Goal: Complete application form

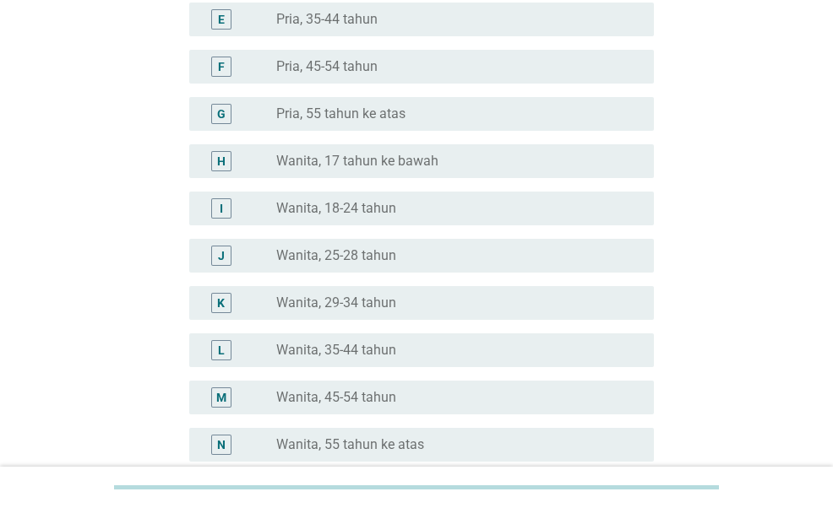
scroll to position [338, 0]
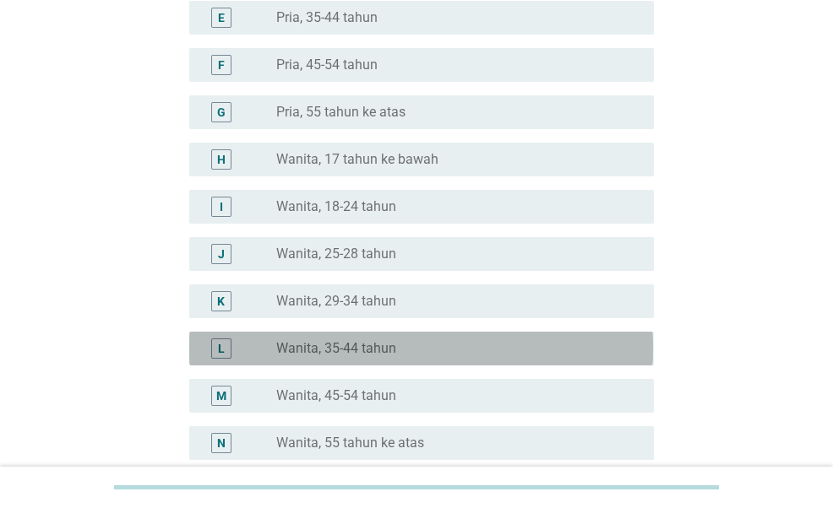
click at [352, 346] on label "Wanita, 35-44 tahun" at bounding box center [336, 348] width 120 height 17
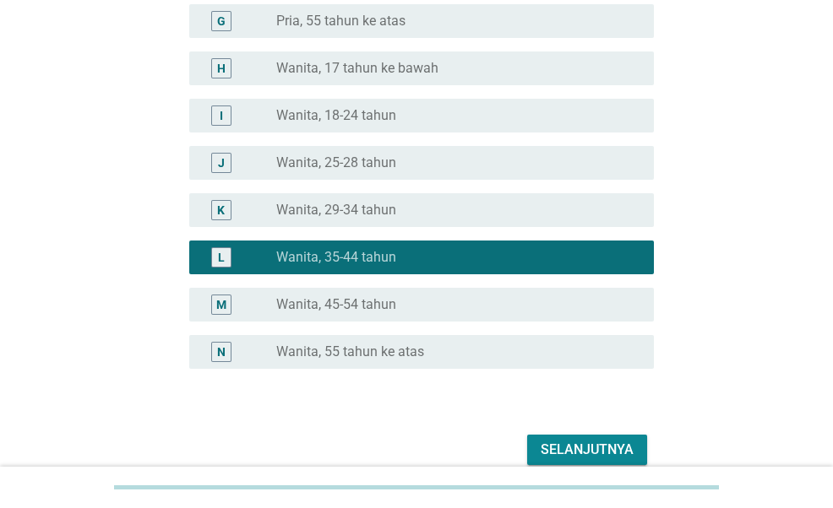
scroll to position [507, 0]
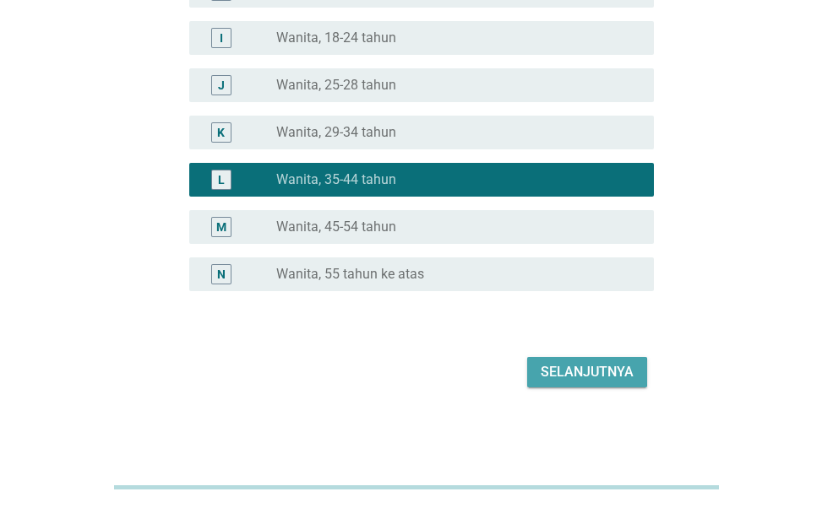
click at [591, 369] on div "Selanjutnya" at bounding box center [587, 372] width 93 height 20
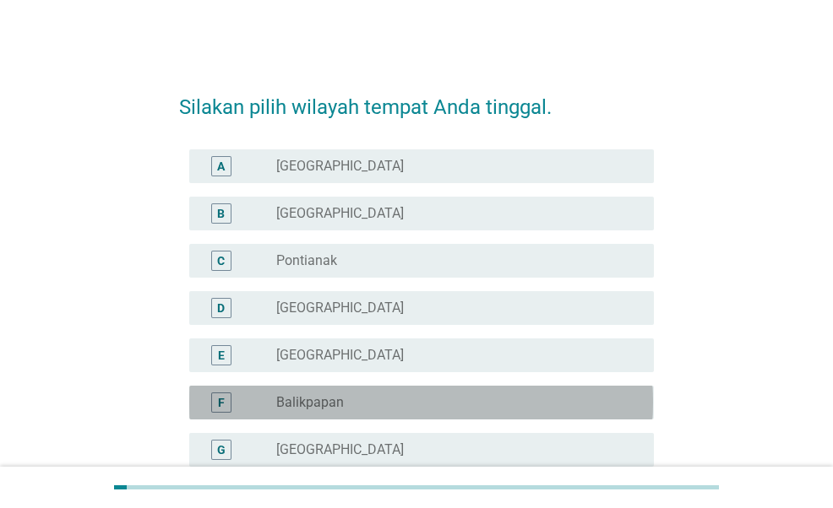
click at [314, 401] on label "Balikpapan" at bounding box center [310, 402] width 68 height 17
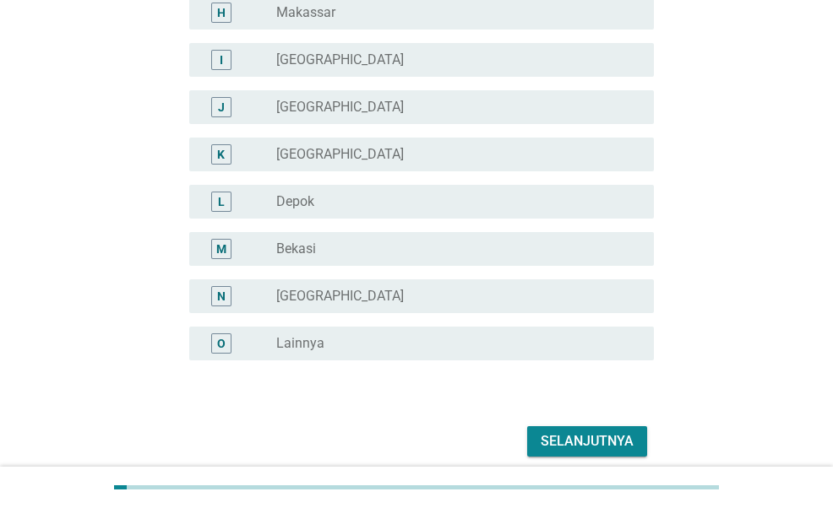
scroll to position [554, 0]
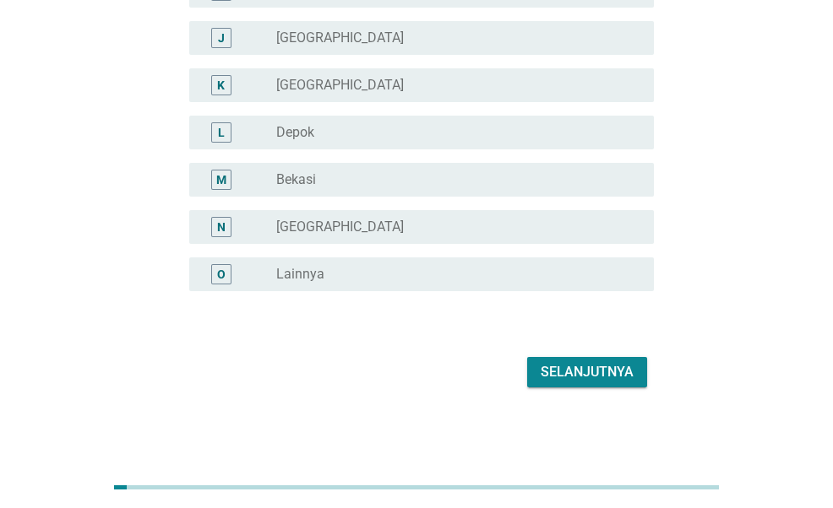
click at [552, 375] on div "Selanjutnya" at bounding box center [587, 372] width 93 height 20
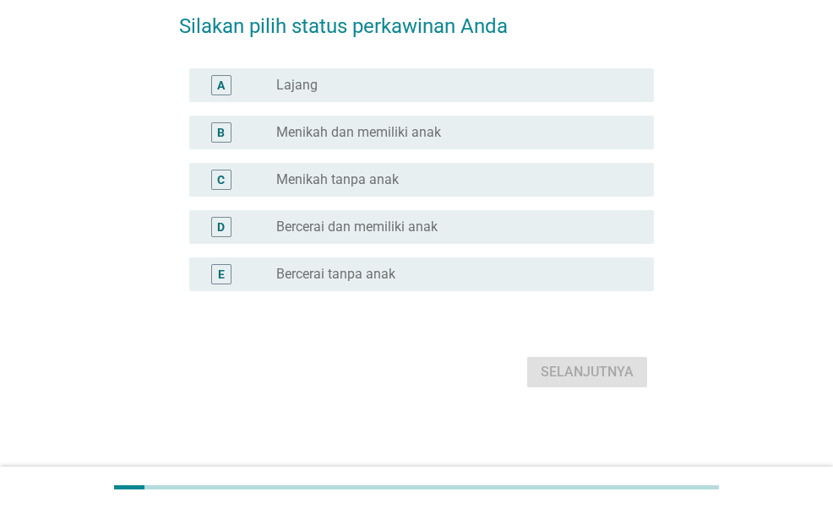
scroll to position [0, 0]
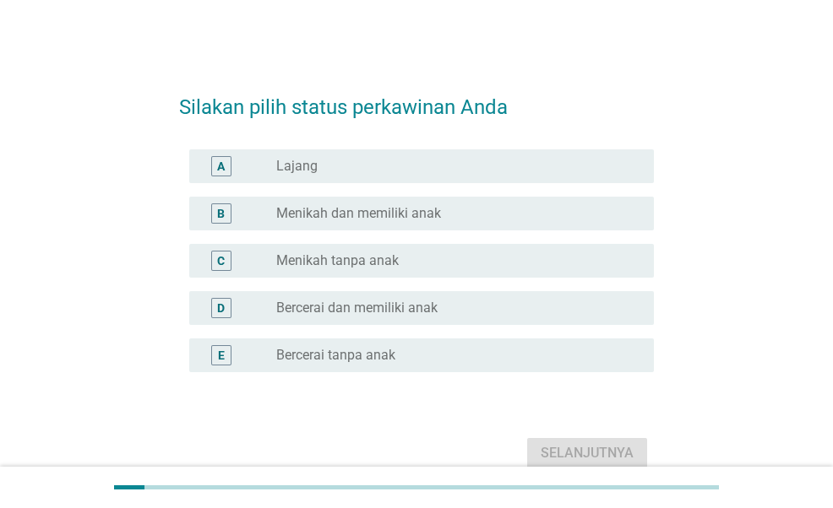
click at [339, 218] on label "Menikah dan memiliki anak" at bounding box center [358, 213] width 165 height 17
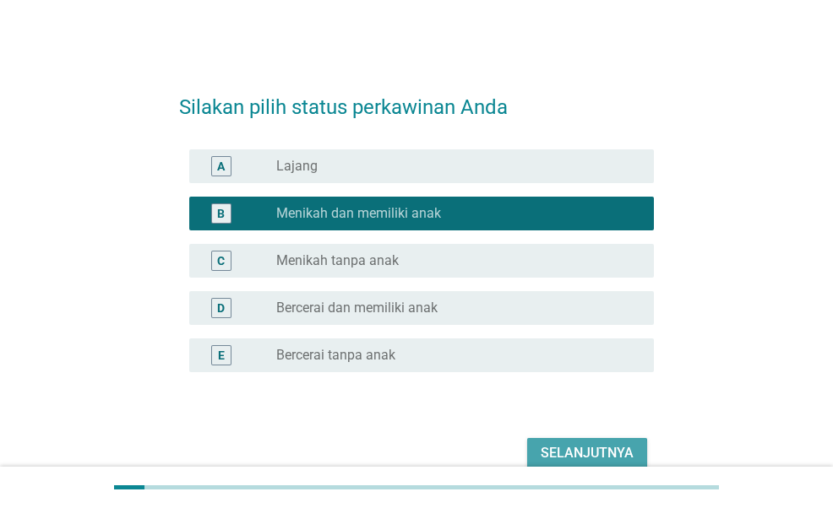
click at [568, 457] on div "Selanjutnya" at bounding box center [587, 453] width 93 height 20
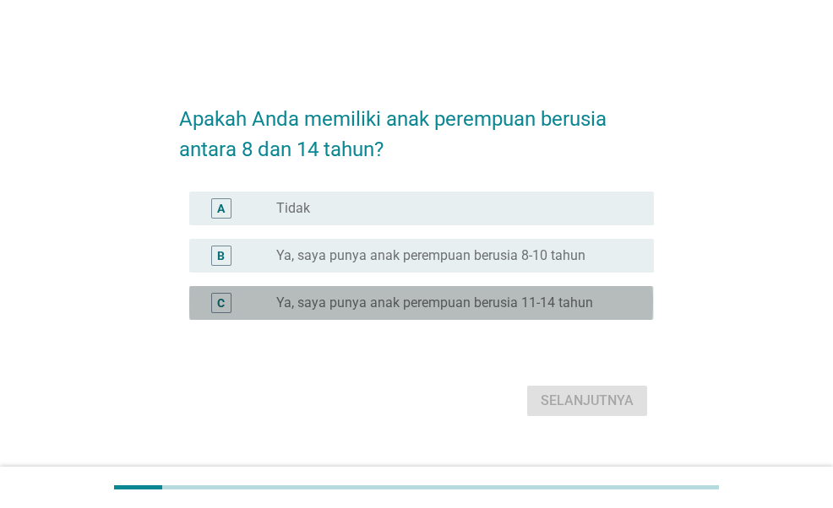
click at [309, 303] on label "Ya, saya punya anak perempuan berusia 11-14 tahun" at bounding box center [434, 303] width 317 height 17
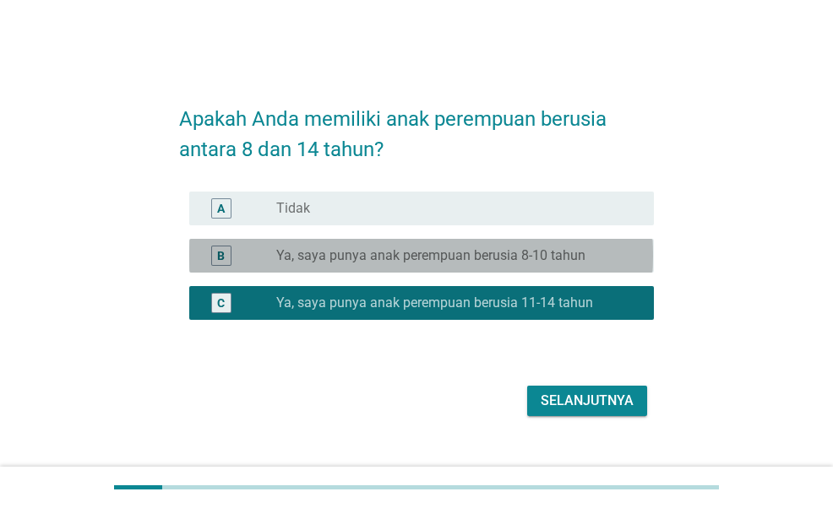
click at [313, 266] on div "B radio_button_unchecked Ya, saya punya anak perempuan berusia 8-10 tahun" at bounding box center [421, 256] width 464 height 34
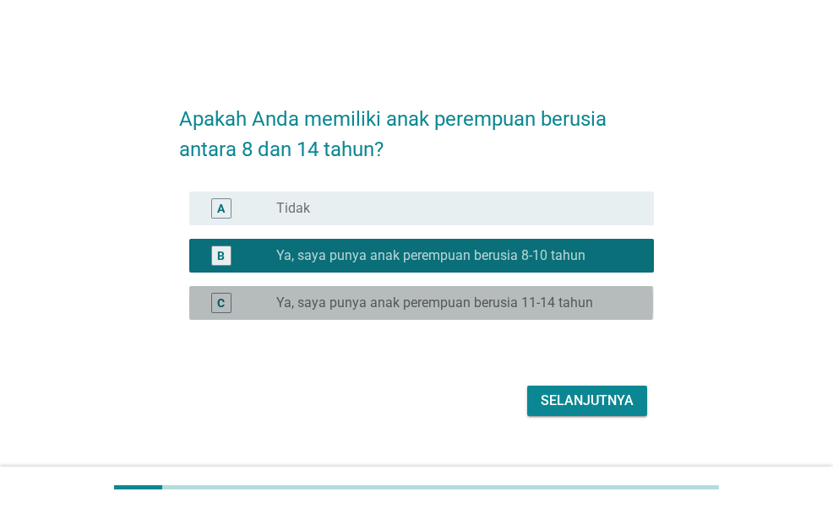
click at [338, 312] on div "radio_button_unchecked Ya, saya punya anak perempuan berusia 11-14 tahun" at bounding box center [458, 303] width 364 height 20
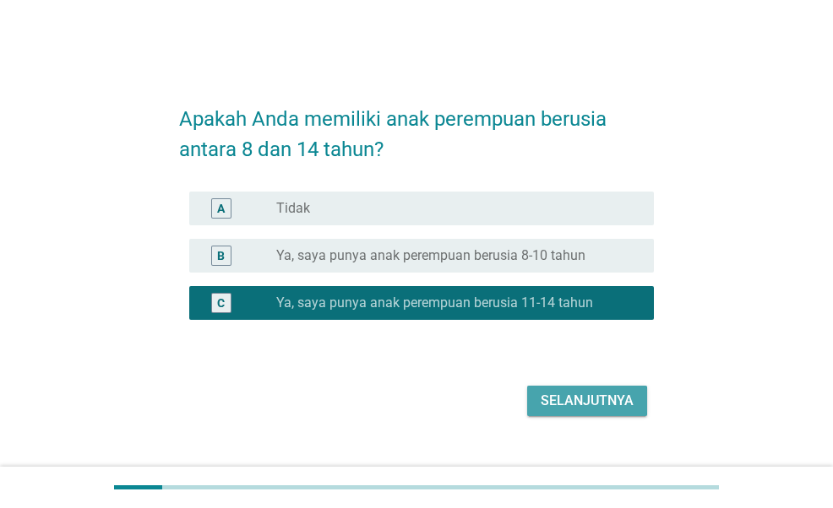
click at [567, 396] on div "Selanjutnya" at bounding box center [587, 401] width 93 height 20
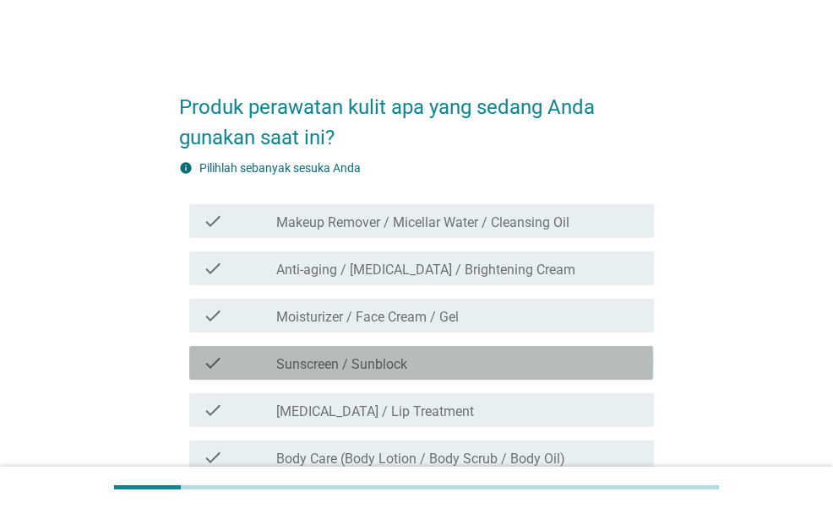
click at [453, 367] on div "check_box_outline_blank Sunscreen / Sunblock" at bounding box center [458, 363] width 364 height 20
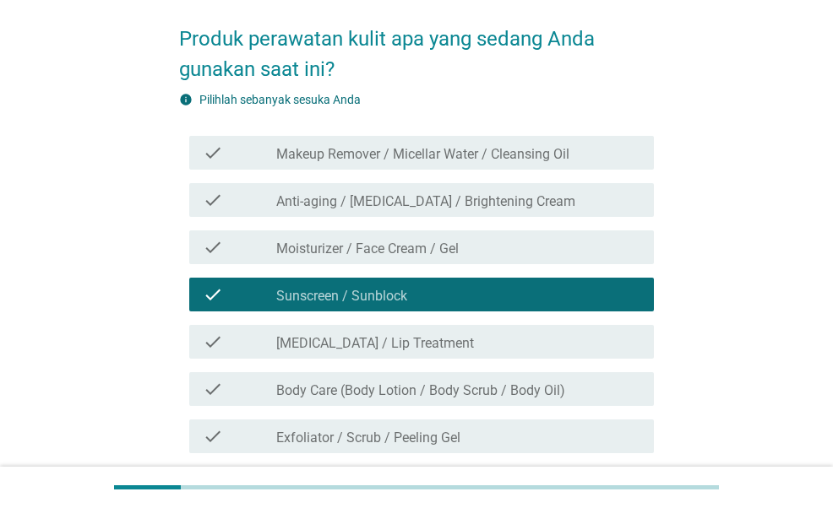
scroll to position [84, 0]
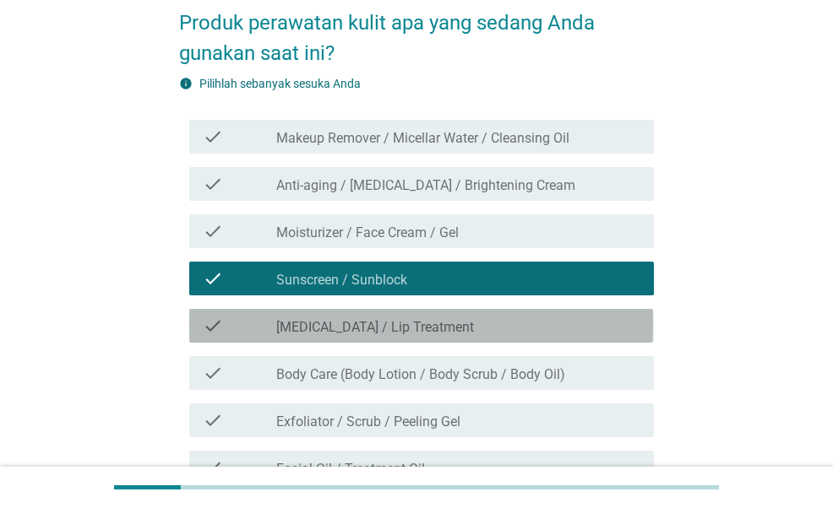
click at [449, 320] on div "check_box_outline_blank [MEDICAL_DATA] / Lip Treatment" at bounding box center [458, 326] width 364 height 20
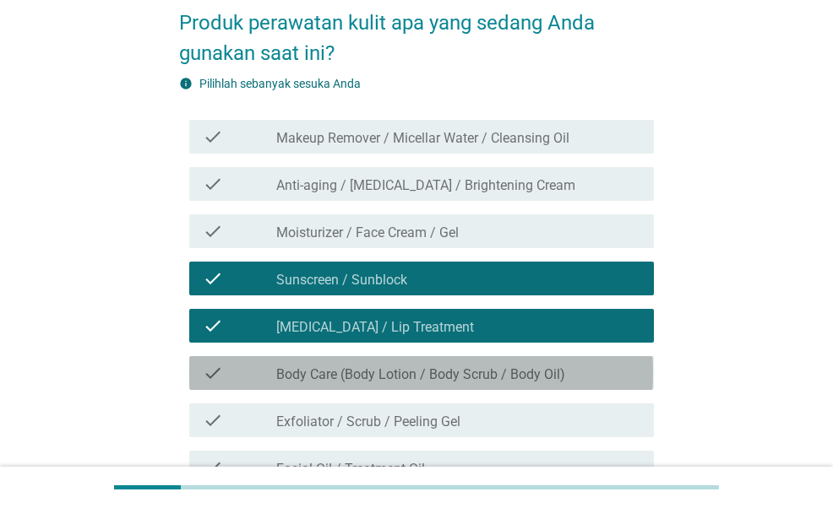
click at [457, 369] on label "Body Care (Body Lotion / Body Scrub / Body Oil)" at bounding box center [420, 375] width 289 height 17
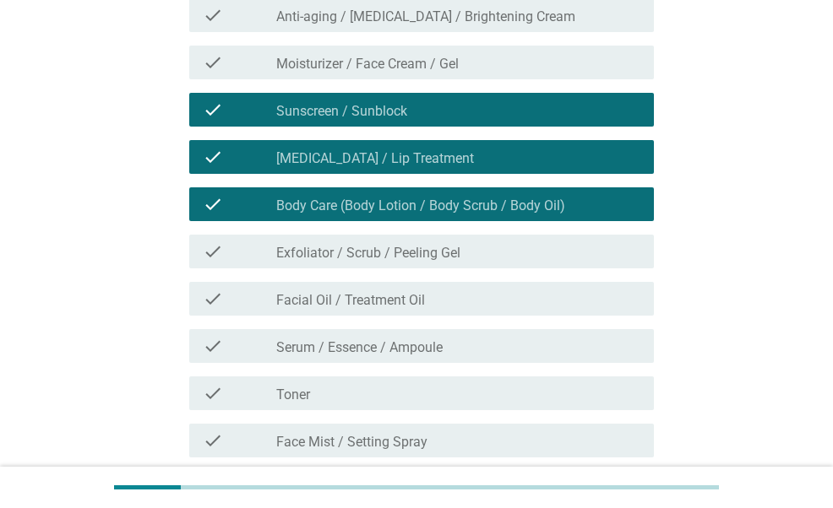
scroll to position [338, 0]
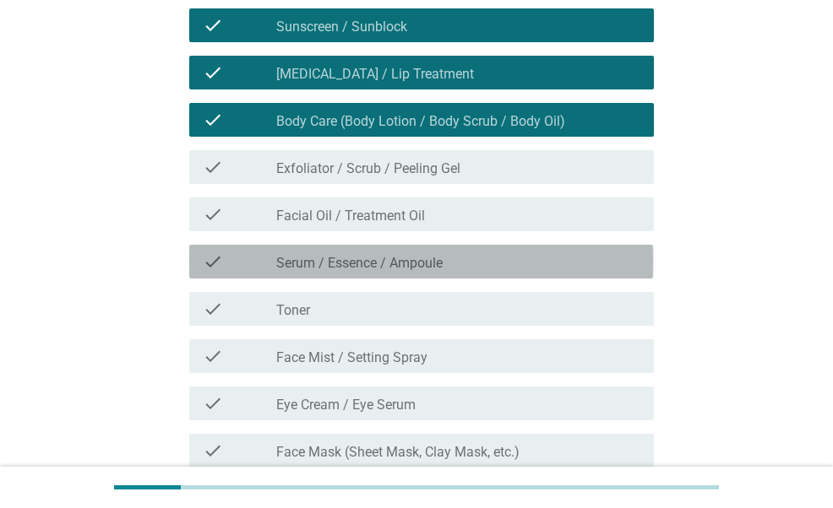
click at [467, 276] on div "check check_box_outline_blank Serum / Essence / Ampoule" at bounding box center [421, 262] width 464 height 34
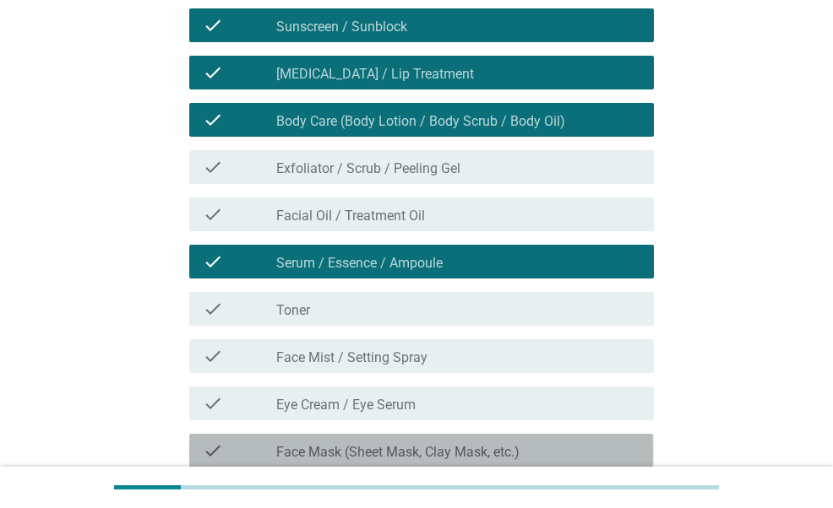
click at [454, 446] on label "Face Mask (Sheet Mask, Clay Mask, etc.)" at bounding box center [397, 452] width 243 height 17
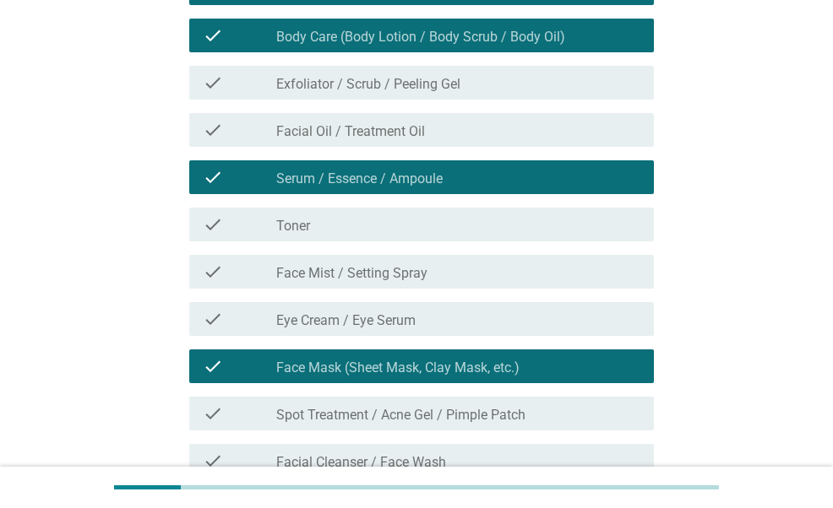
scroll to position [507, 0]
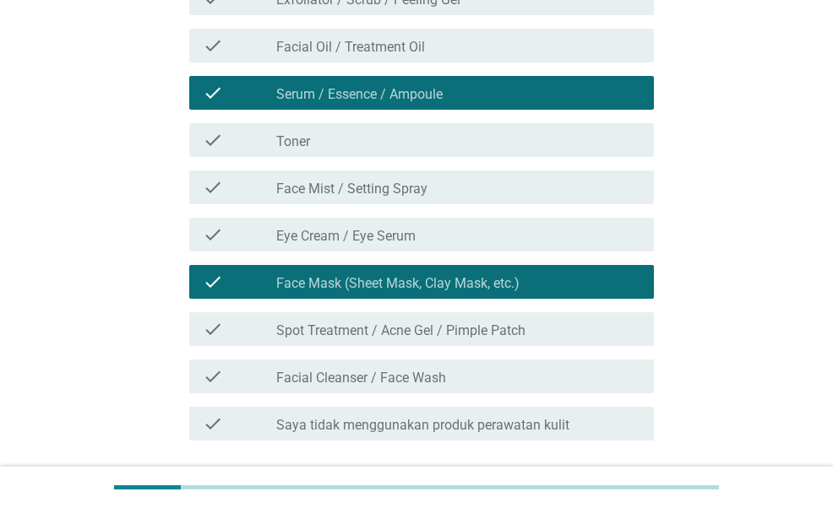
click at [453, 383] on div "check_box_outline_blank Facial Cleanser / Face Wash" at bounding box center [458, 377] width 364 height 20
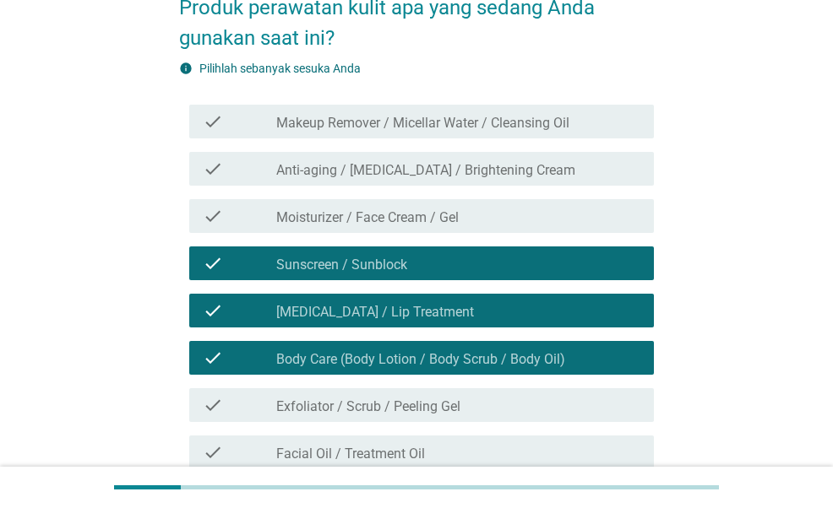
scroll to position [84, 0]
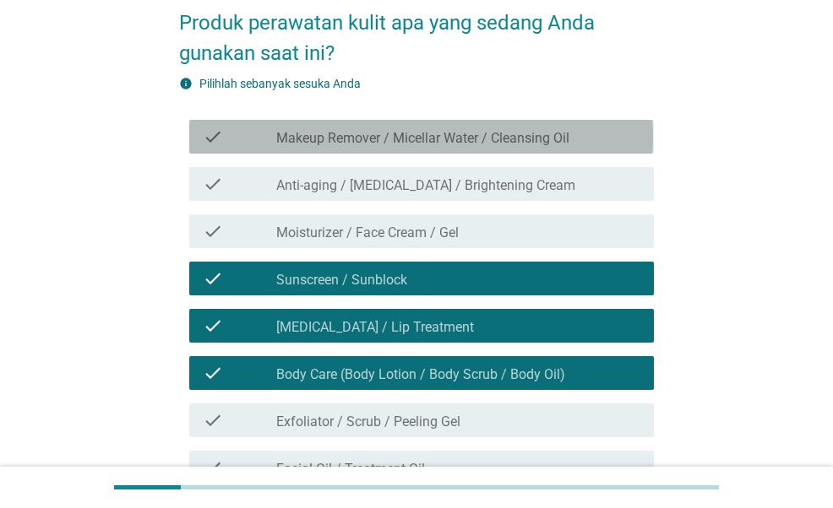
click at [447, 139] on label "Makeup Remover / Micellar Water / Cleansing Oil" at bounding box center [422, 138] width 293 height 17
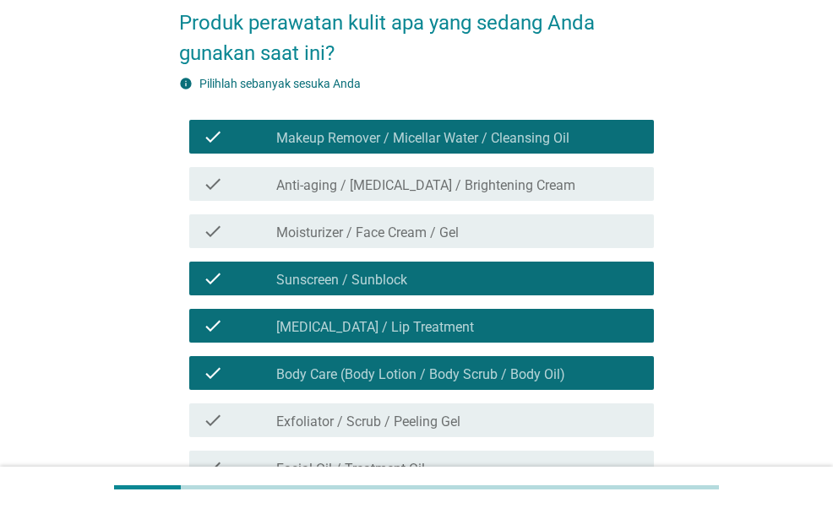
click at [470, 191] on label "Anti-aging / [MEDICAL_DATA] / Brightening Cream" at bounding box center [425, 185] width 299 height 17
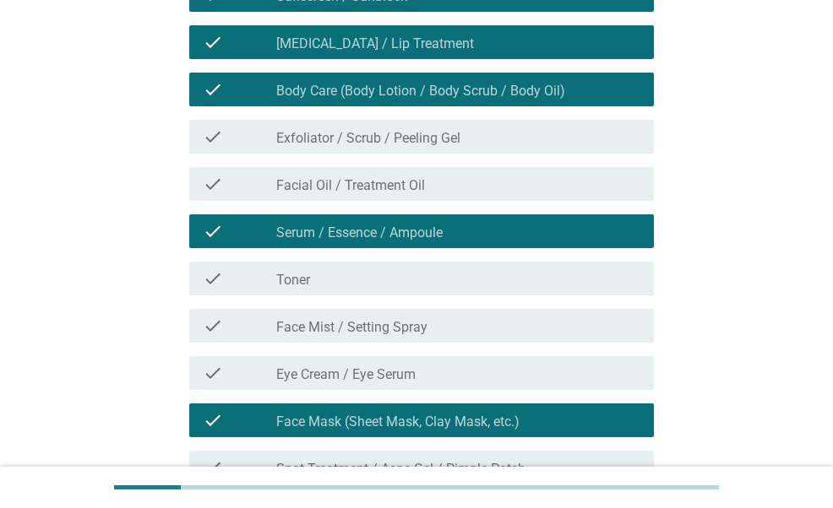
scroll to position [636, 0]
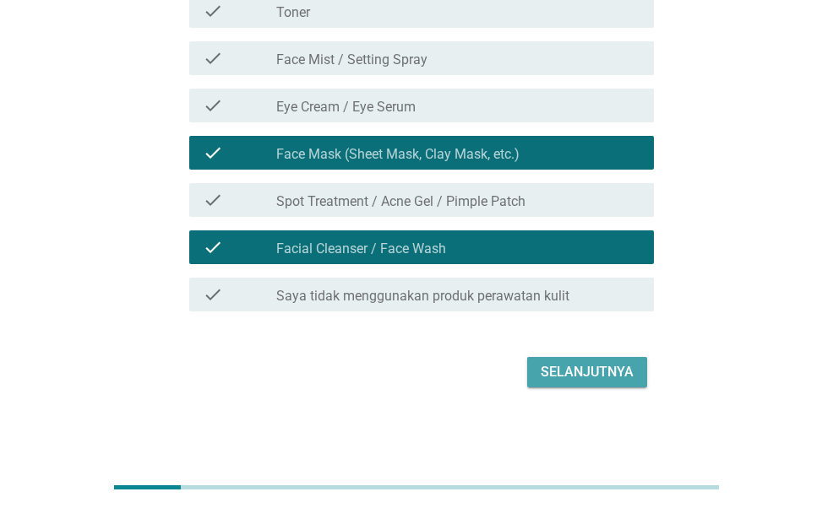
click at [590, 359] on button "Selanjutnya" at bounding box center [587, 372] width 120 height 30
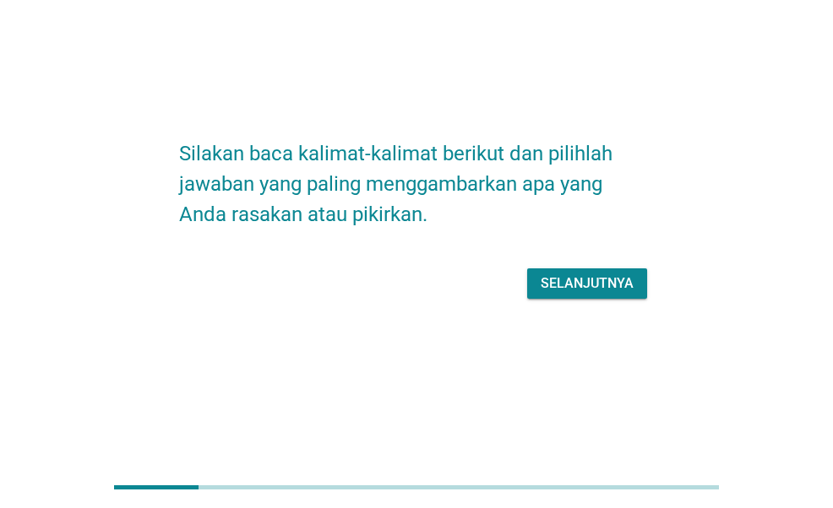
scroll to position [0, 0]
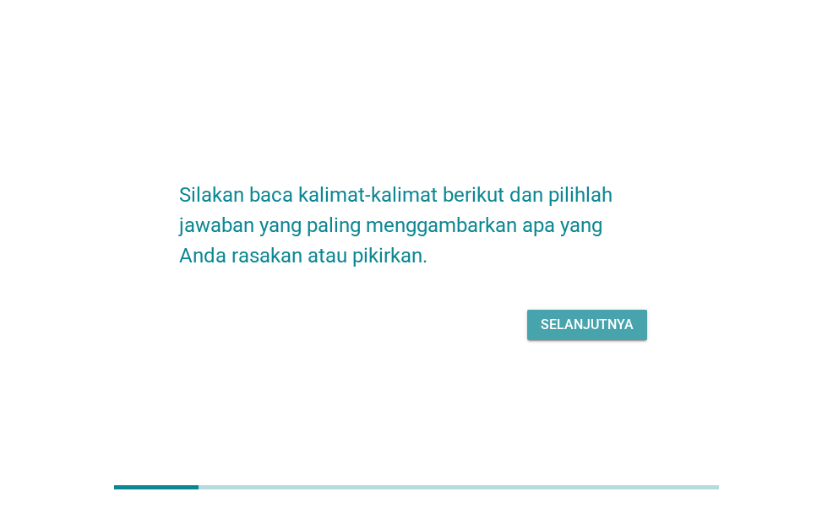
click at [586, 329] on div "Selanjutnya" at bounding box center [587, 325] width 93 height 20
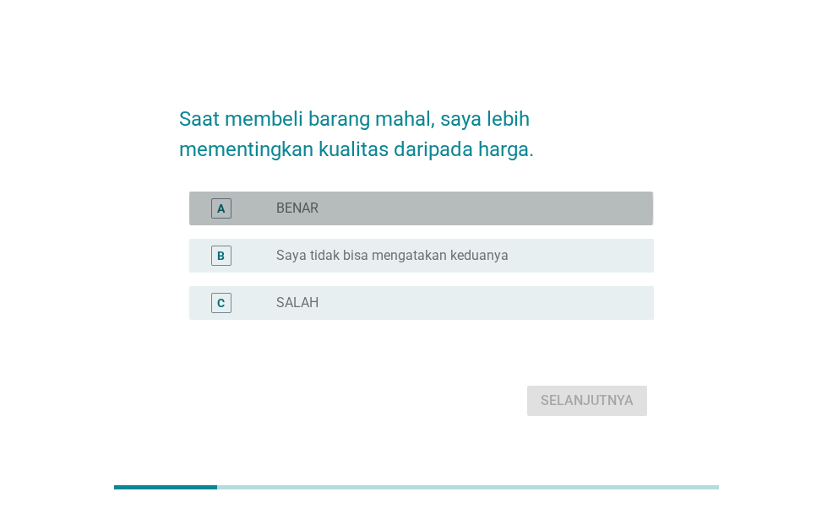
click at [431, 208] on div "radio_button_unchecked BENAR" at bounding box center [451, 208] width 351 height 17
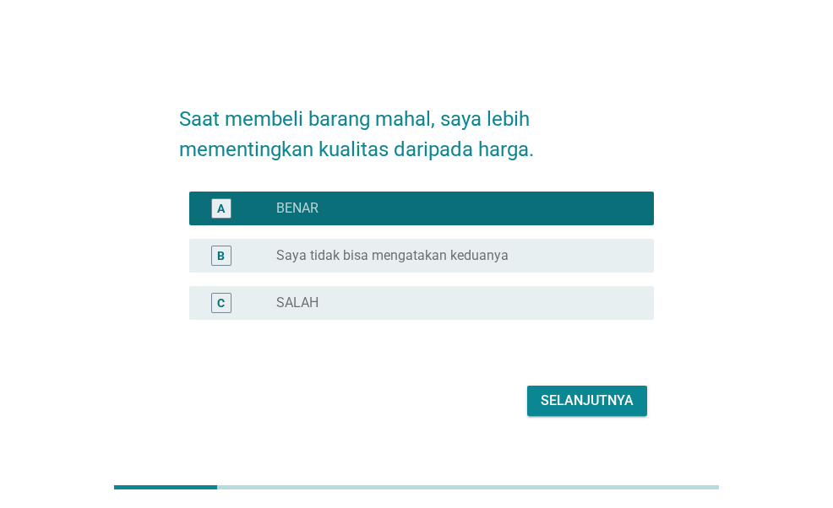
click at [590, 413] on button "Selanjutnya" at bounding box center [587, 401] width 120 height 30
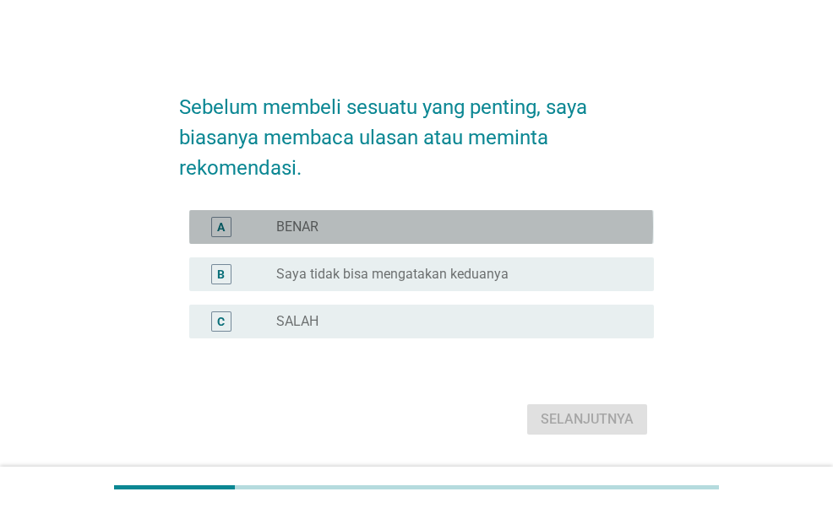
click at [426, 227] on div "radio_button_unchecked BENAR" at bounding box center [451, 227] width 351 height 17
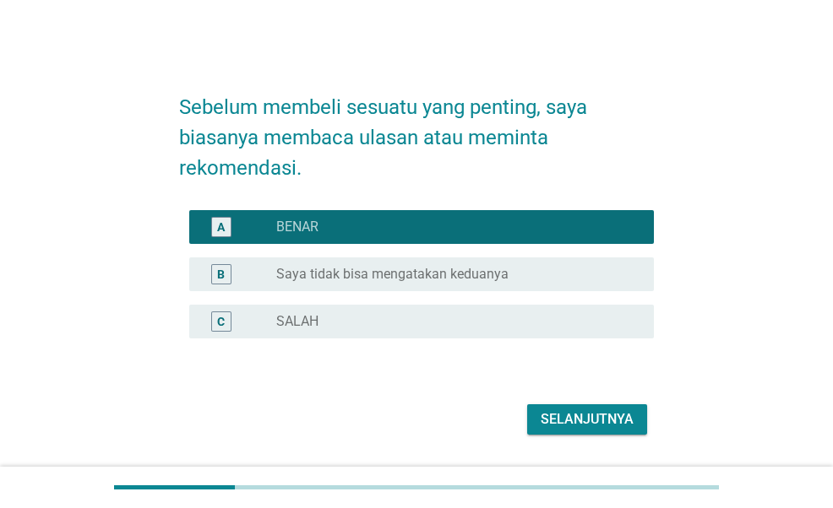
click at [554, 420] on div "Selanjutnya" at bounding box center [587, 420] width 93 height 20
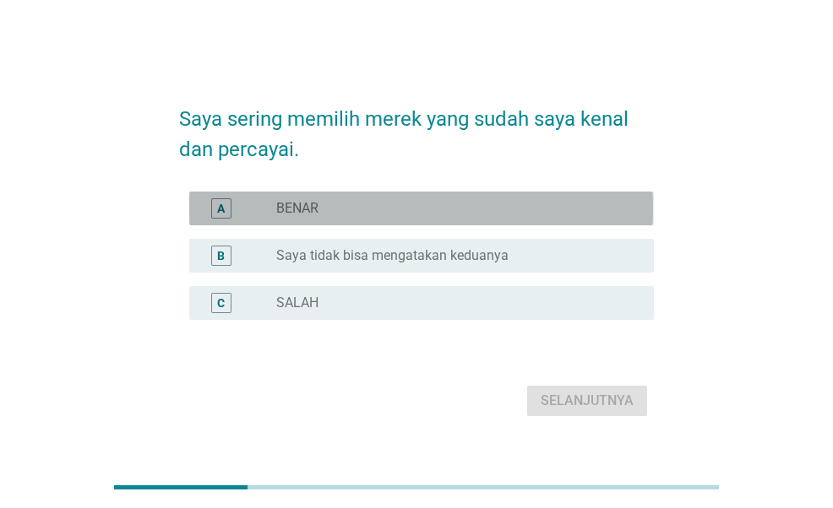
click at [473, 212] on div "radio_button_unchecked BENAR" at bounding box center [451, 208] width 351 height 17
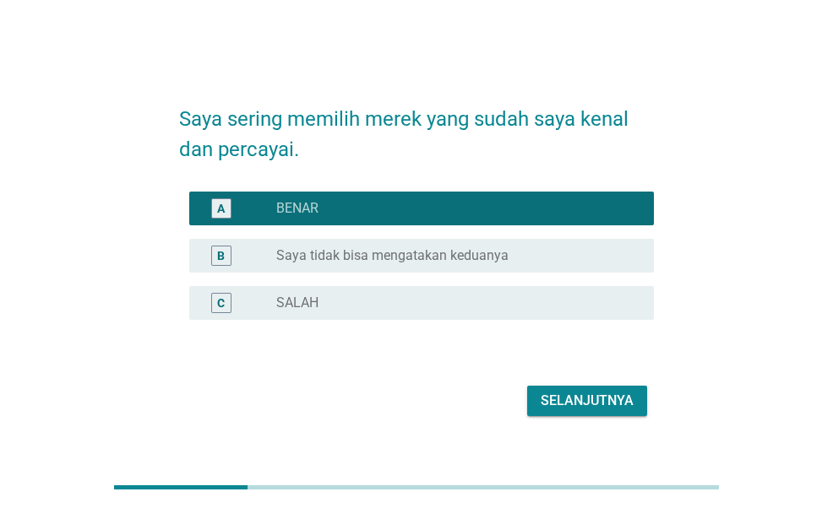
click at [564, 389] on button "Selanjutnya" at bounding box center [587, 401] width 120 height 30
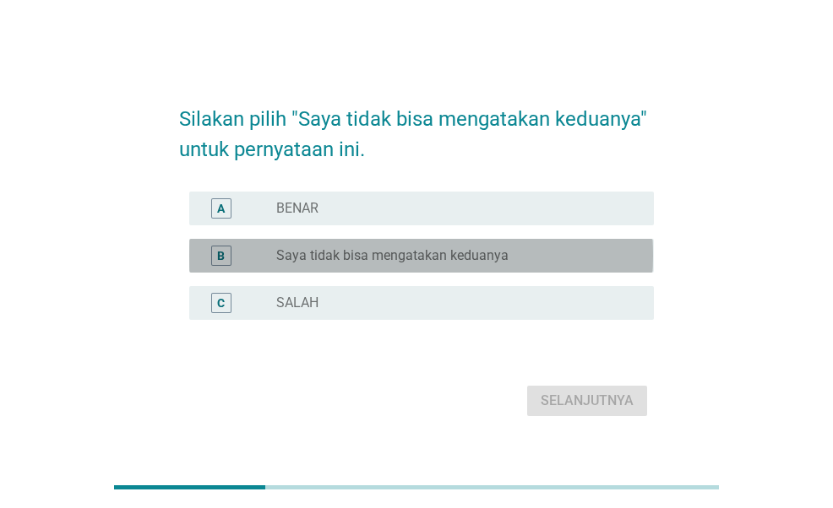
click at [507, 253] on div "radio_button_unchecked Saya tidak bisa mengatakan keduanya" at bounding box center [451, 255] width 351 height 17
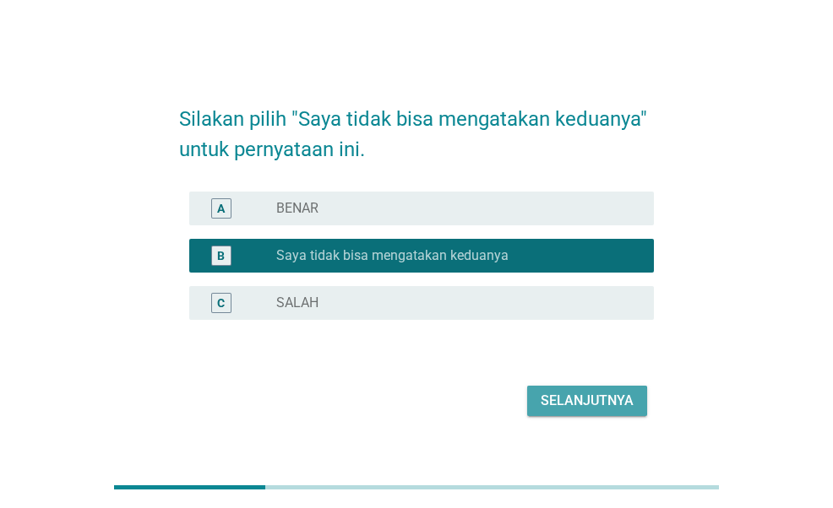
click at [574, 400] on div "Selanjutnya" at bounding box center [587, 401] width 93 height 20
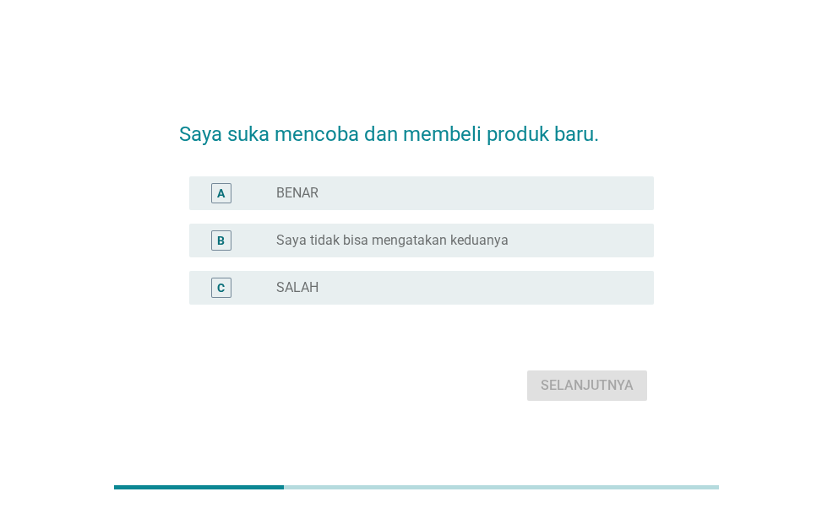
click at [476, 243] on label "Saya tidak bisa mengatakan keduanya" at bounding box center [392, 240] width 232 height 17
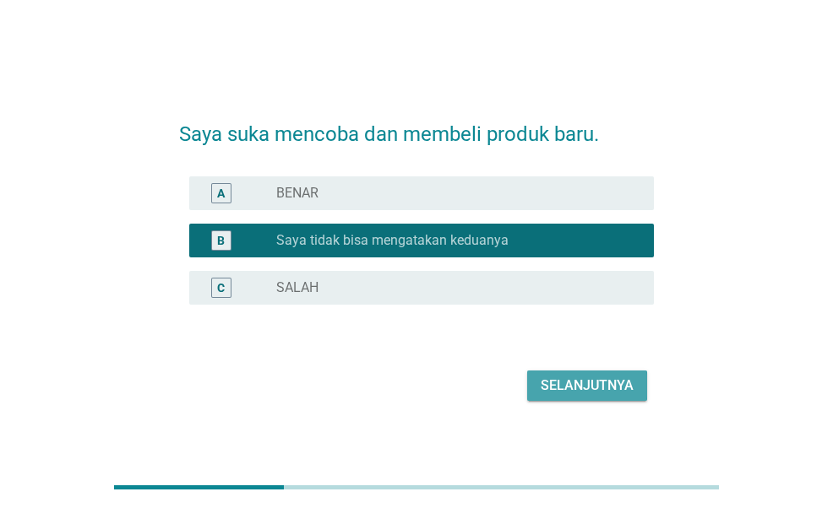
click at [569, 387] on div "Selanjutnya" at bounding box center [587, 386] width 93 height 20
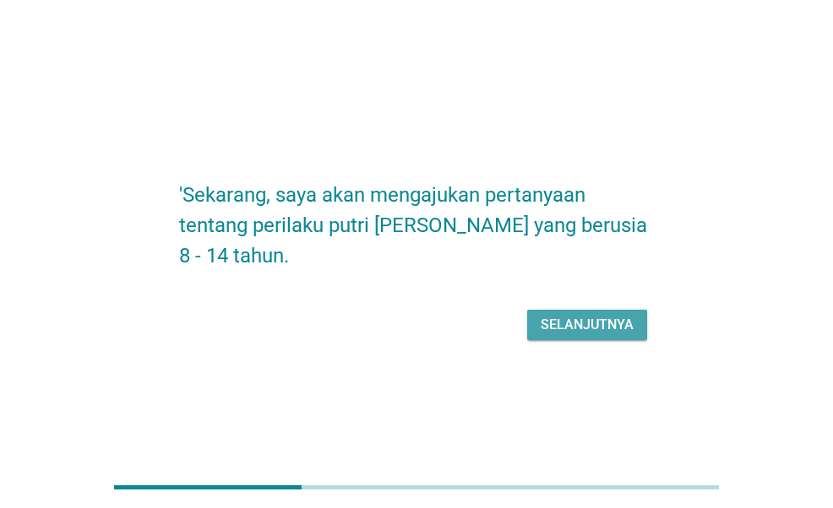
click at [576, 340] on button "Selanjutnya" at bounding box center [587, 325] width 120 height 30
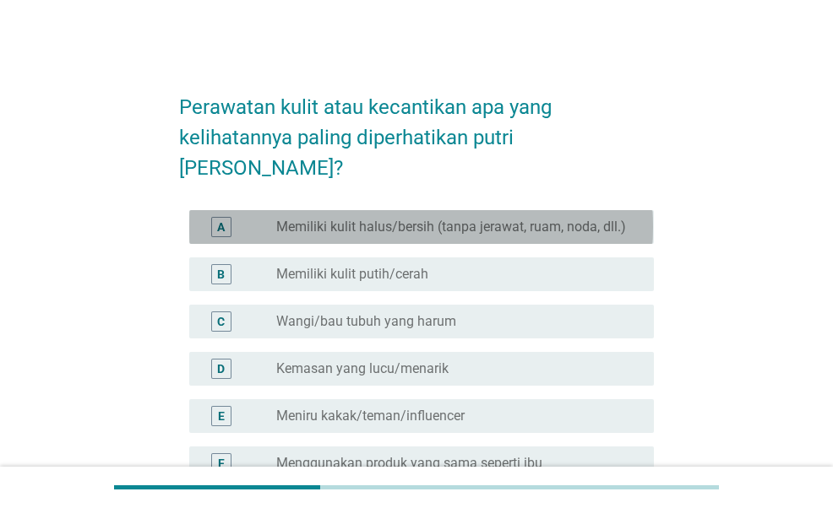
click at [547, 219] on label "Memiliki kulit halus/bersih (tanpa jerawat, ruam, noda, dll.)" at bounding box center [451, 227] width 350 height 17
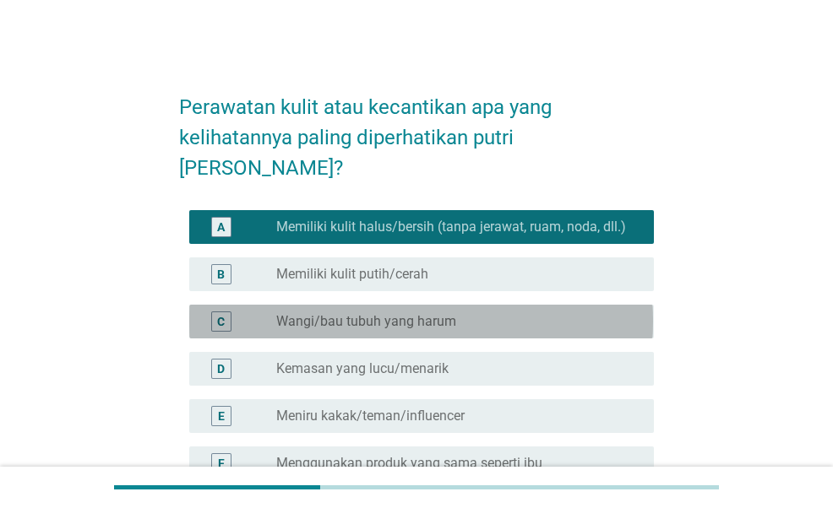
click at [546, 313] on div "radio_button_unchecked Wangi/bau tubuh yang harum" at bounding box center [451, 321] width 351 height 17
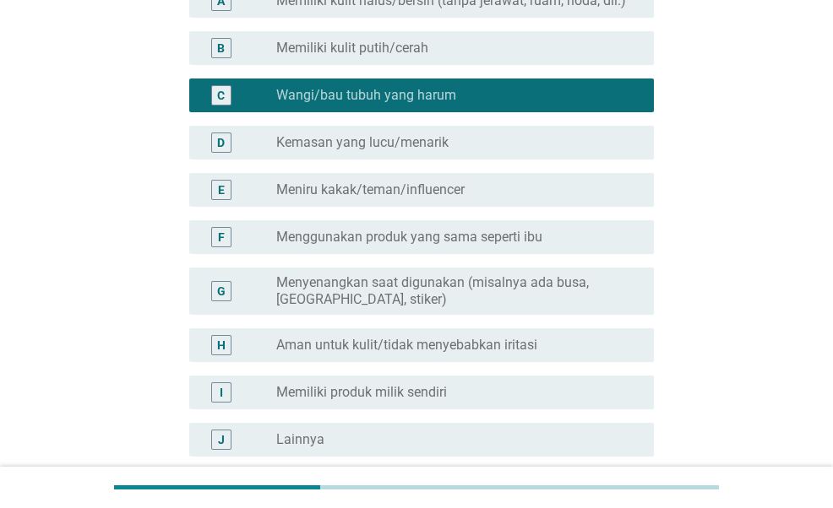
scroll to position [253, 0]
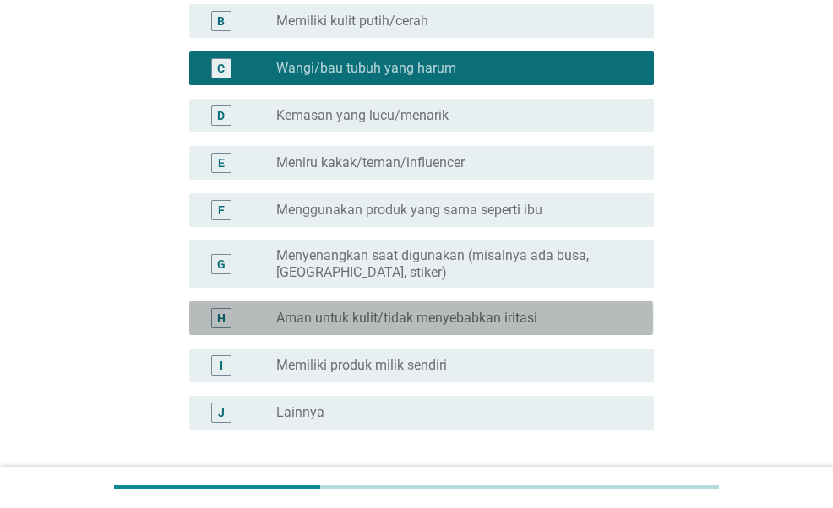
click at [535, 302] on div "H radio_button_unchecked Aman untuk kulit/tidak menyebabkan iritasi" at bounding box center [421, 319] width 464 height 34
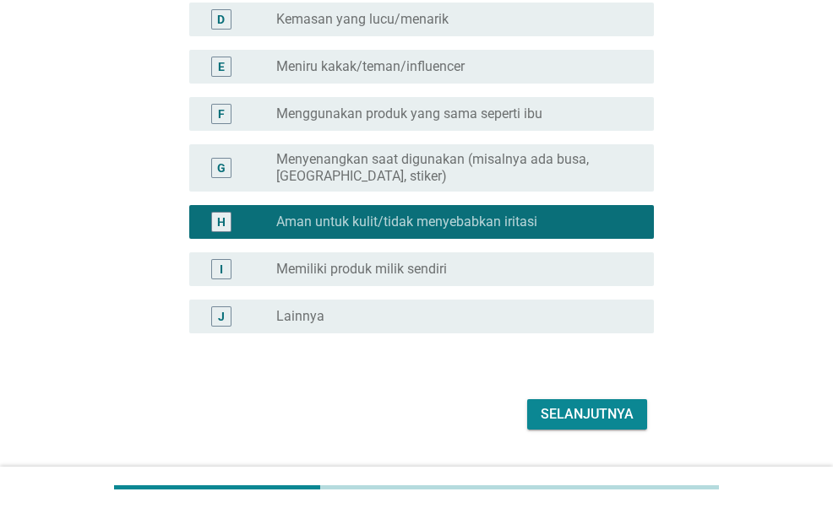
scroll to position [361, 0]
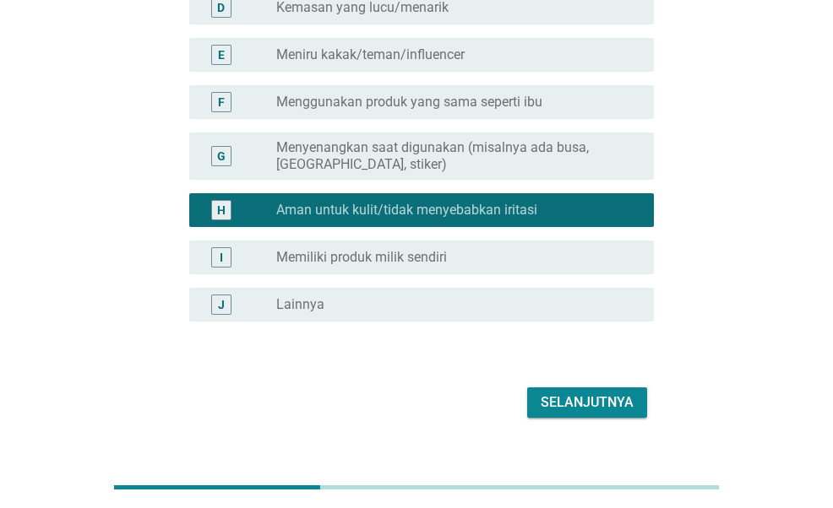
click at [615, 393] on div "Selanjutnya" at bounding box center [587, 403] width 93 height 20
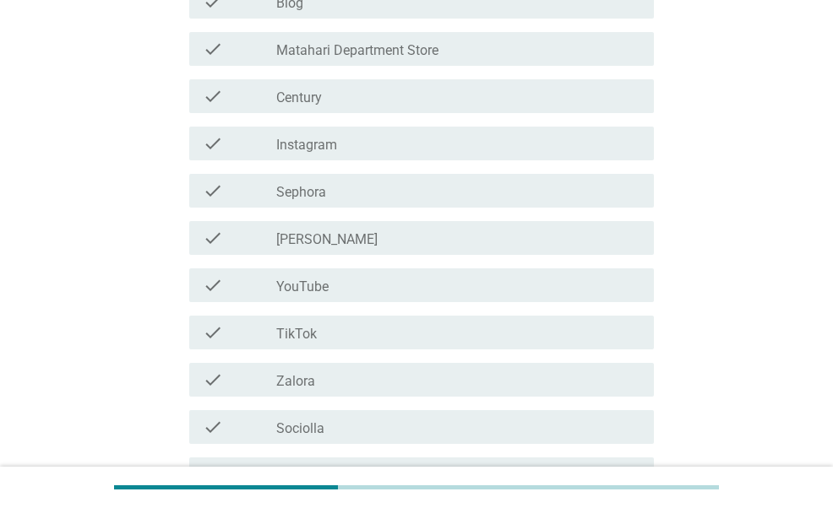
scroll to position [0, 0]
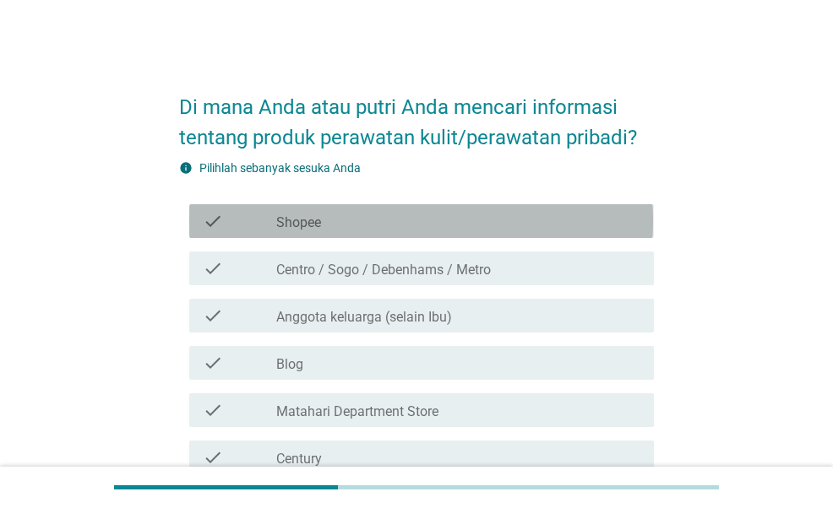
click at [392, 229] on div "check_box_outline_blank Shopee" at bounding box center [458, 221] width 364 height 20
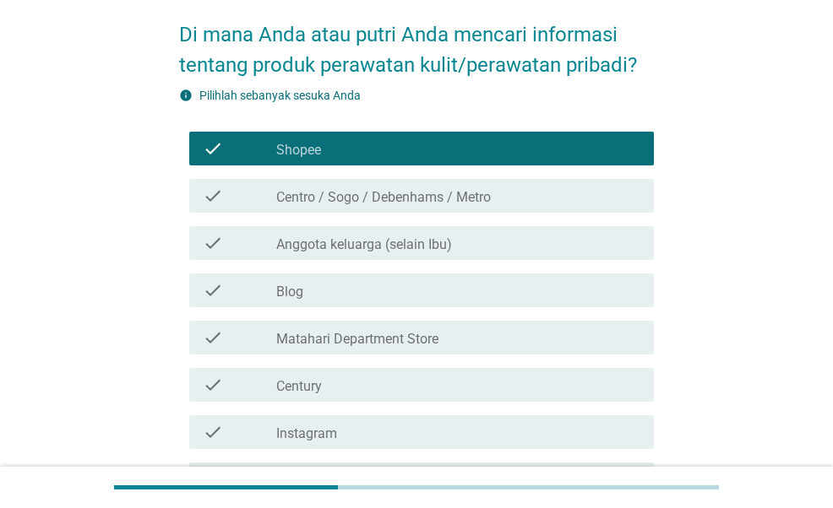
scroll to position [169, 0]
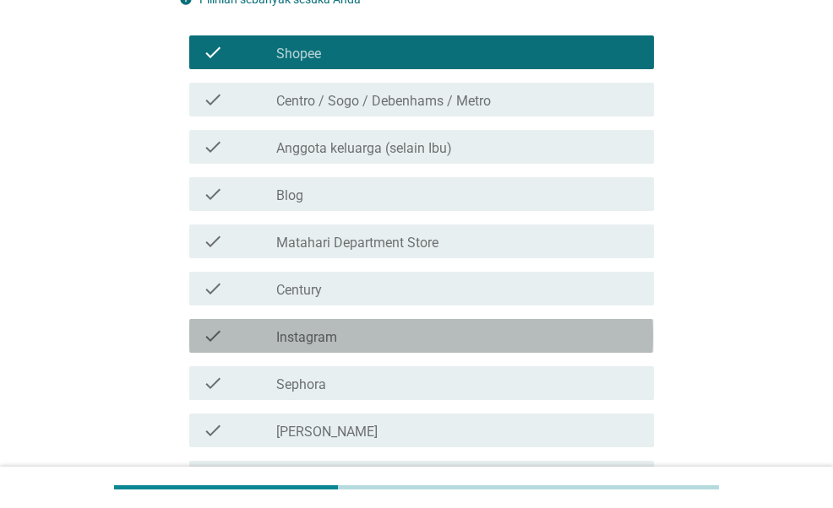
click at [392, 329] on div "check_box_outline_blank Instagram" at bounding box center [458, 336] width 364 height 20
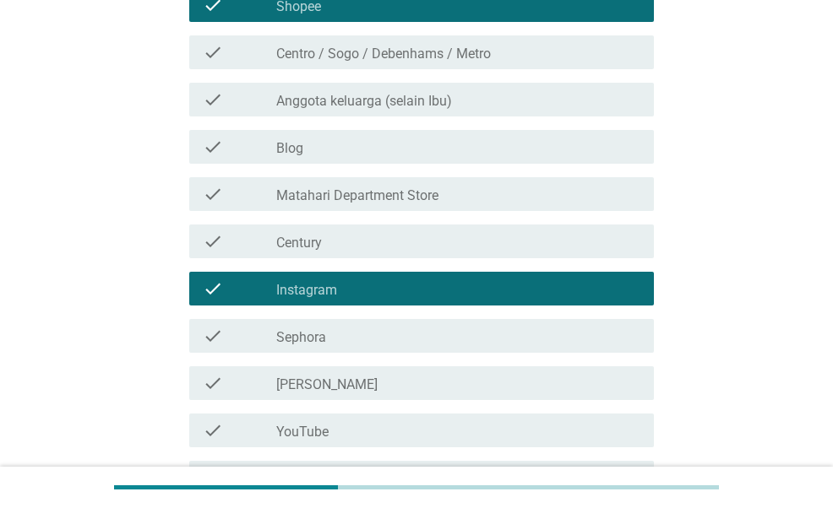
scroll to position [338, 0]
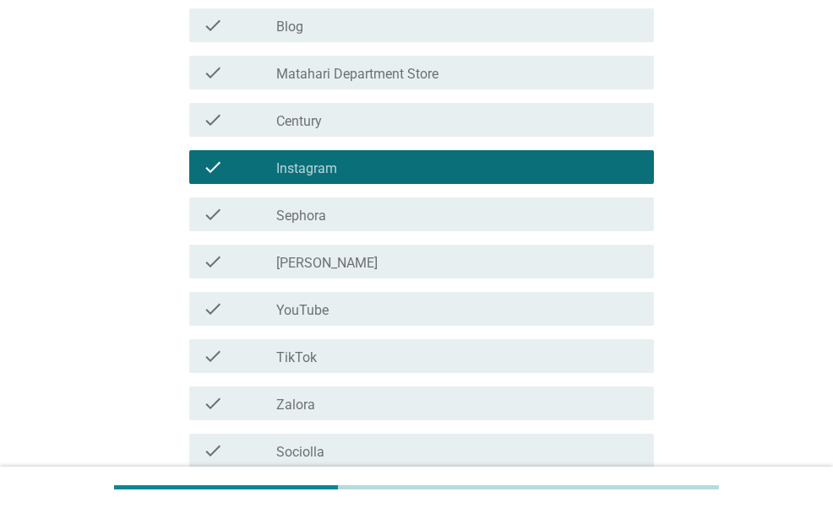
click at [390, 310] on div "check_box_outline_blank YouTube" at bounding box center [458, 309] width 364 height 20
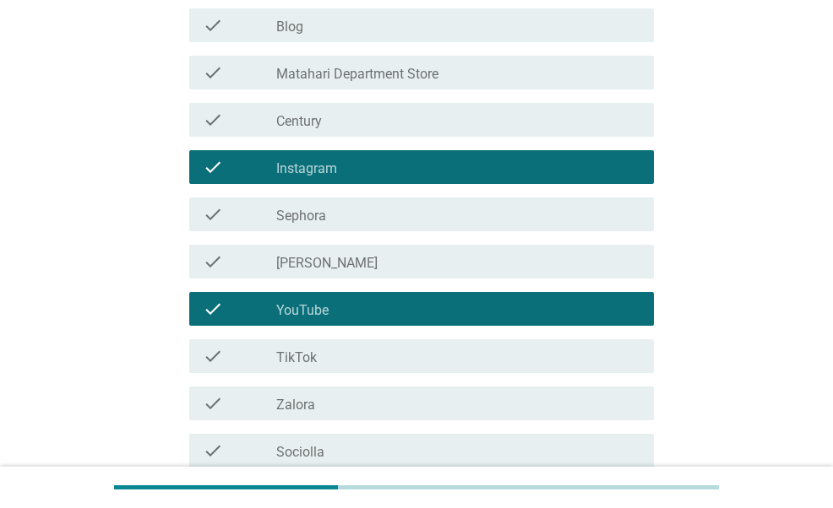
click at [390, 358] on div "check_box_outline_blank TikTok" at bounding box center [458, 356] width 364 height 20
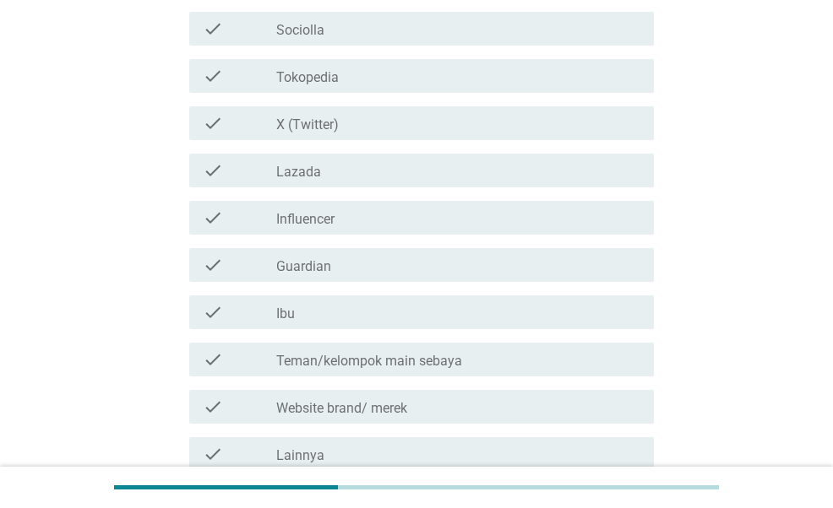
scroll to position [845, 0]
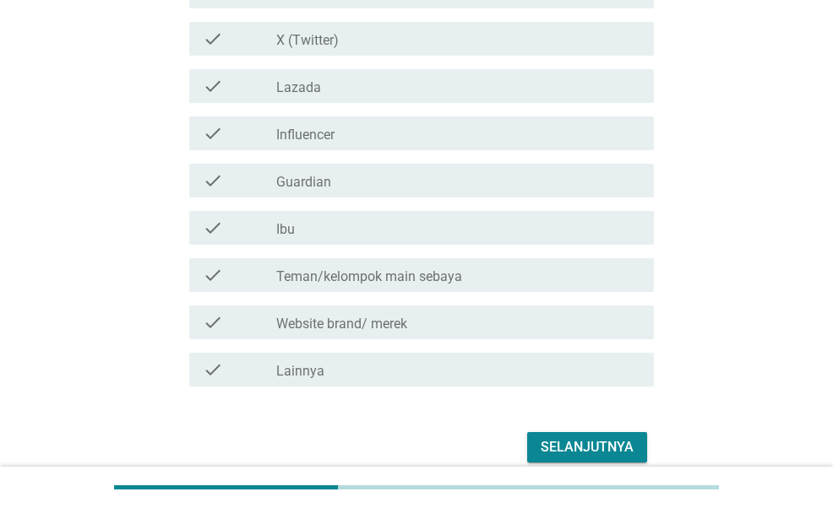
click at [394, 278] on label "Teman/kelompok main sebaya" at bounding box center [369, 277] width 186 height 17
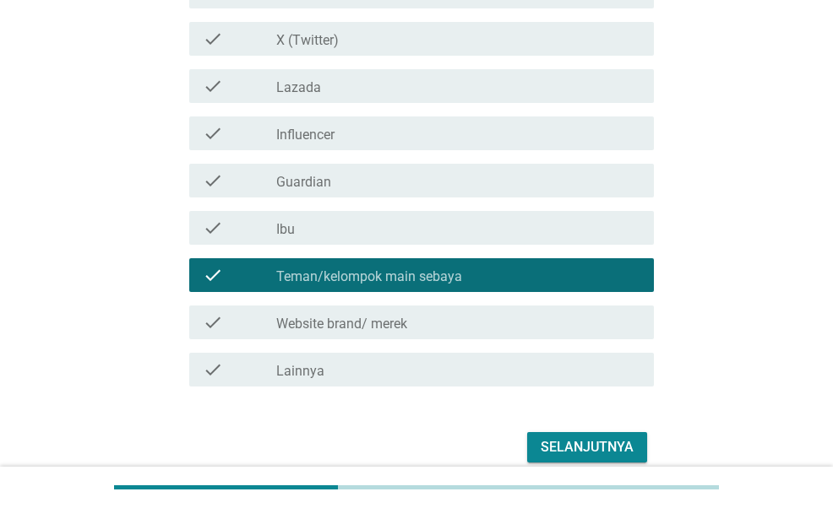
click at [403, 329] on label "Website brand/ merek" at bounding box center [341, 324] width 131 height 17
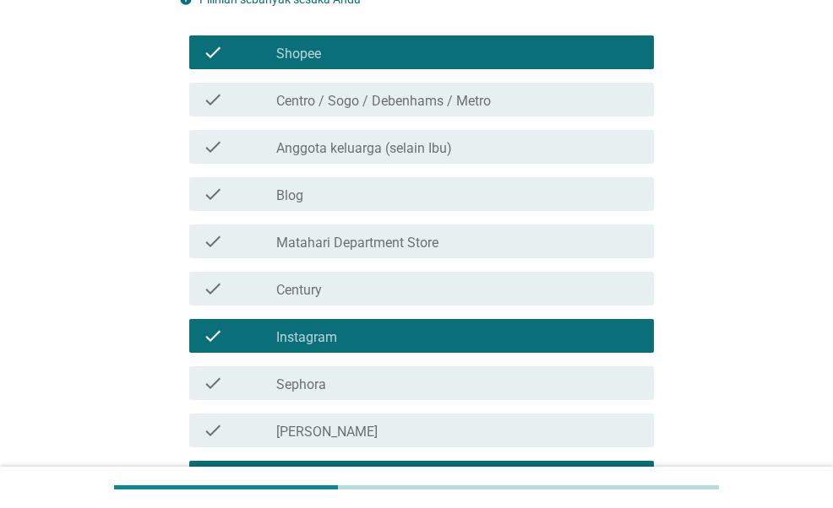
scroll to position [84, 0]
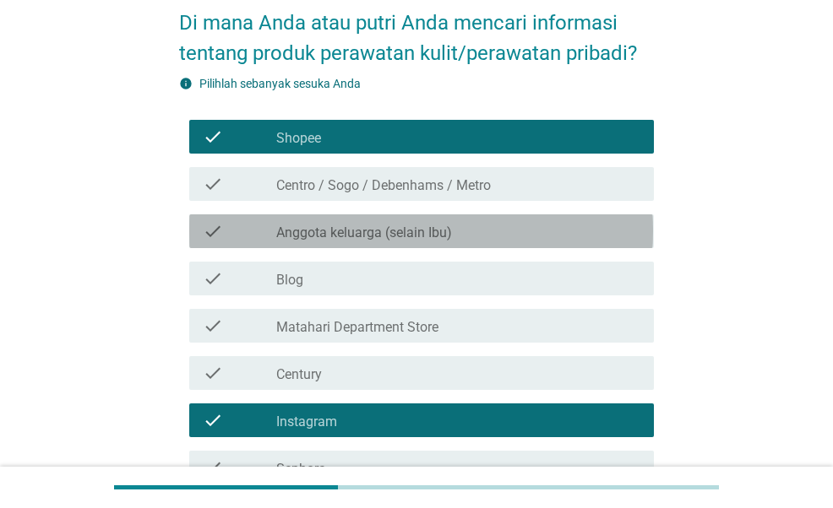
click at [382, 225] on label "Anggota keluarga (selain Ibu)" at bounding box center [364, 233] width 176 height 17
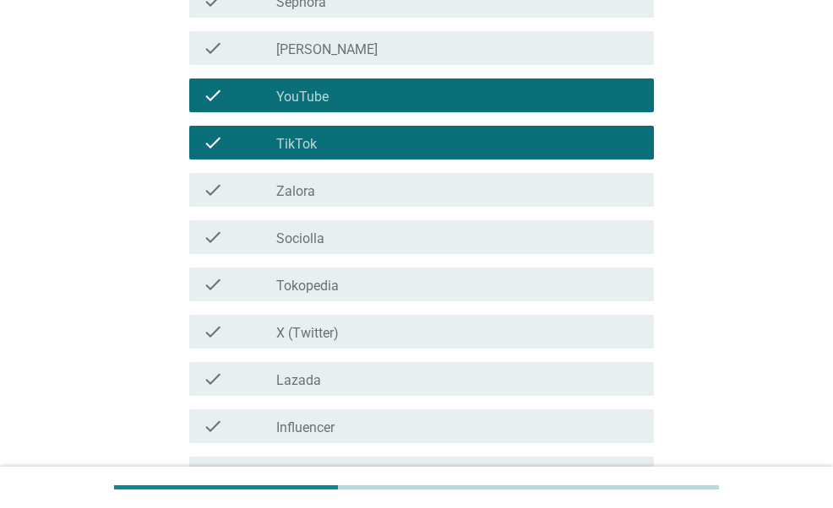
scroll to position [676, 0]
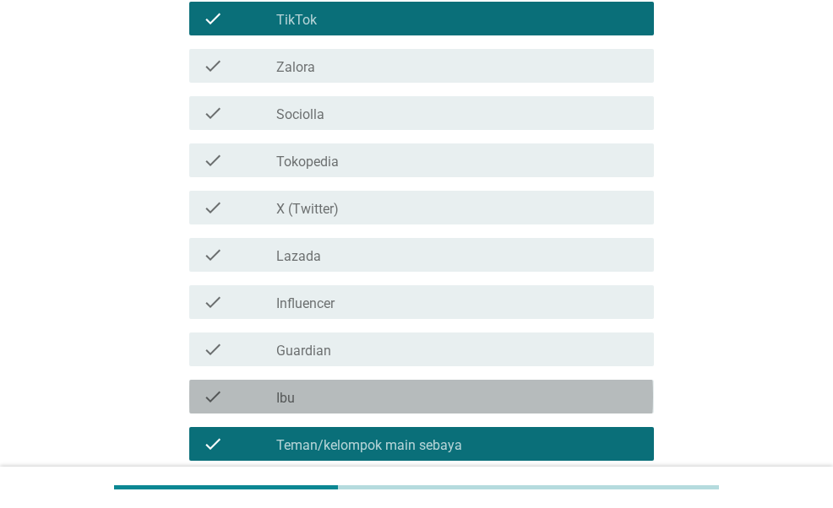
click at [342, 389] on div "check_box_outline_blank Ibu" at bounding box center [458, 397] width 364 height 20
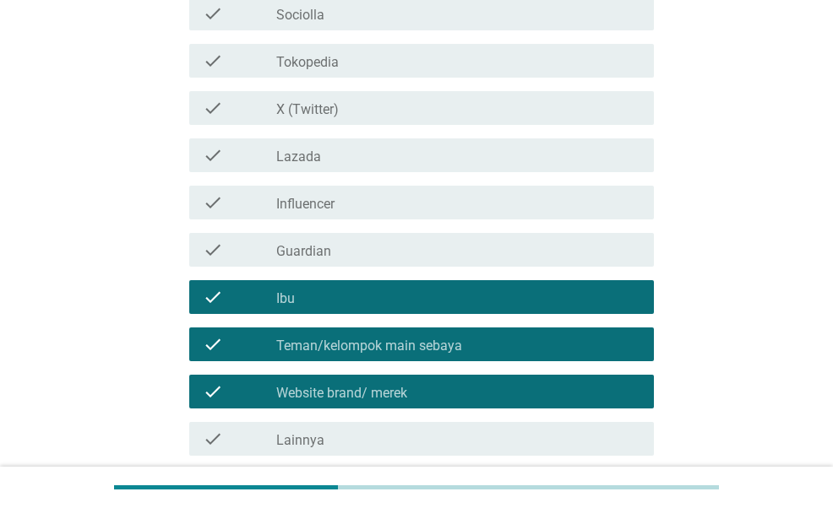
scroll to position [920, 0]
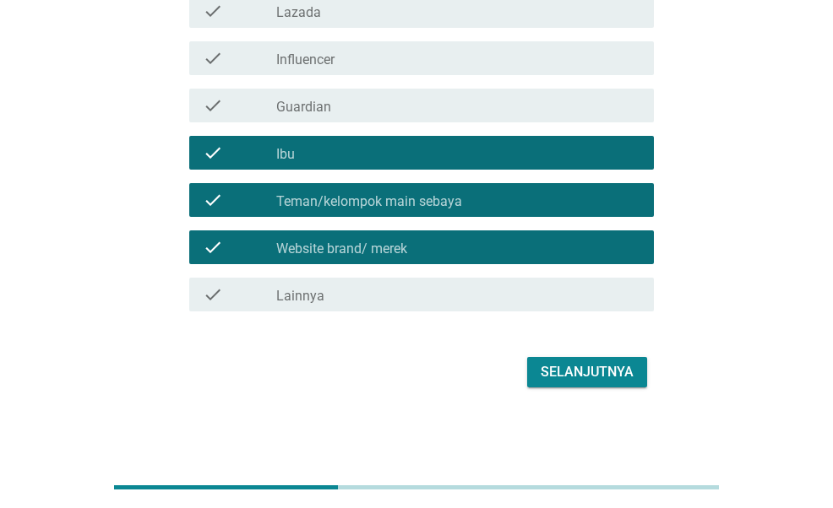
click at [636, 386] on button "Selanjutnya" at bounding box center [587, 372] width 120 height 30
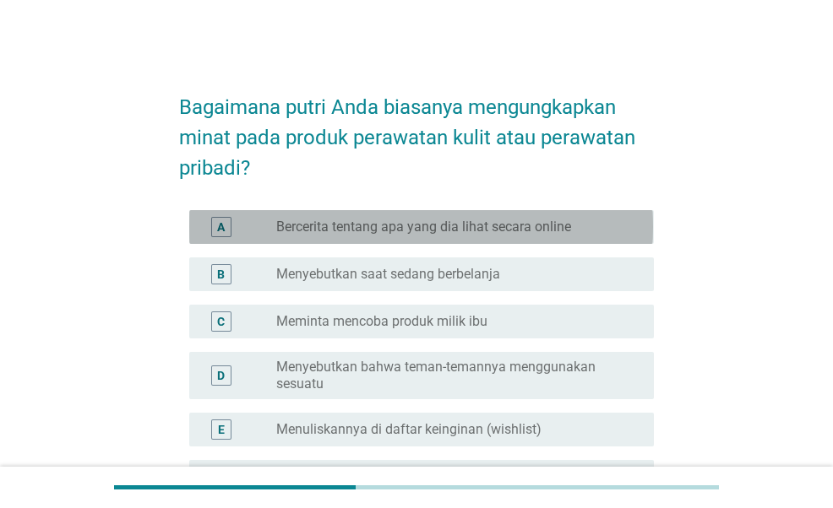
click at [424, 226] on label "Bercerita tentang apa yang dia lihat secara online" at bounding box center [423, 227] width 295 height 17
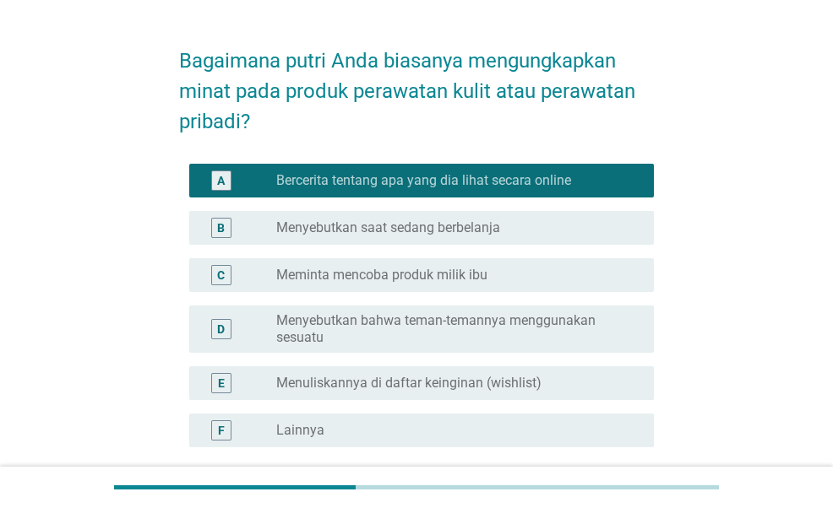
scroll to position [84, 0]
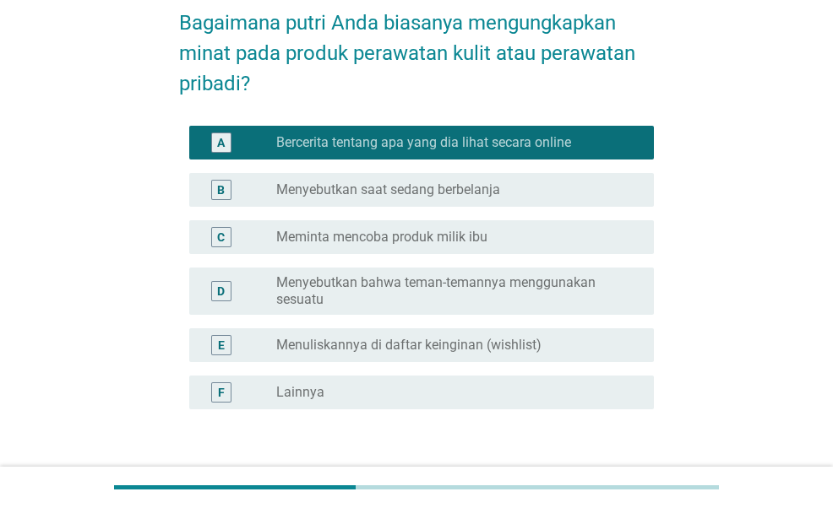
click at [485, 300] on label "Menyebutkan bahwa teman-temannya menggunakan sesuatu" at bounding box center [451, 292] width 351 height 34
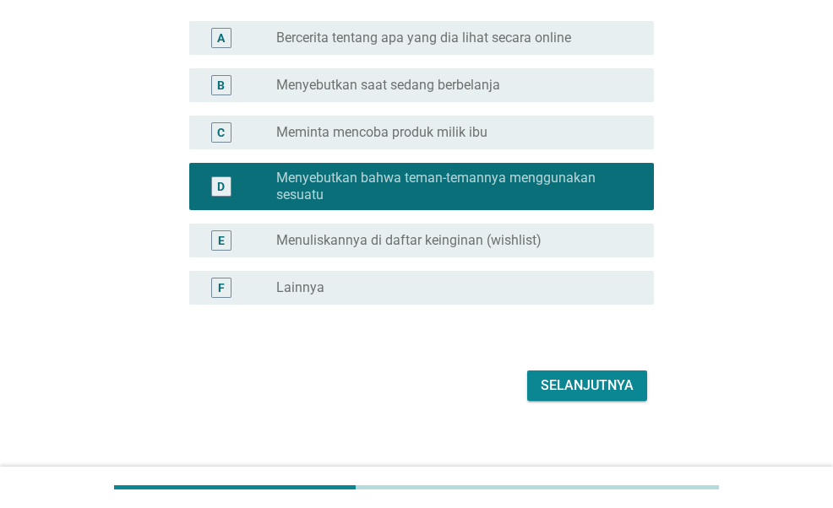
scroll to position [203, 0]
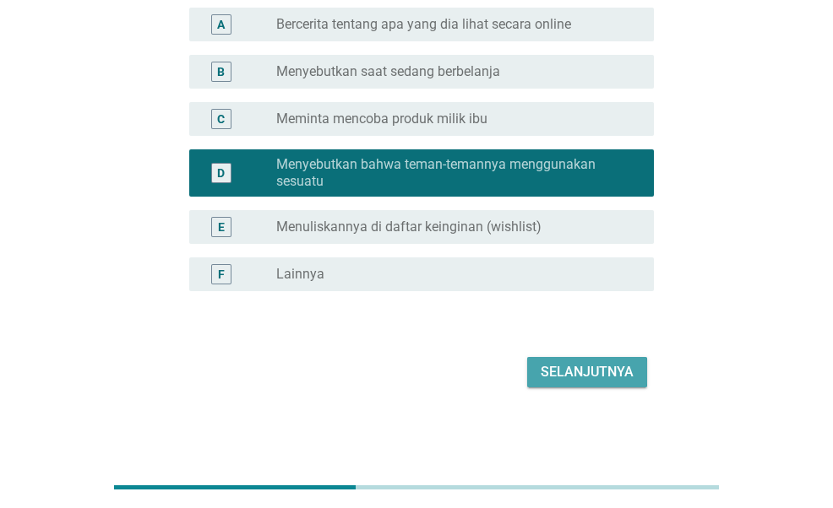
click at [552, 377] on div "Selanjutnya" at bounding box center [587, 372] width 93 height 20
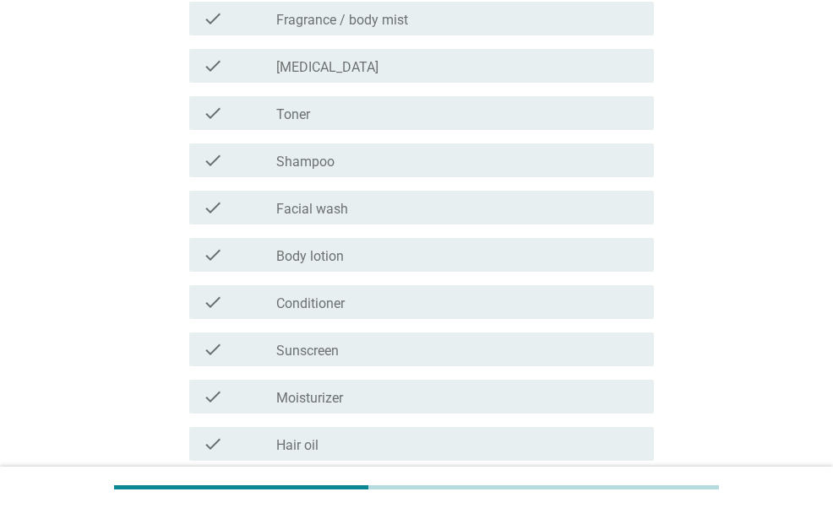
scroll to position [0, 0]
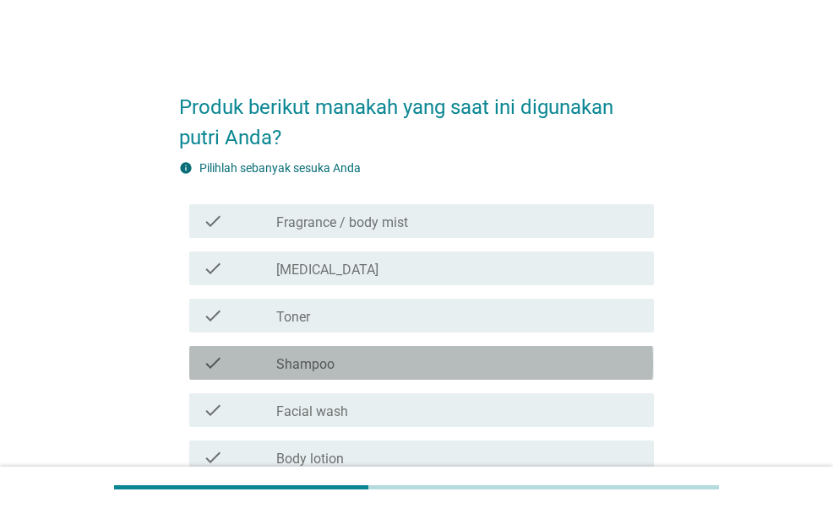
click at [436, 363] on div "check_box_outline_blank Shampoo" at bounding box center [458, 363] width 364 height 20
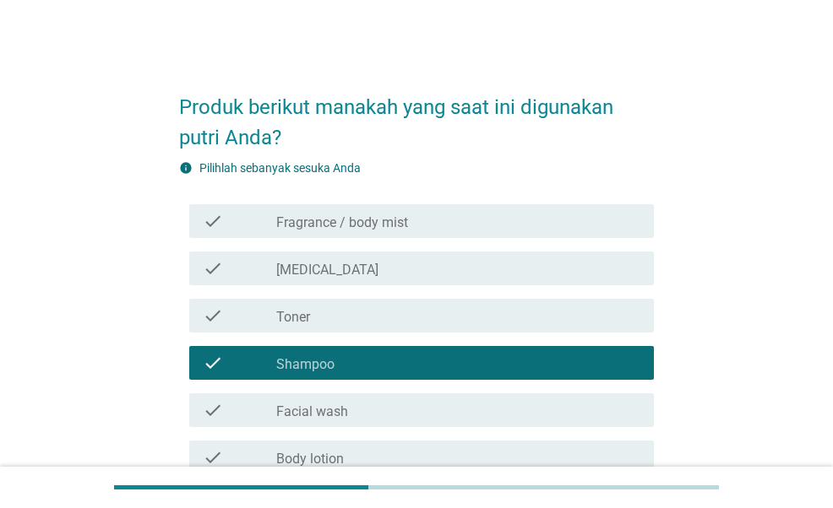
click at [427, 271] on div "check_box_outline_blank [MEDICAL_DATA]" at bounding box center [458, 268] width 364 height 20
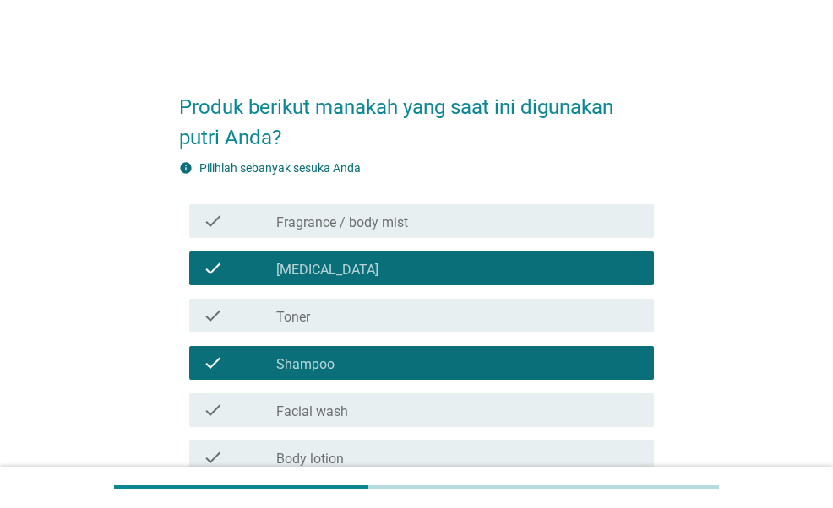
scroll to position [84, 0]
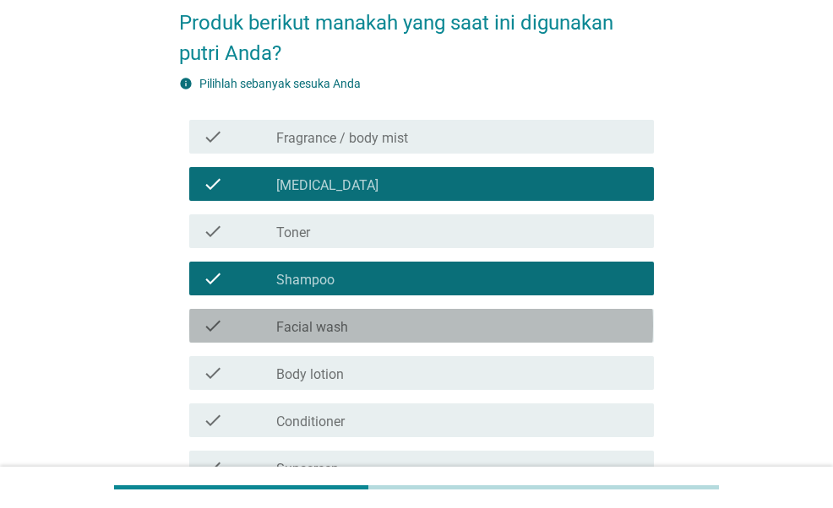
click at [425, 330] on div "check_box_outline_blank Facial wash" at bounding box center [458, 326] width 364 height 20
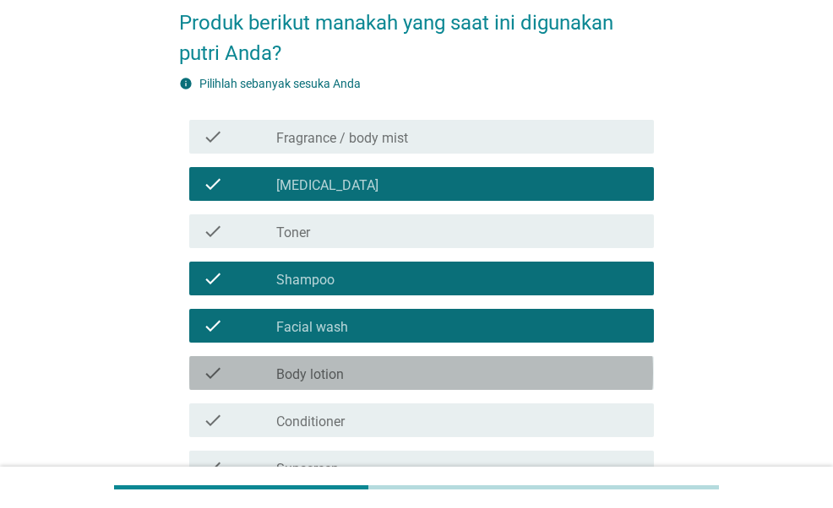
click at [410, 374] on div "check_box_outline_blank Body lotion" at bounding box center [458, 373] width 364 height 20
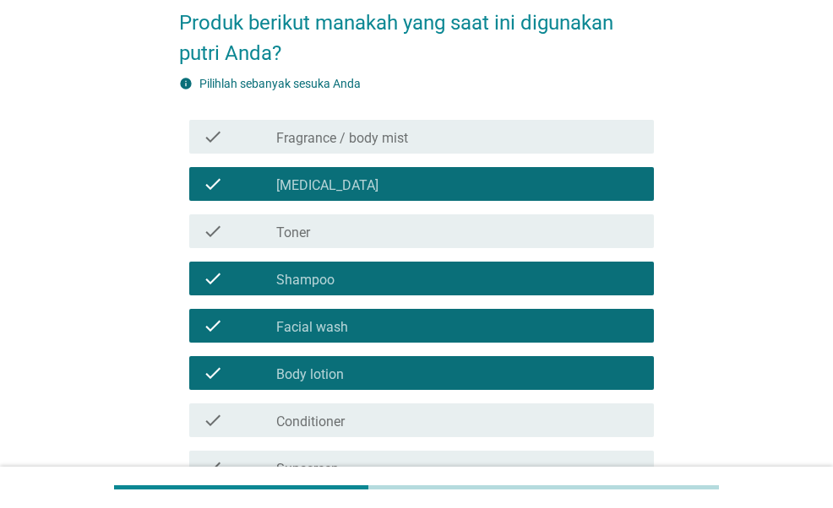
click at [407, 421] on div "check_box_outline_blank Conditioner" at bounding box center [458, 420] width 364 height 20
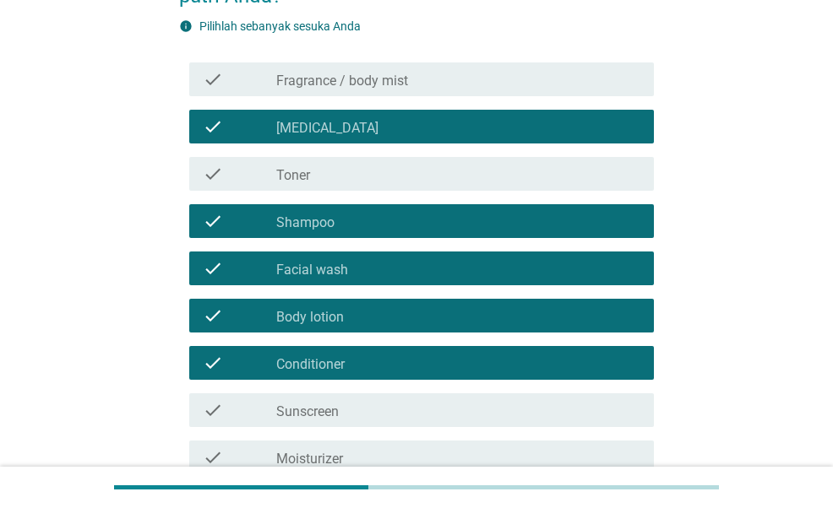
scroll to position [253, 0]
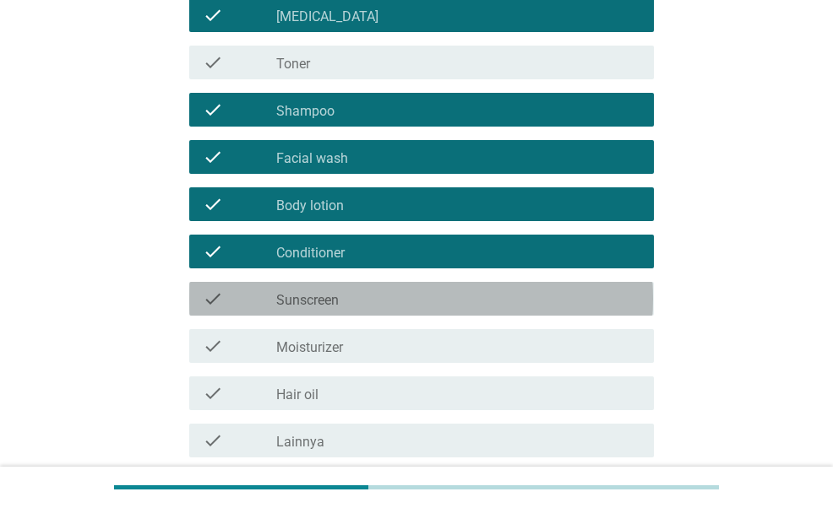
click at [413, 298] on div "check_box_outline_blank Sunscreen" at bounding box center [458, 299] width 364 height 20
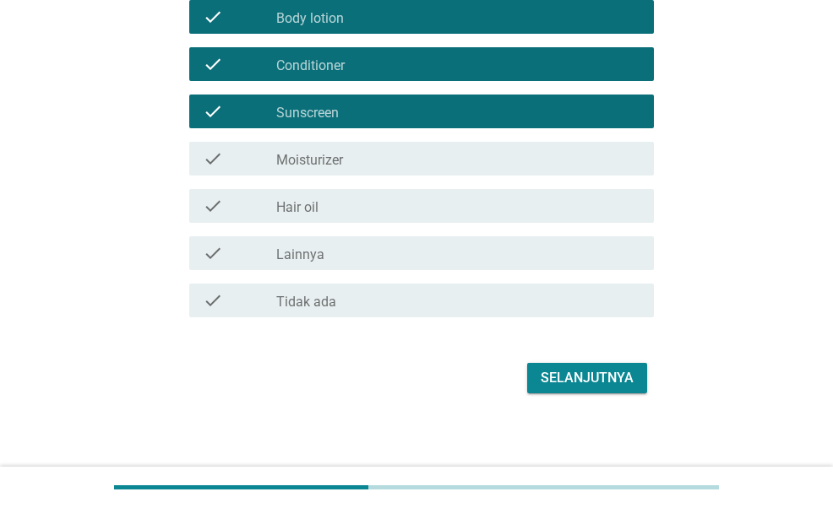
scroll to position [447, 0]
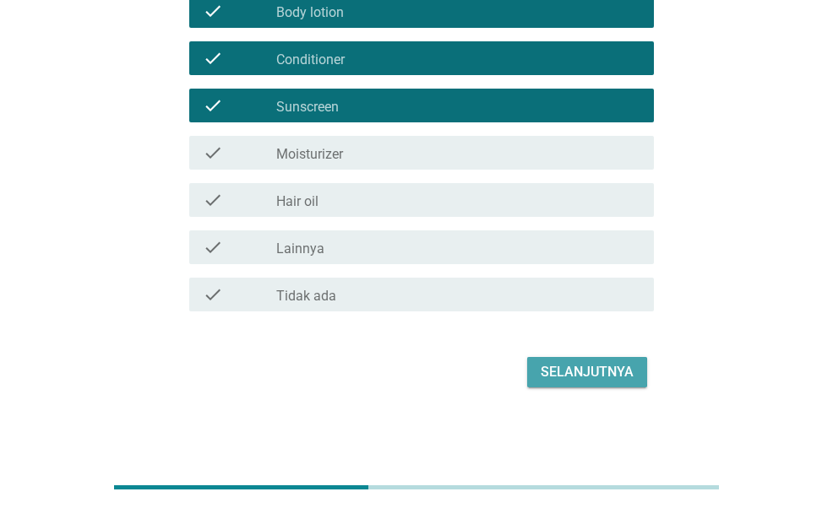
click at [578, 381] on div "Selanjutnya" at bounding box center [587, 372] width 93 height 20
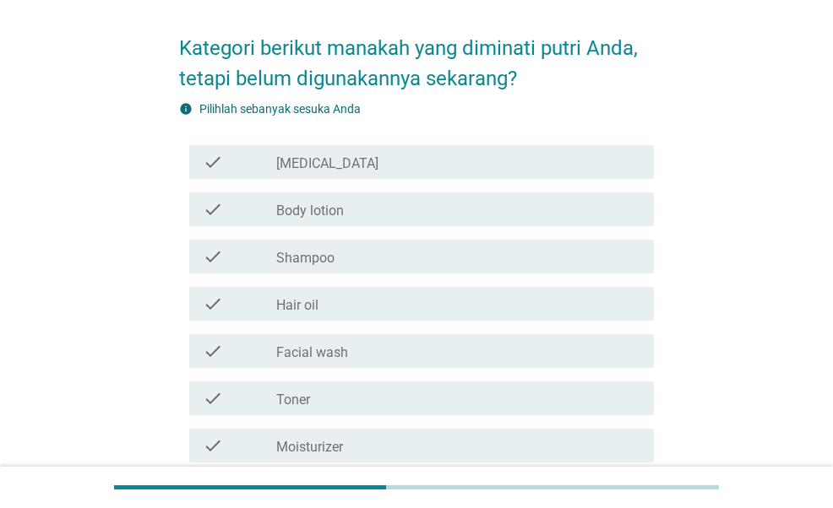
scroll to position [169, 0]
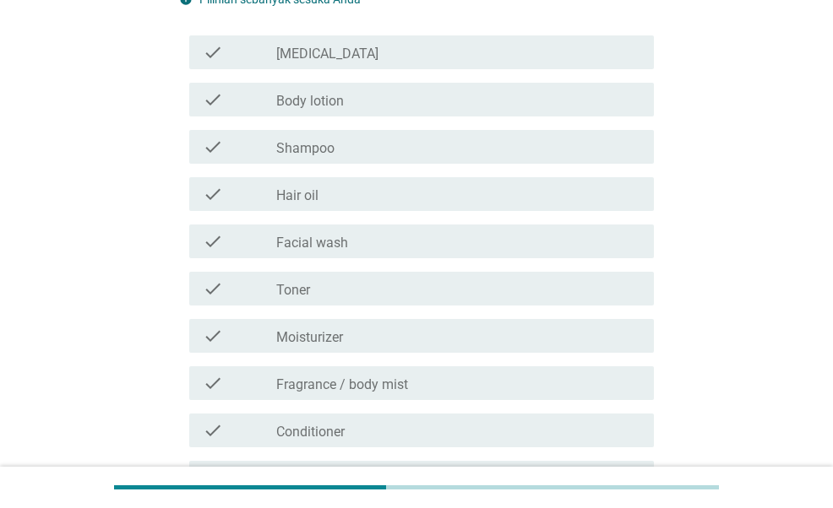
click at [400, 340] on div "check_box_outline_blank Moisturizer" at bounding box center [458, 336] width 364 height 20
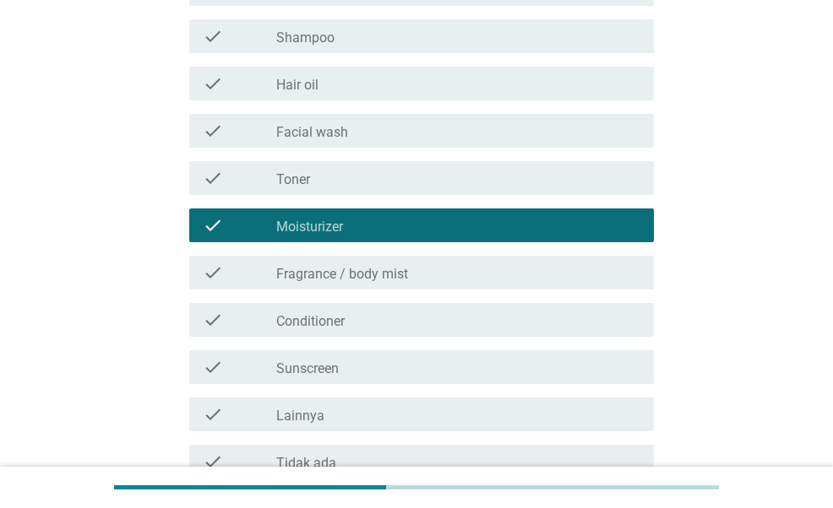
scroll to position [253, 0]
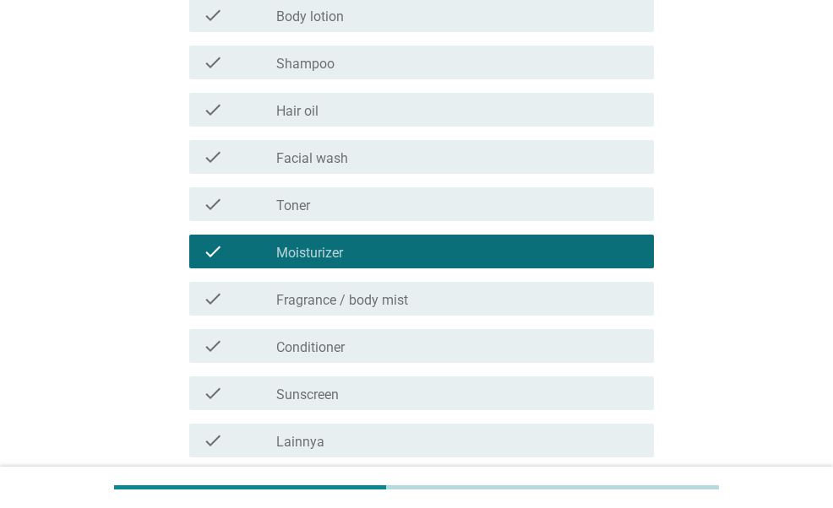
click at [389, 212] on div "check_box_outline_blank Toner" at bounding box center [458, 204] width 364 height 20
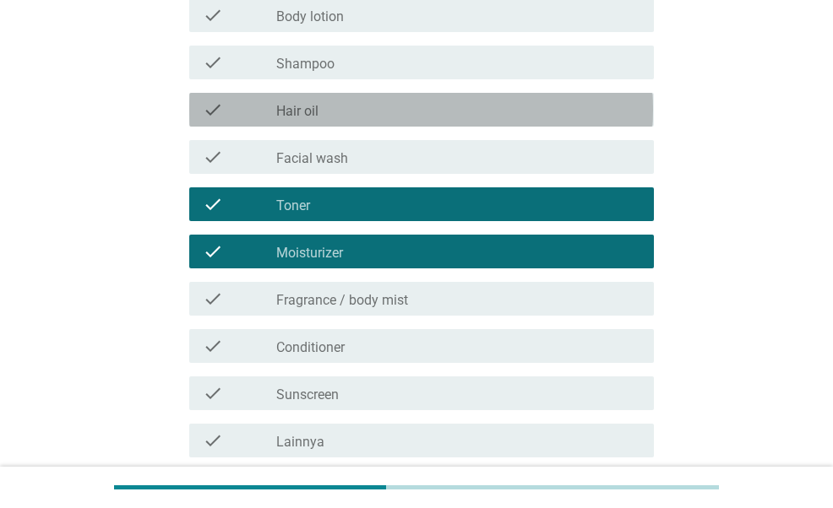
click at [376, 111] on div "check_box_outline_blank Hair oil" at bounding box center [458, 110] width 364 height 20
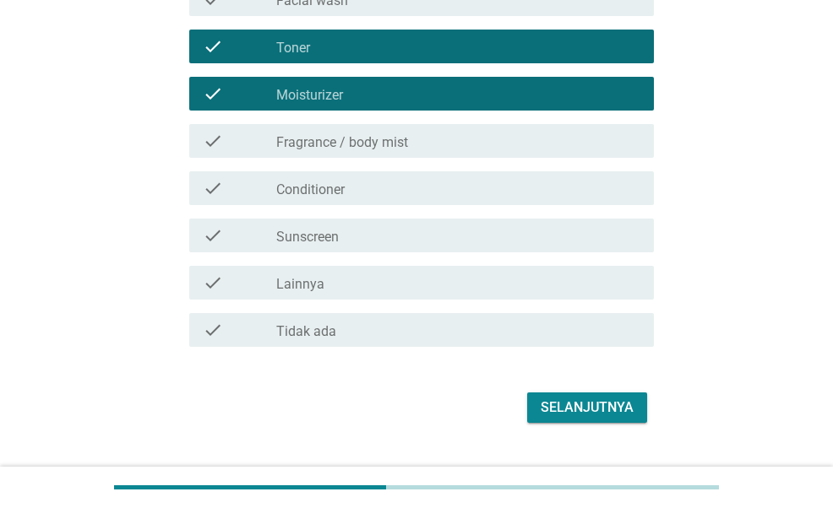
scroll to position [422, 0]
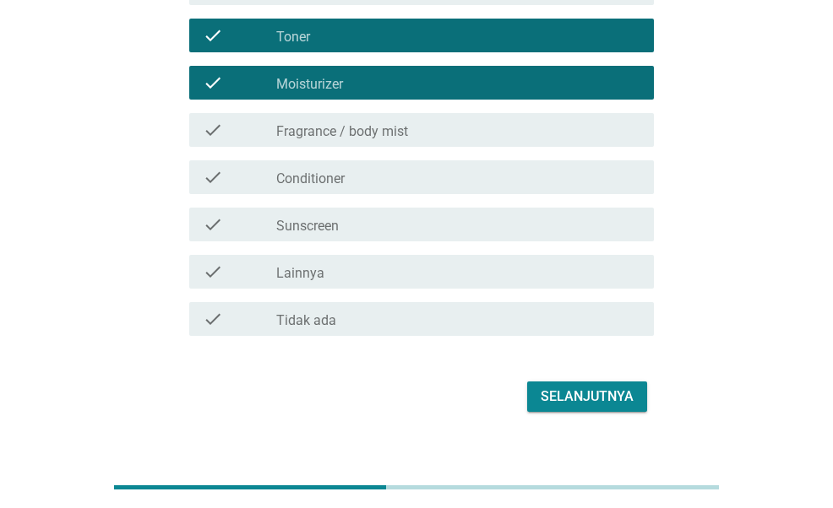
click at [557, 404] on div "Selanjutnya" at bounding box center [587, 397] width 93 height 20
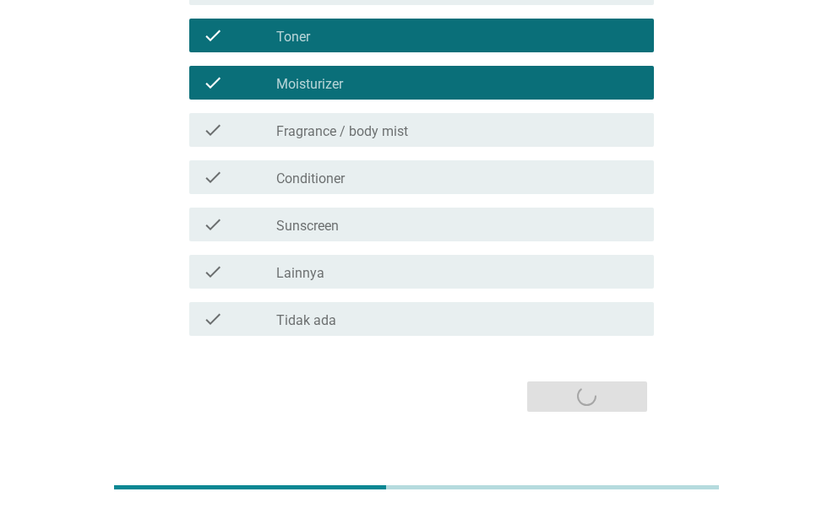
scroll to position [0, 0]
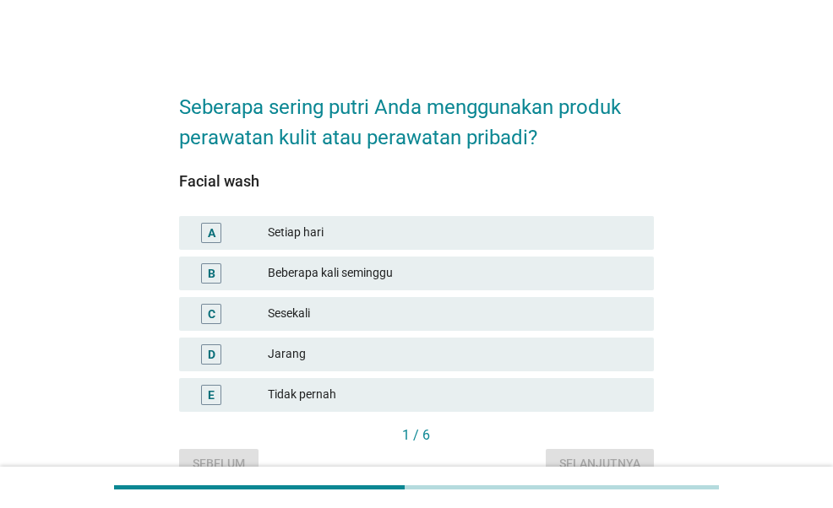
click at [400, 244] on div "A Setiap hari" at bounding box center [416, 233] width 474 height 34
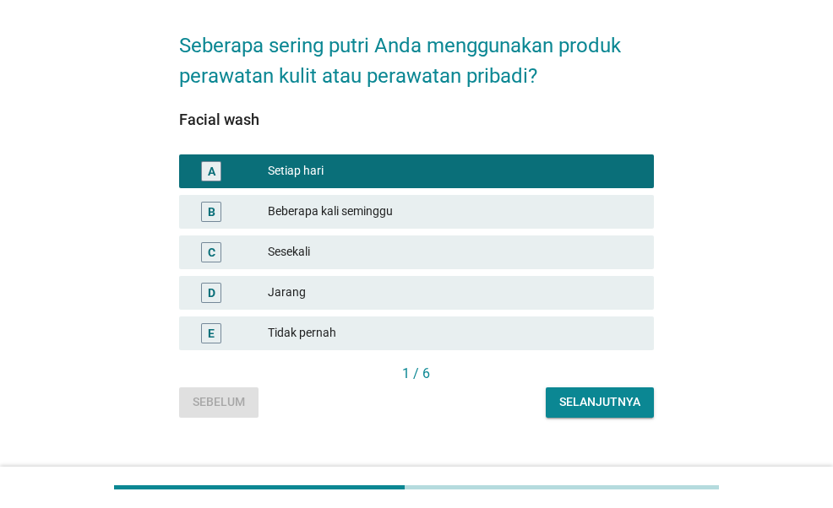
scroll to position [87, 0]
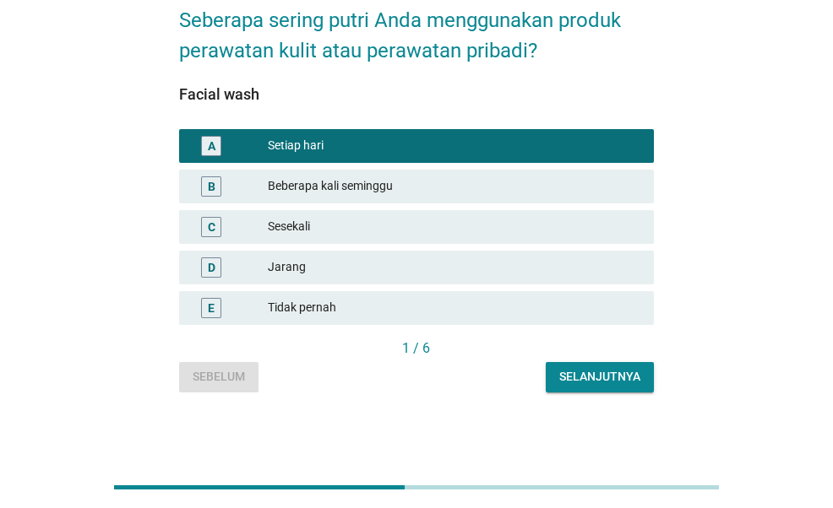
click at [586, 379] on div "Selanjutnya" at bounding box center [599, 377] width 81 height 18
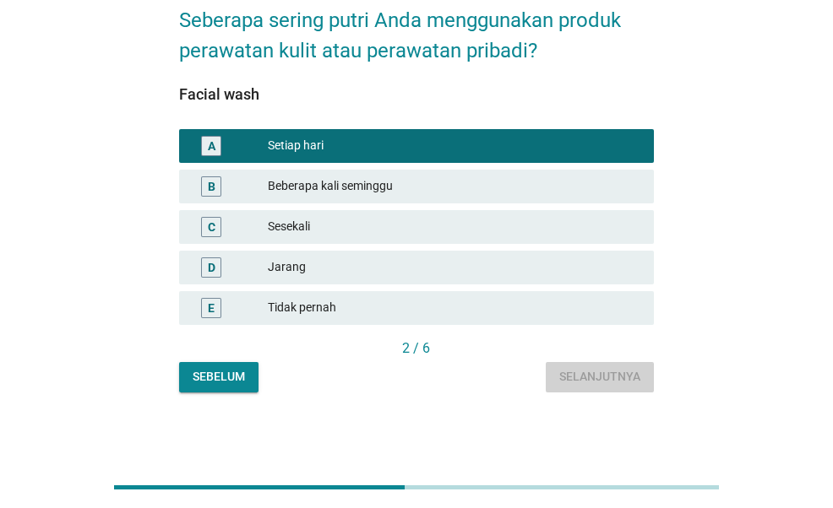
scroll to position [0, 0]
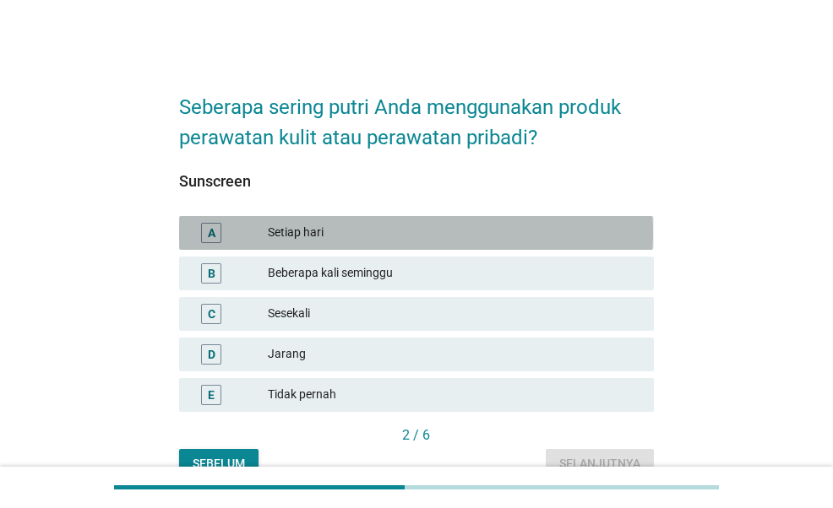
click at [424, 220] on div "A Setiap hari" at bounding box center [416, 233] width 474 height 34
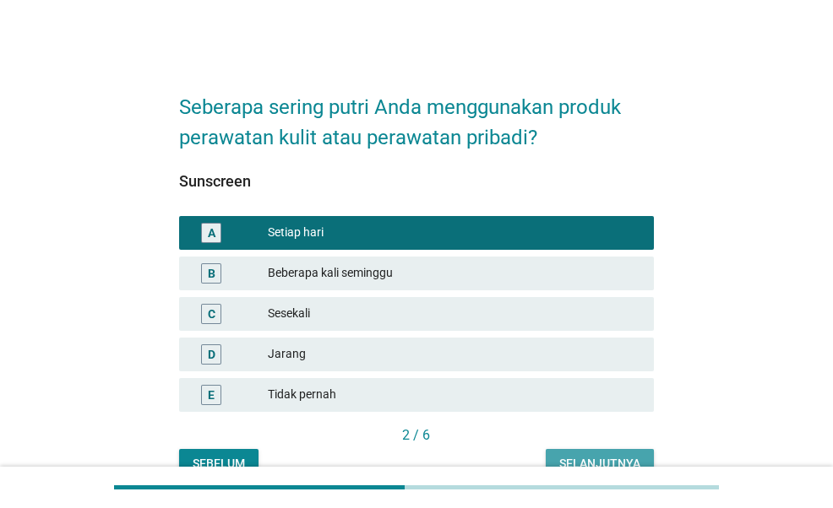
click at [595, 449] on button "Selanjutnya" at bounding box center [600, 464] width 108 height 30
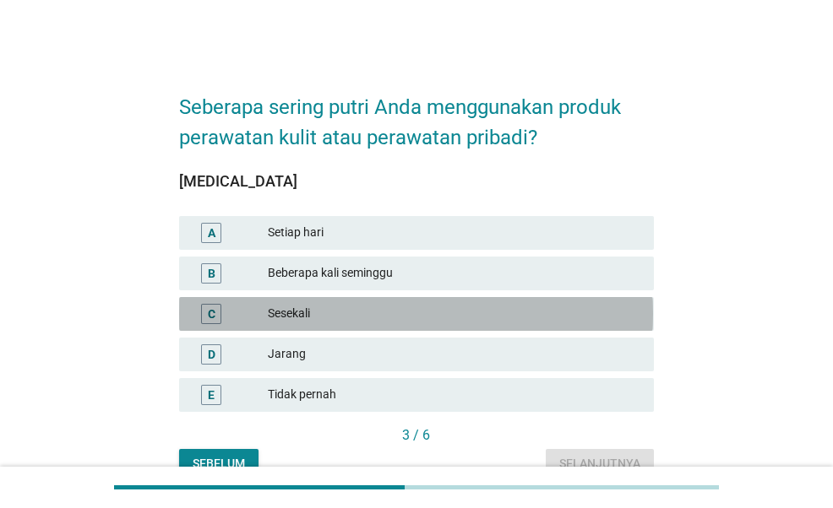
click at [377, 311] on div "Sesekali" at bounding box center [454, 314] width 372 height 20
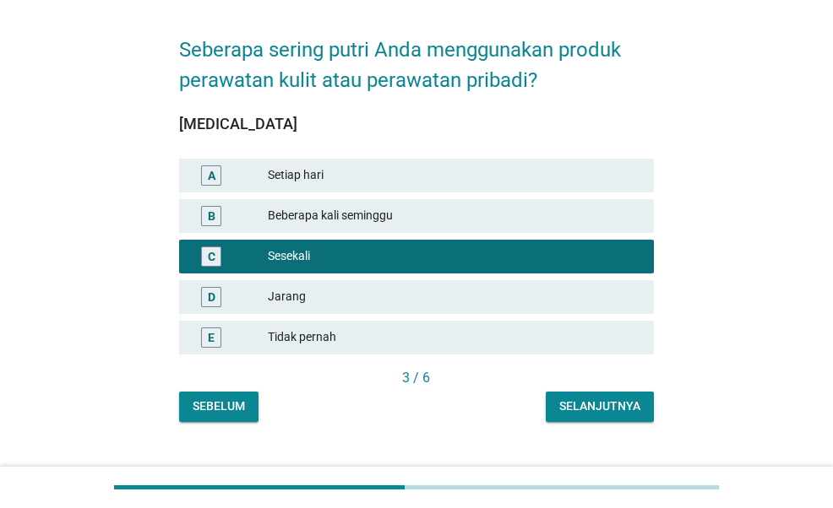
scroll to position [84, 0]
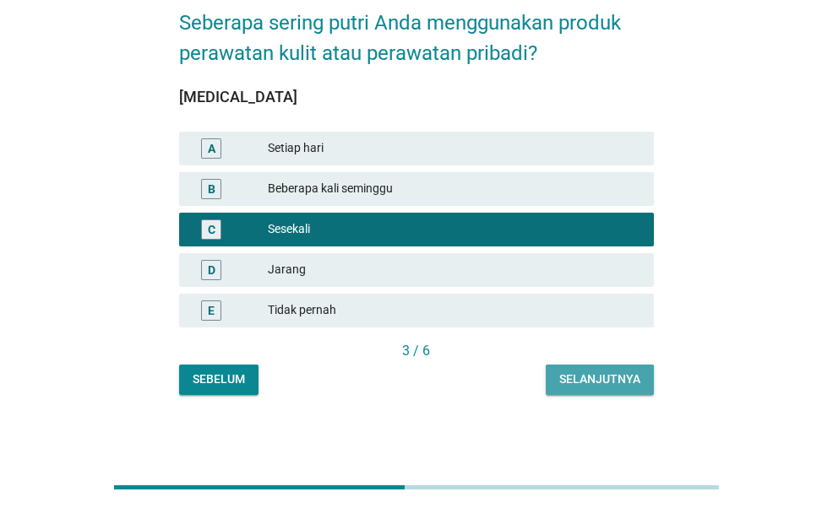
click at [590, 383] on div "Selanjutnya" at bounding box center [599, 380] width 81 height 18
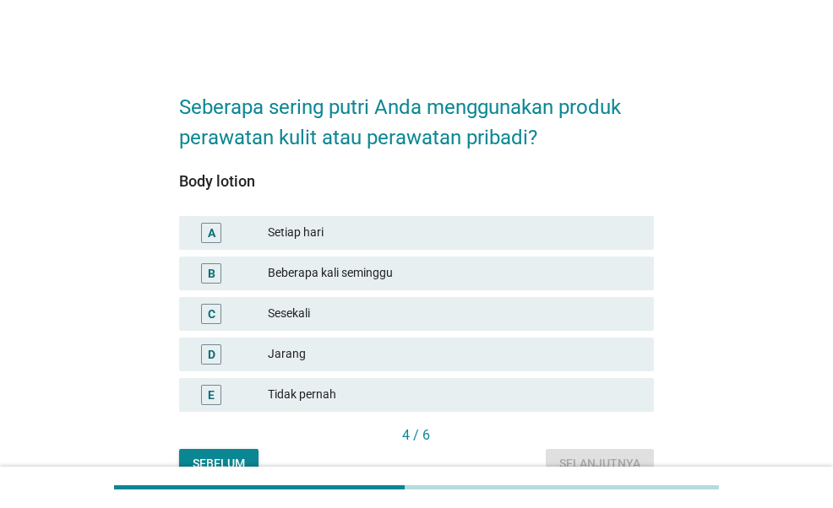
click at [340, 236] on div "Setiap hari" at bounding box center [454, 233] width 372 height 20
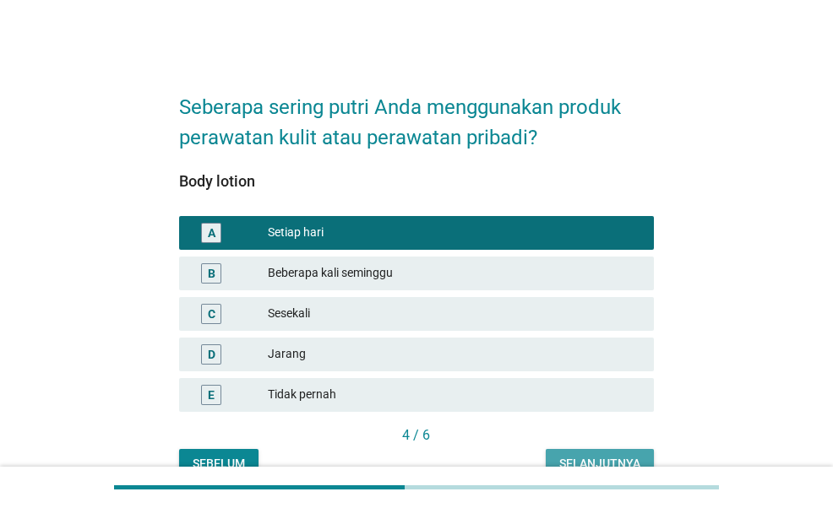
click at [579, 454] on button "Selanjutnya" at bounding box center [600, 464] width 108 height 30
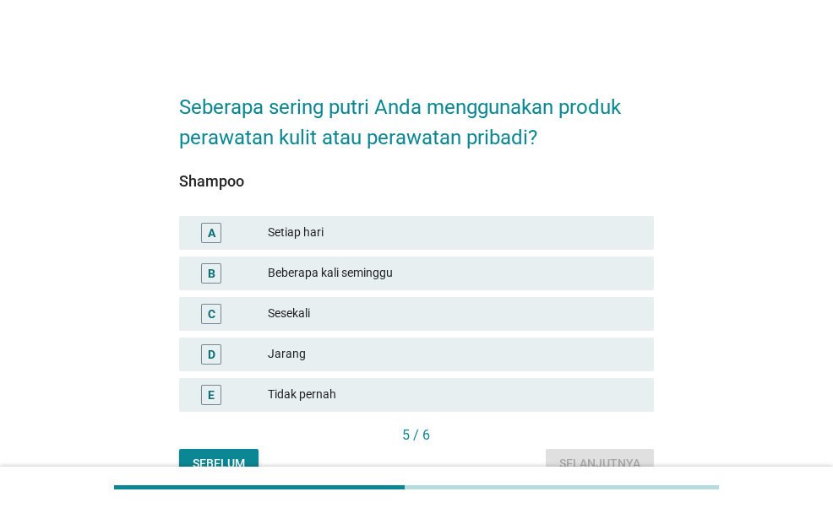
click at [355, 278] on div "Beberapa kali seminggu" at bounding box center [454, 274] width 372 height 20
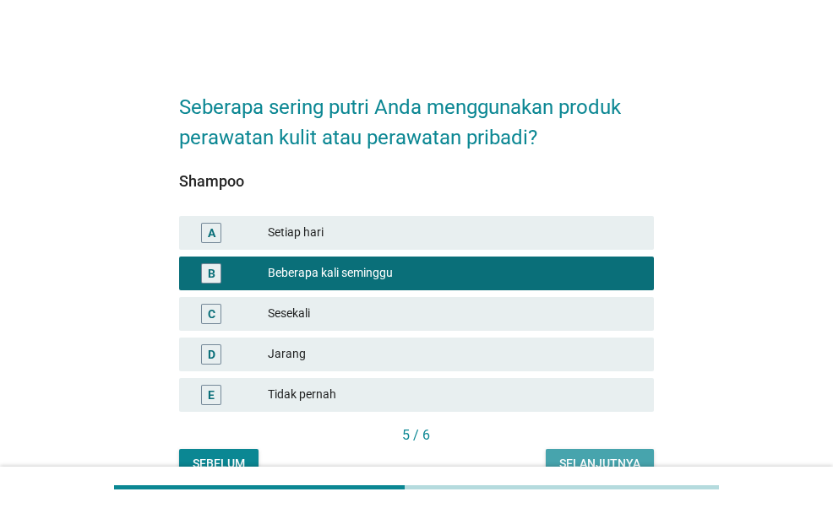
click at [556, 452] on button "Selanjutnya" at bounding box center [600, 464] width 108 height 30
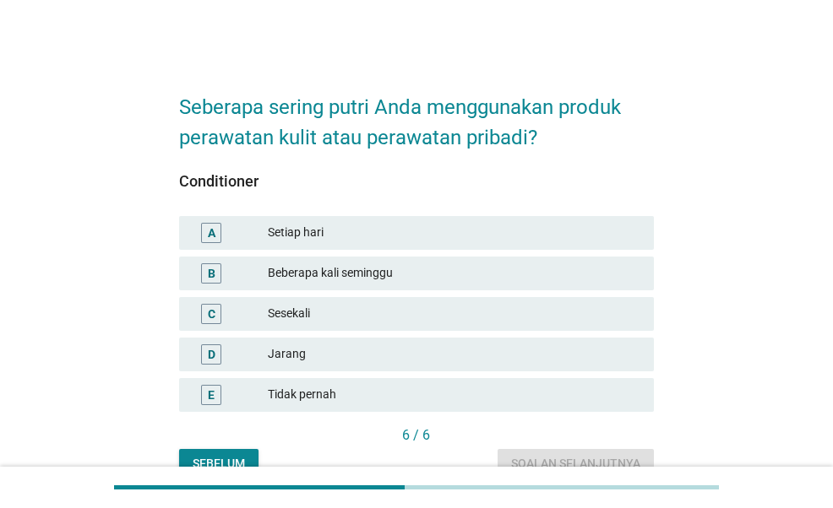
click at [437, 280] on div "Beberapa kali seminggu" at bounding box center [454, 274] width 372 height 20
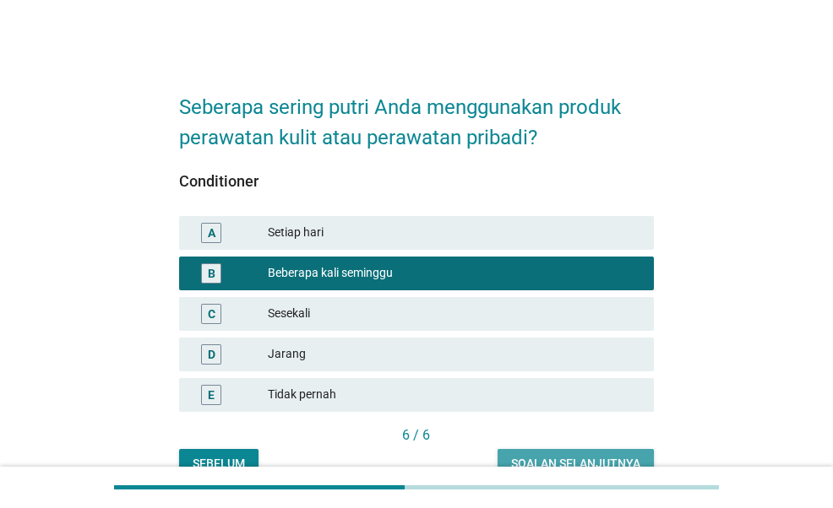
click at [573, 460] on div "Soalan selanjutnya" at bounding box center [575, 464] width 129 height 18
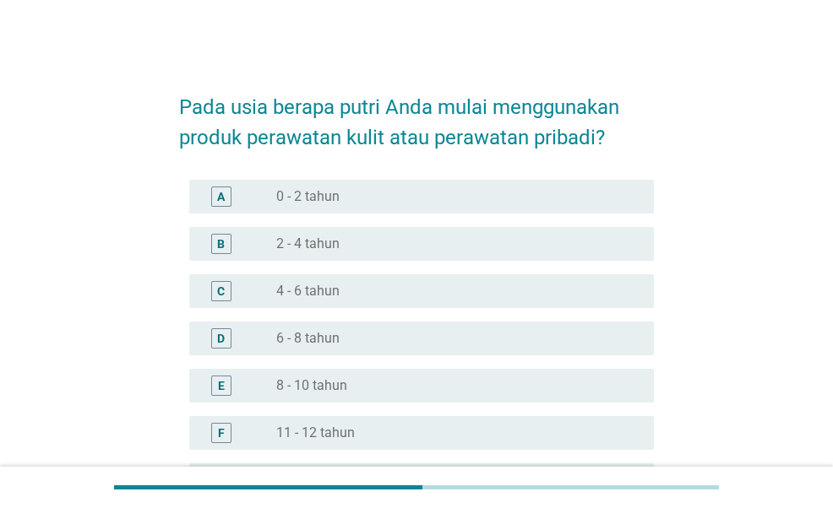
click at [403, 381] on div "radio_button_unchecked 8 - 10 tahun" at bounding box center [451, 386] width 351 height 17
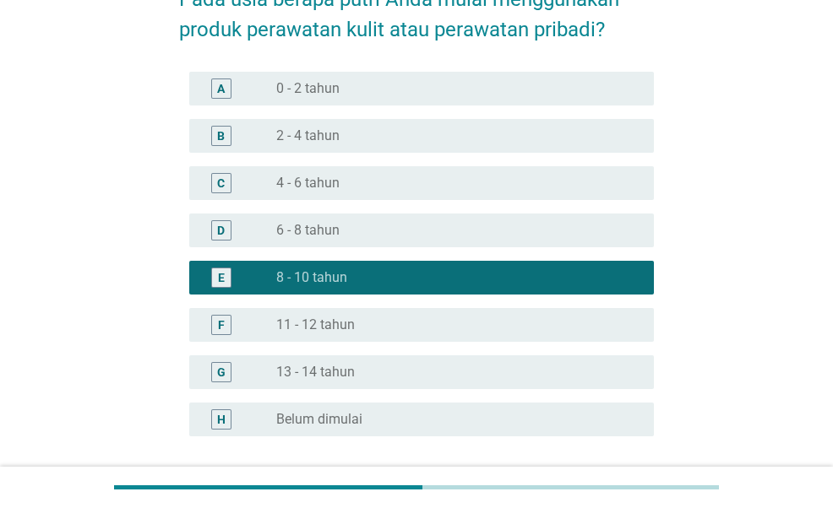
scroll to position [169, 0]
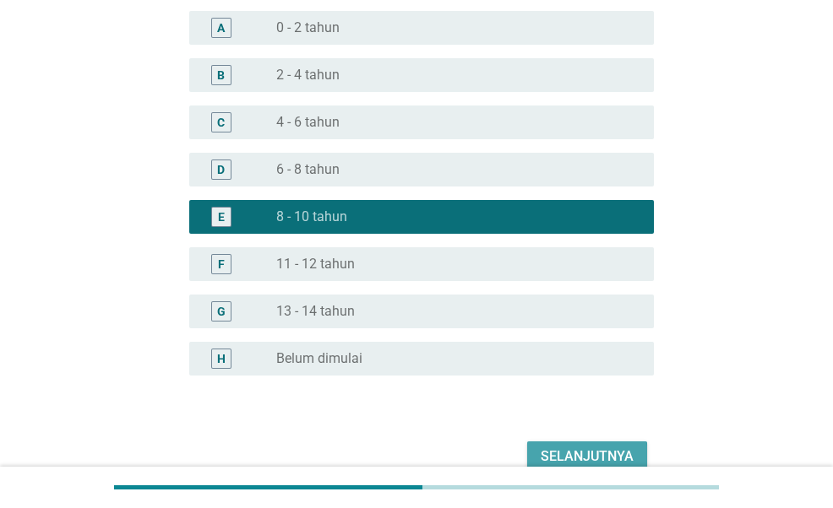
click at [545, 450] on div "Selanjutnya" at bounding box center [587, 457] width 93 height 20
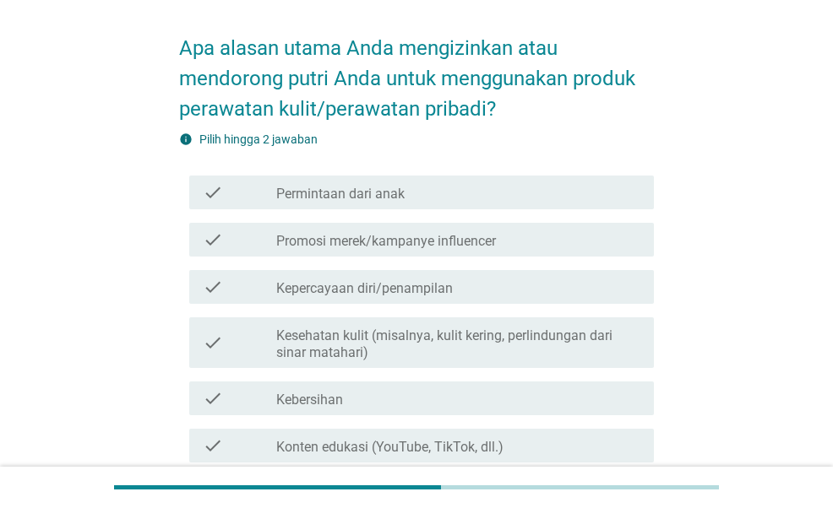
scroll to position [84, 0]
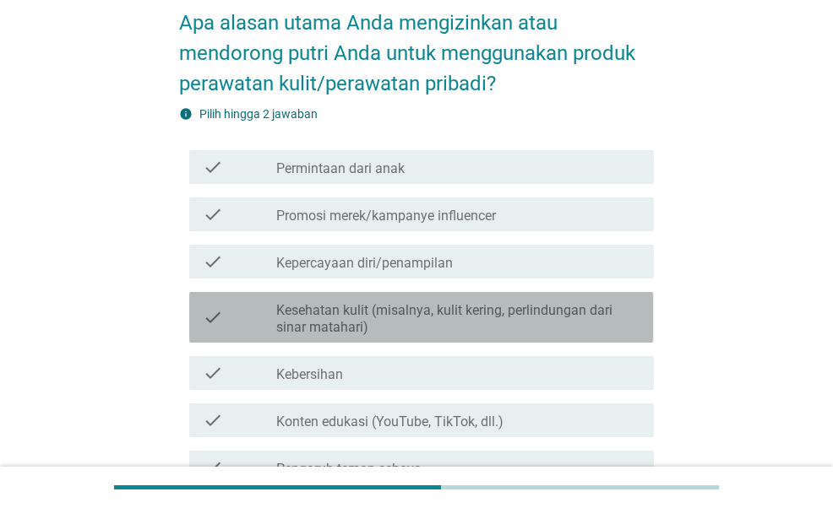
click at [438, 320] on label "Kesehatan kulit (misalnya, kulit kering, perlindungan dari sinar matahari)" at bounding box center [458, 319] width 364 height 34
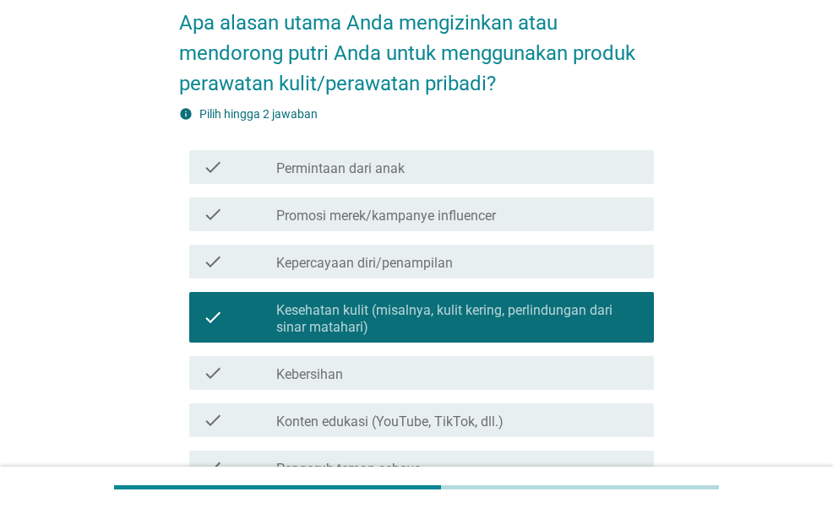
click at [445, 374] on div "check_box_outline_blank Kebersihan" at bounding box center [458, 373] width 364 height 20
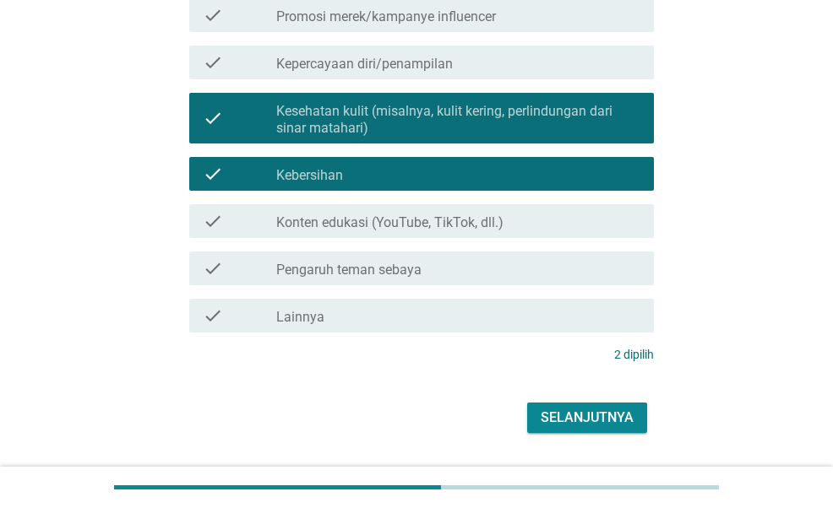
scroll to position [329, 0]
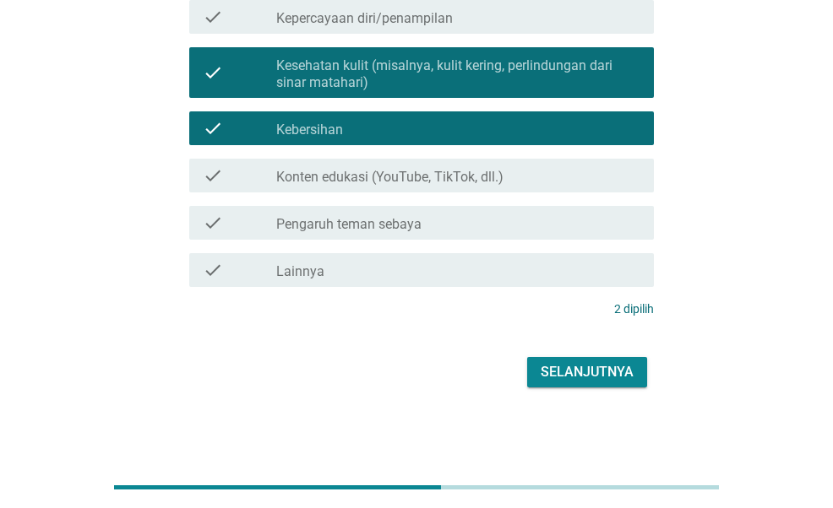
click at [547, 378] on div "Selanjutnya" at bounding box center [587, 372] width 93 height 20
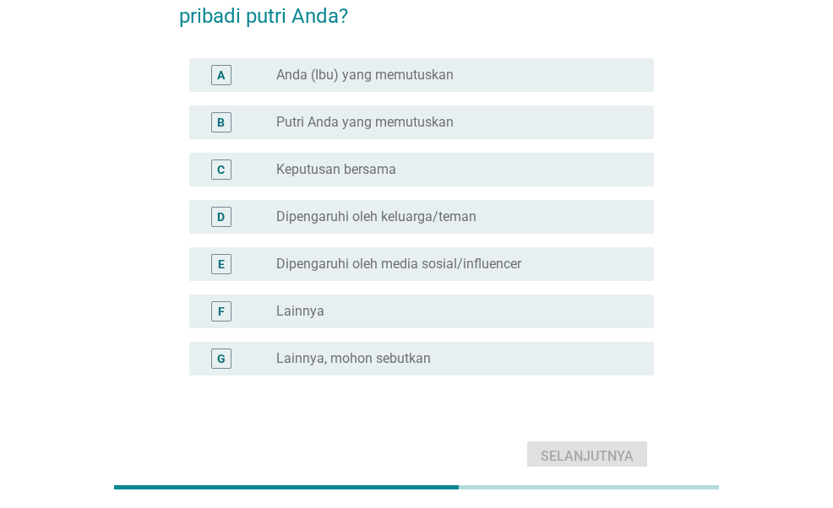
scroll to position [68, 0]
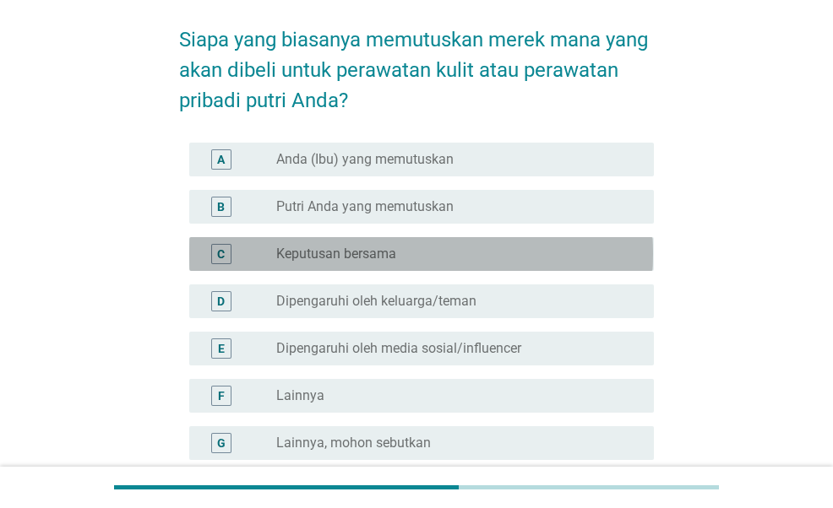
click at [443, 244] on div "radio_button_unchecked Keputusan bersama" at bounding box center [458, 254] width 364 height 20
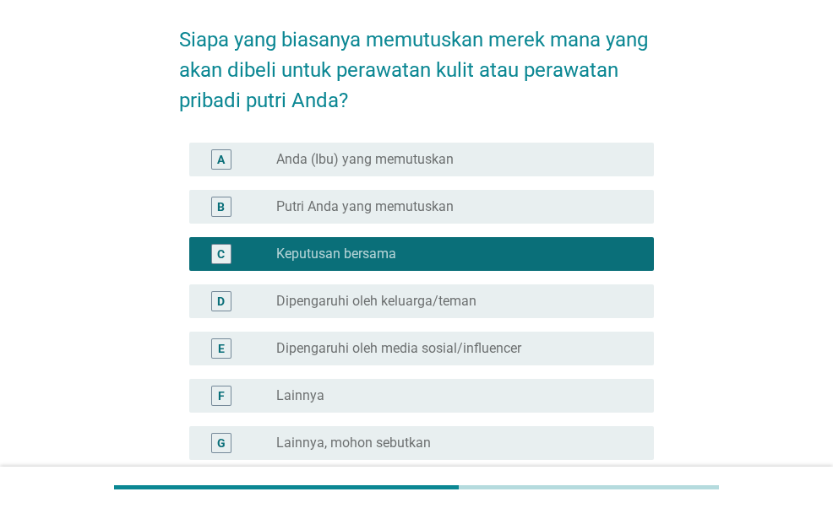
click at [458, 323] on div "D radio_button_unchecked Dipengaruhi oleh keluarga/teman" at bounding box center [416, 301] width 474 height 47
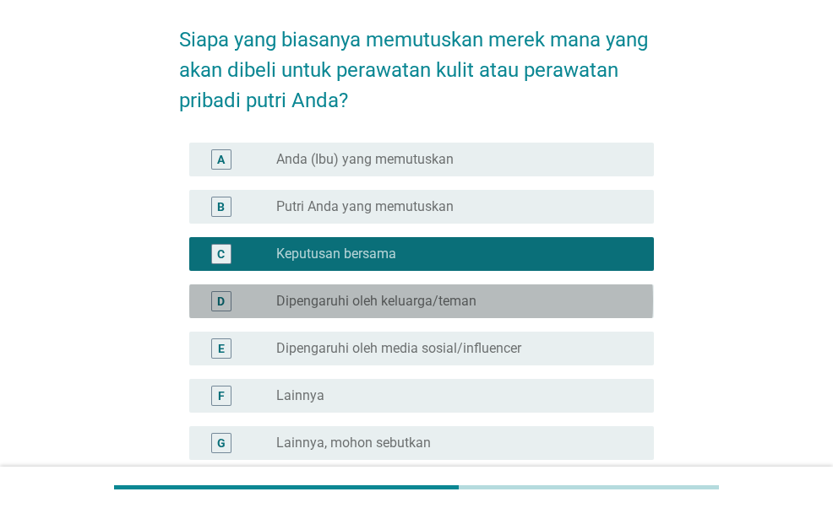
click at [443, 302] on label "Dipengaruhi oleh keluarga/teman" at bounding box center [376, 301] width 200 height 17
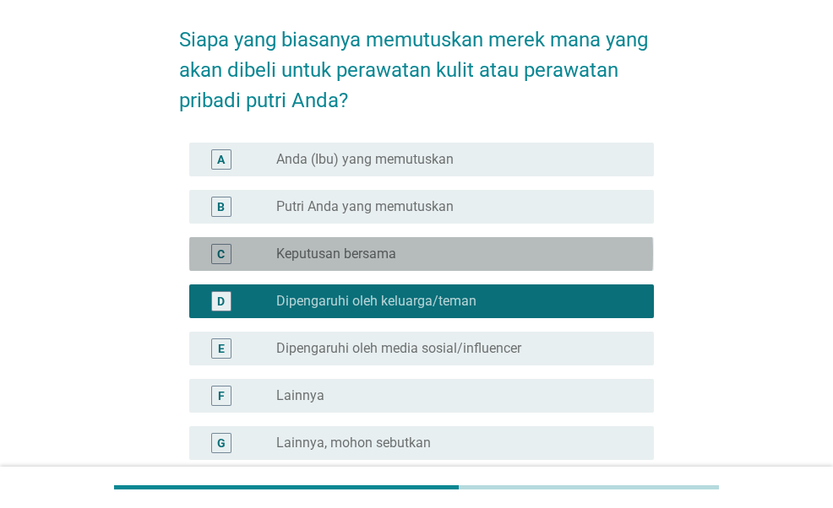
click at [425, 251] on div "radio_button_unchecked Keputusan bersama" at bounding box center [451, 254] width 351 height 17
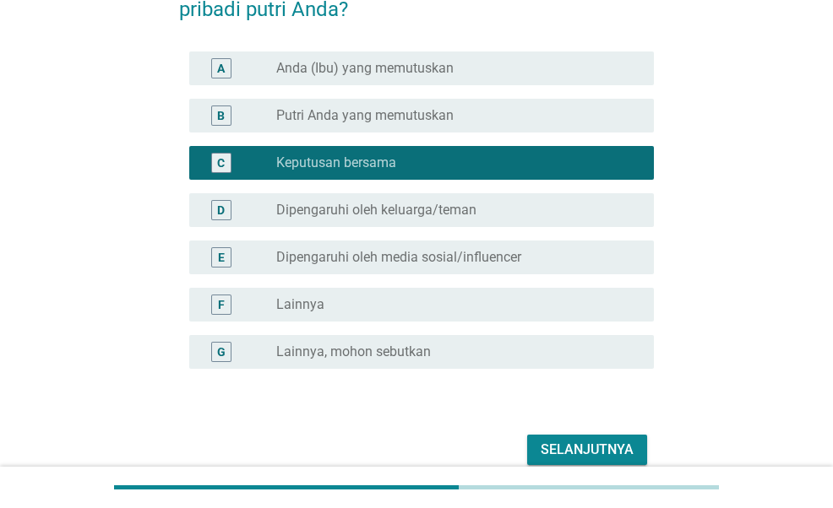
scroll to position [236, 0]
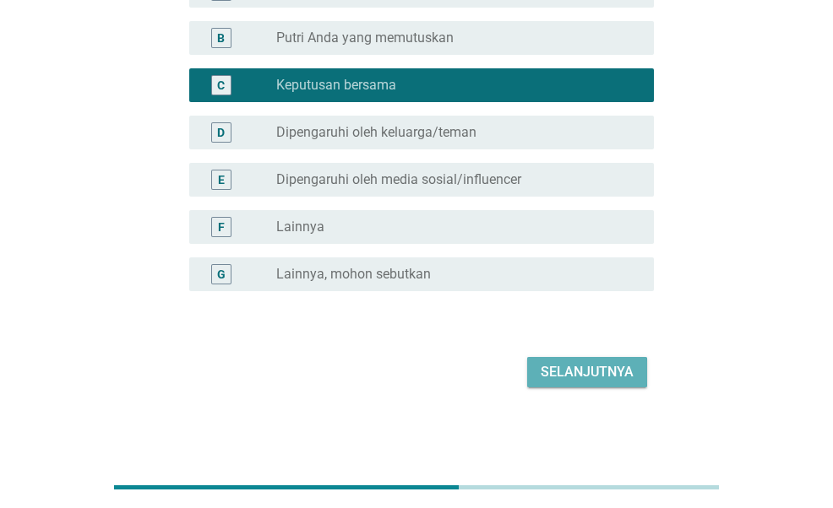
click at [590, 367] on div "Selanjutnya" at bounding box center [587, 372] width 93 height 20
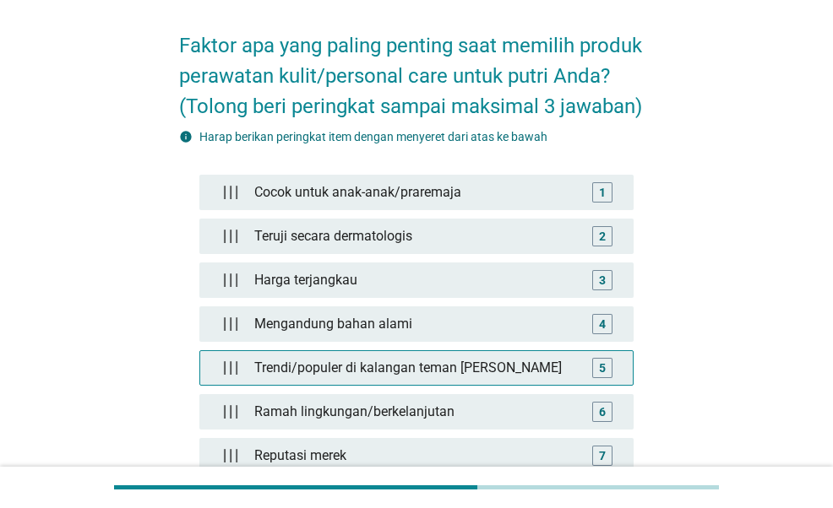
scroll to position [84, 0]
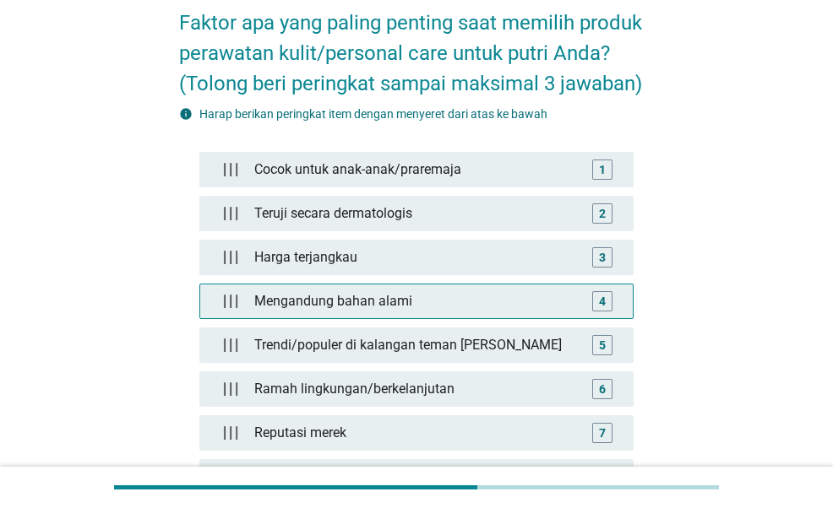
click at [470, 286] on div "Mengandung bahan alami" at bounding box center [415, 302] width 337 height 34
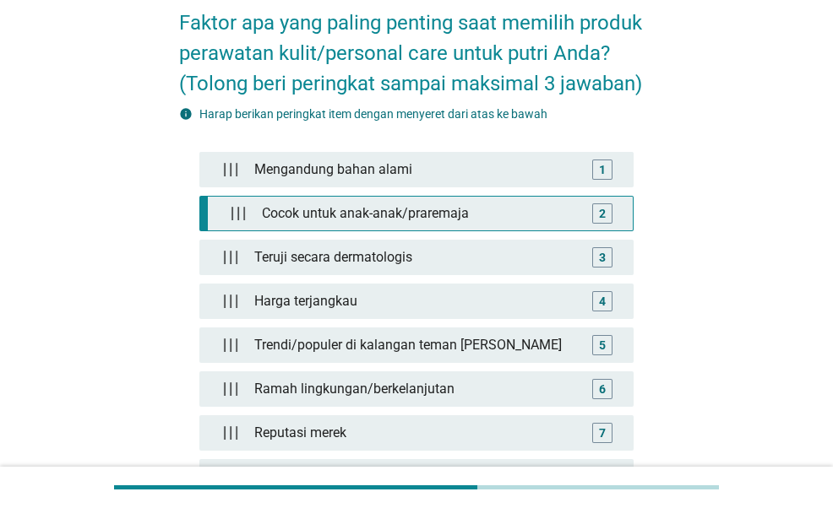
click at [404, 215] on div "Cocok untuk anak-anak/praremaja" at bounding box center [420, 214] width 331 height 34
click at [599, 213] on div "2" at bounding box center [602, 213] width 7 height 18
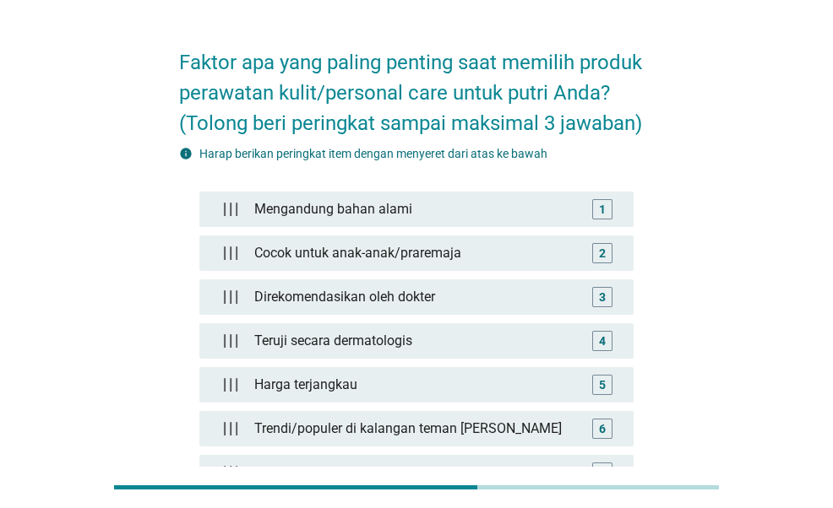
scroll to position [42, 0]
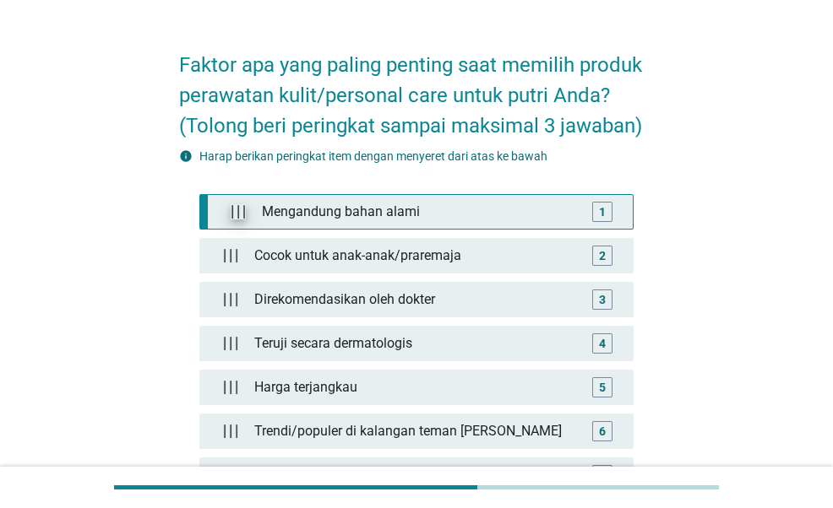
click at [231, 214] on img at bounding box center [238, 211] width 15 height 15
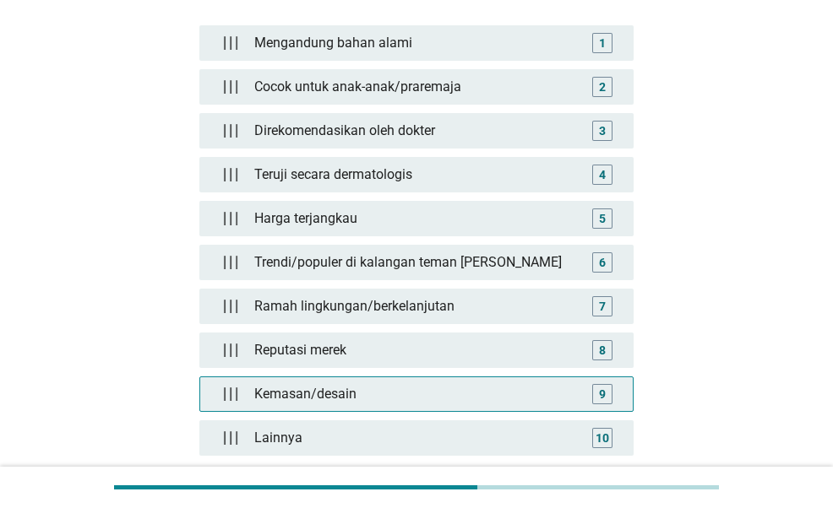
scroll to position [380, 0]
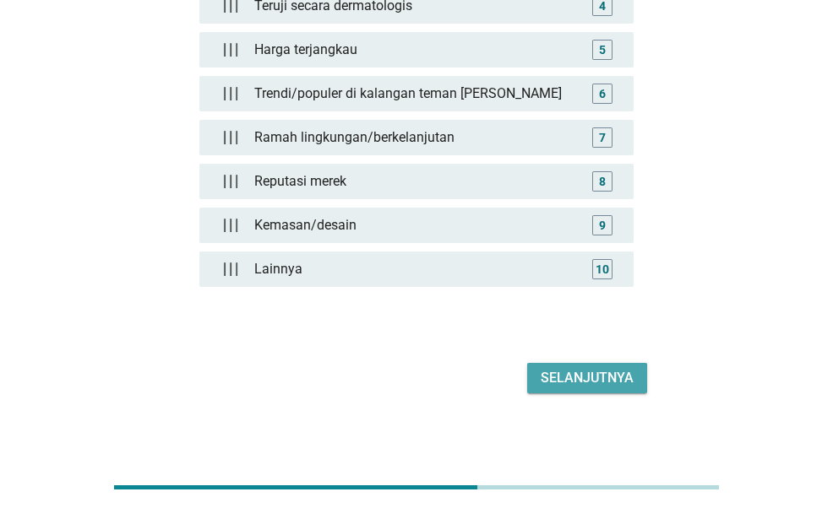
click at [567, 381] on div "Selanjutnya" at bounding box center [587, 378] width 93 height 20
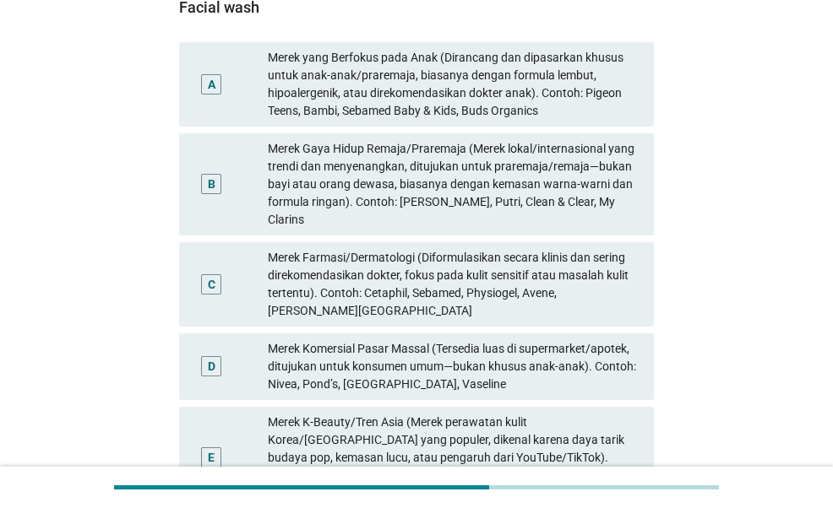
scroll to position [169, 0]
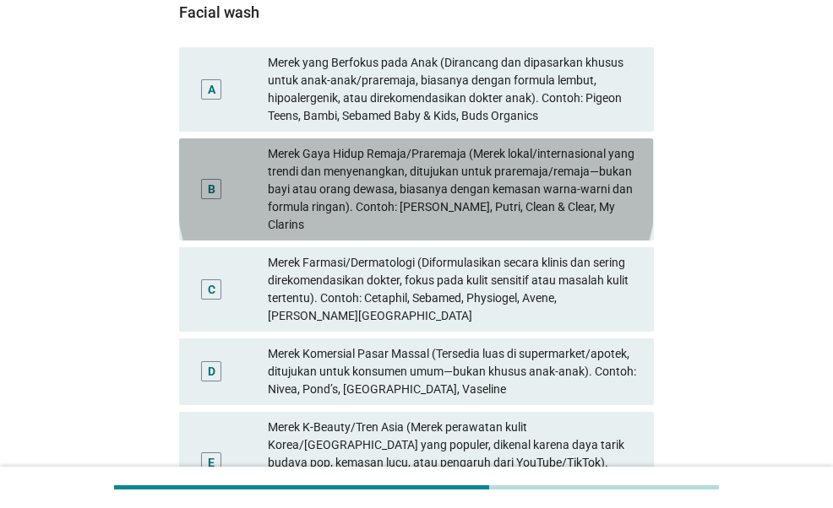
click at [581, 158] on div "Merek Gaya Hidup Remaja/Praremaja (Merek lokal/internasional yang trendi dan me…" at bounding box center [454, 189] width 372 height 89
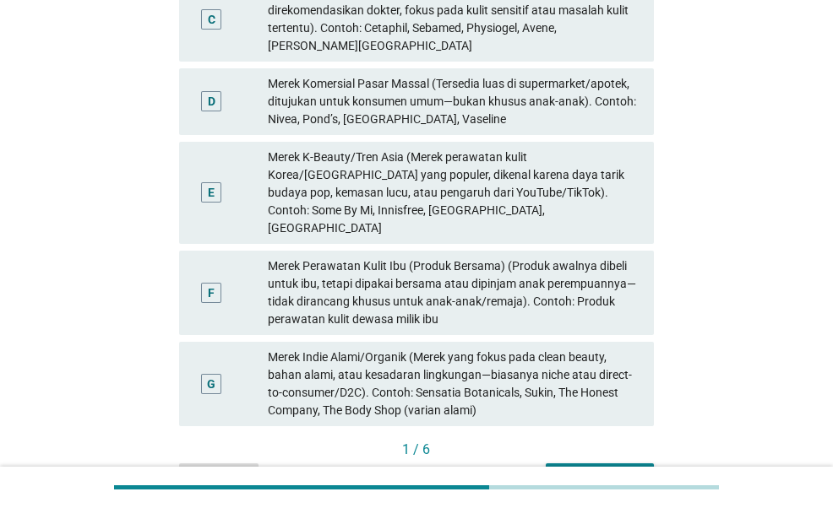
scroll to position [505, 0]
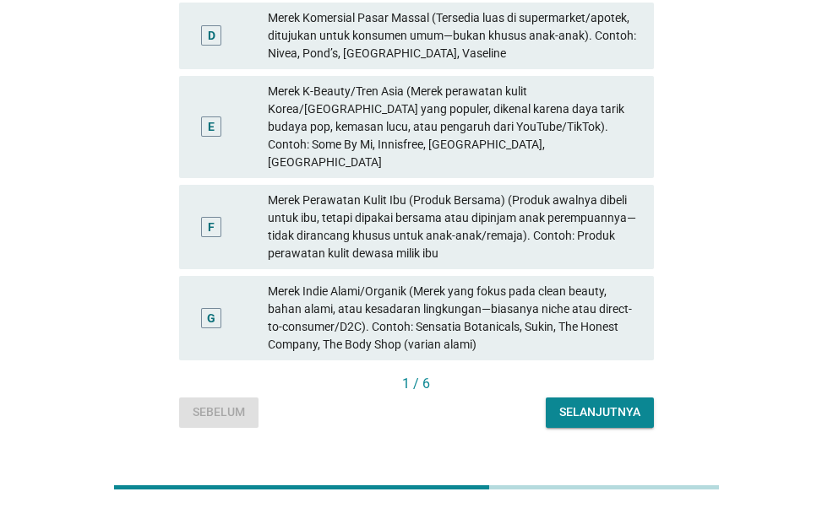
click at [640, 398] on button "Selanjutnya" at bounding box center [600, 413] width 108 height 30
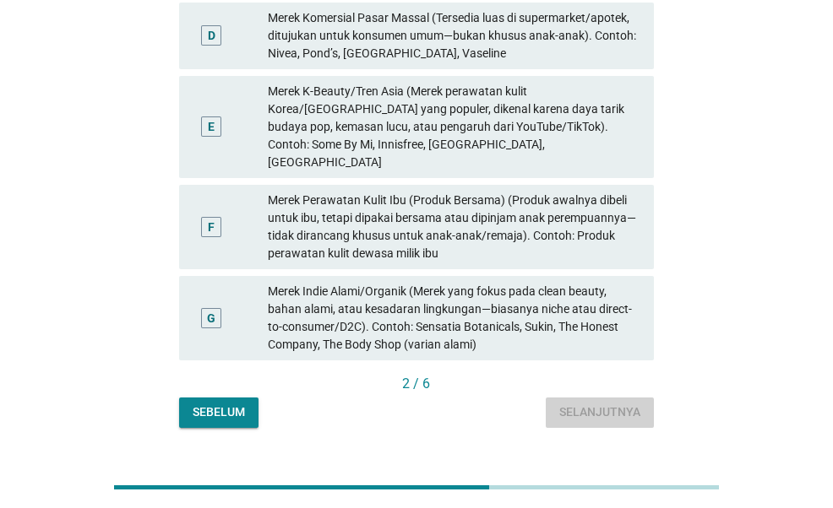
scroll to position [0, 0]
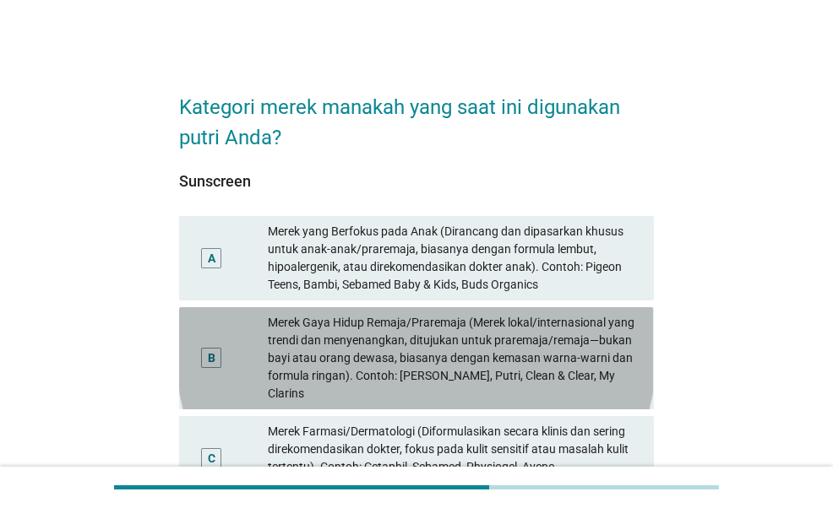
click at [581, 359] on div "Merek Gaya Hidup Remaja/Praremaja (Merek lokal/internasional yang trendi dan me…" at bounding box center [454, 358] width 372 height 89
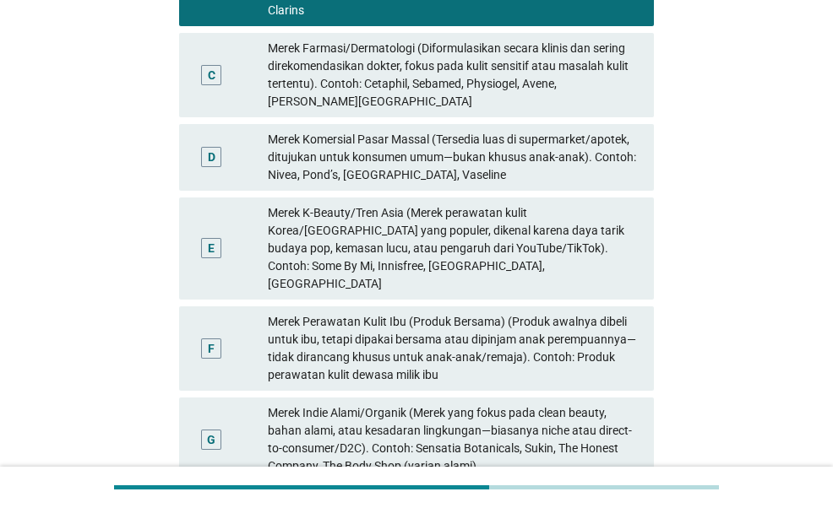
scroll to position [505, 0]
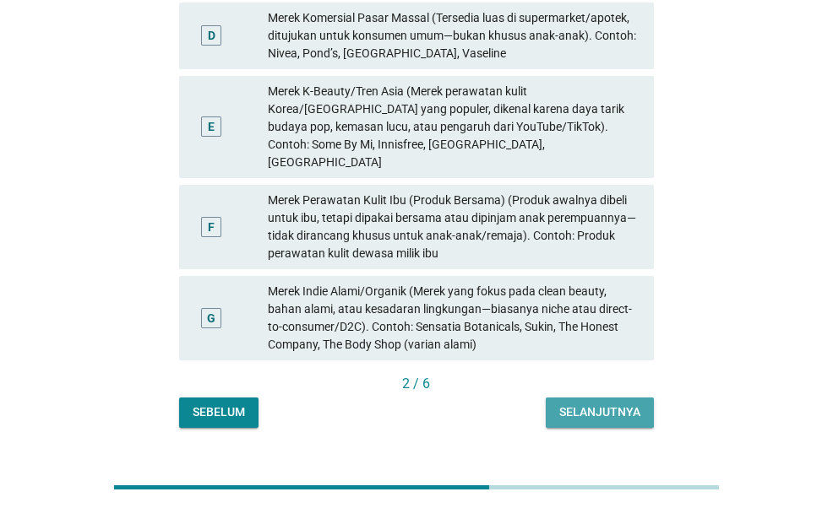
click at [584, 398] on button "Selanjutnya" at bounding box center [600, 413] width 108 height 30
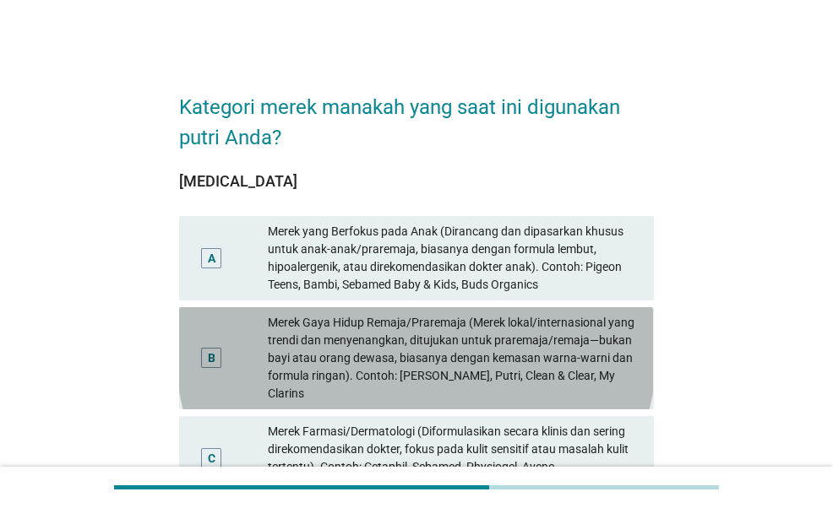
click at [587, 371] on div "Merek Gaya Hidup Remaja/Praremaja (Merek lokal/internasional yang trendi dan me…" at bounding box center [454, 358] width 372 height 89
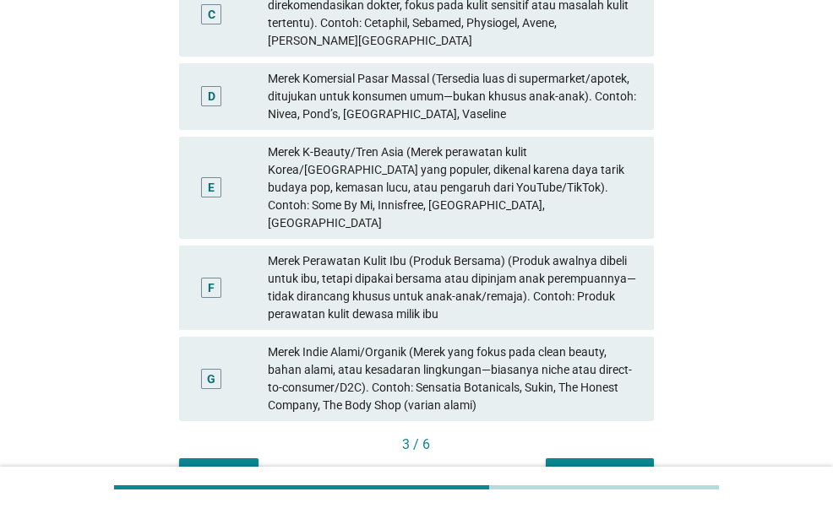
scroll to position [505, 0]
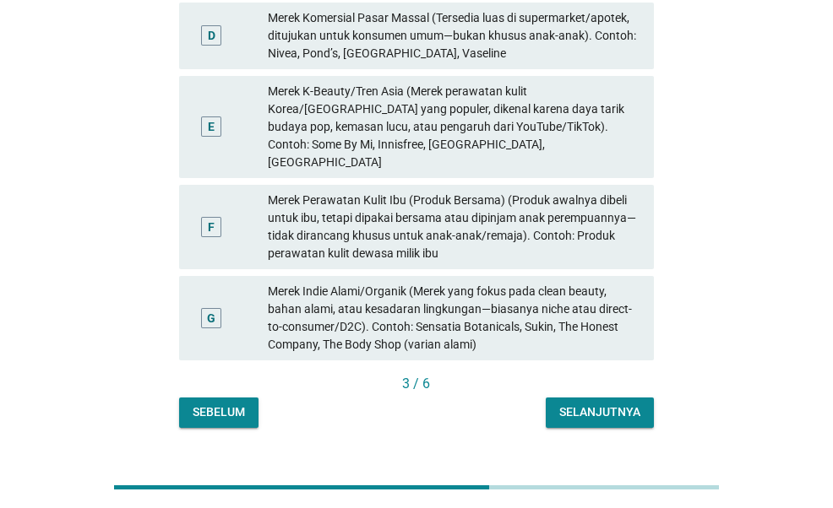
click at [625, 404] on div "Selanjutnya" at bounding box center [599, 413] width 81 height 18
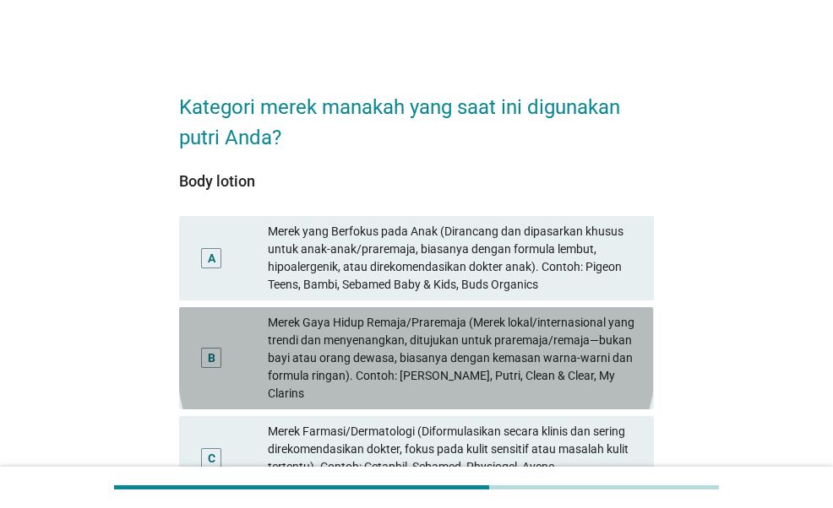
click at [615, 362] on div "Merek Gaya Hidup Remaja/Praremaja (Merek lokal/internasional yang trendi dan me…" at bounding box center [454, 358] width 372 height 89
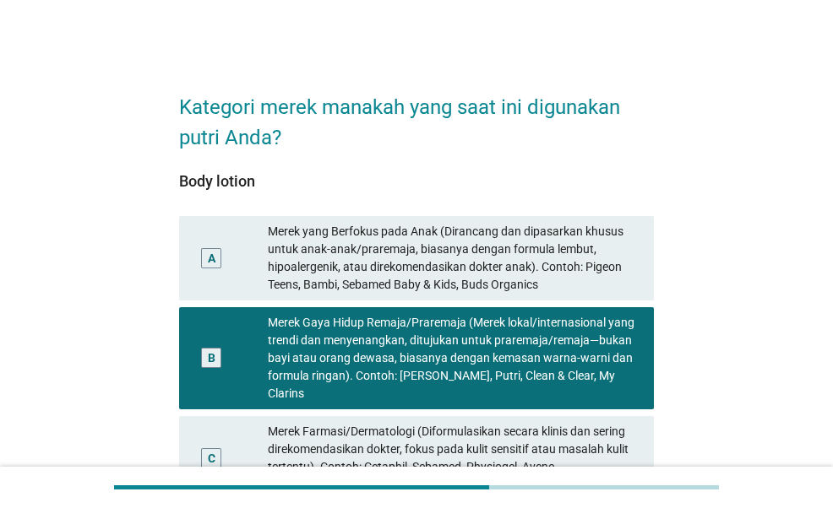
scroll to position [505, 0]
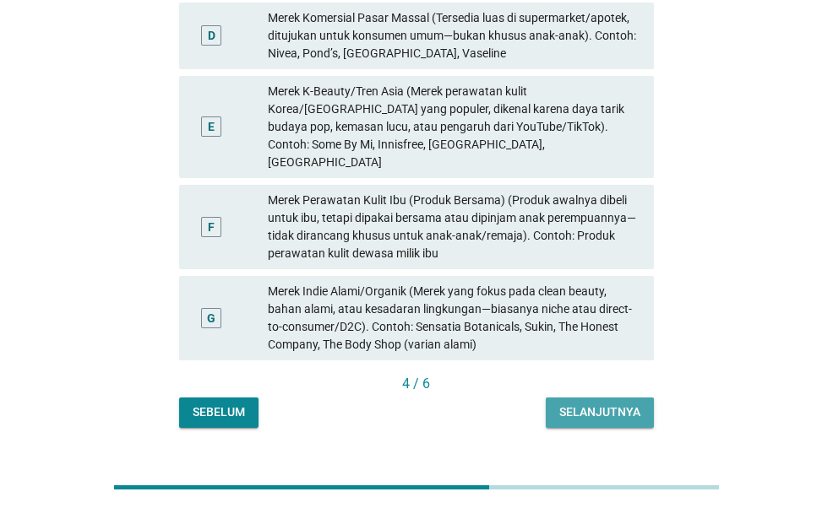
click at [624, 398] on button "Selanjutnya" at bounding box center [600, 413] width 108 height 30
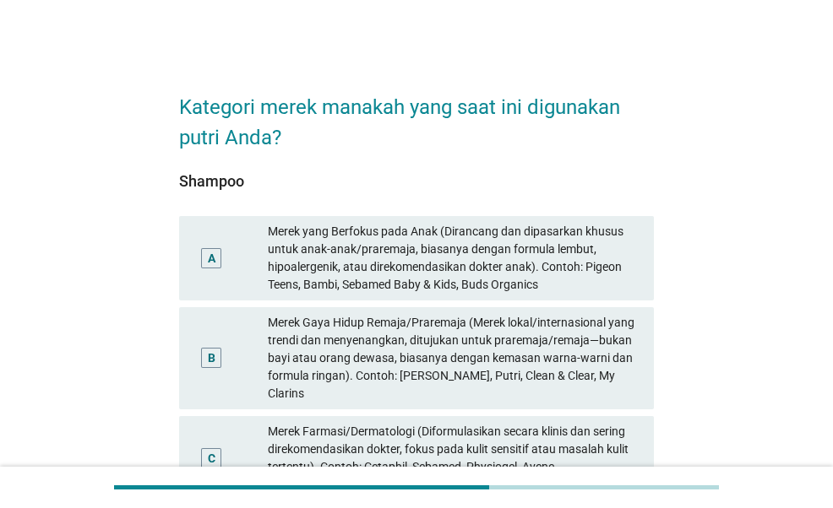
click at [568, 339] on div "Merek Gaya Hidup Remaja/Praremaja (Merek lokal/internasional yang trendi dan me…" at bounding box center [454, 358] width 372 height 89
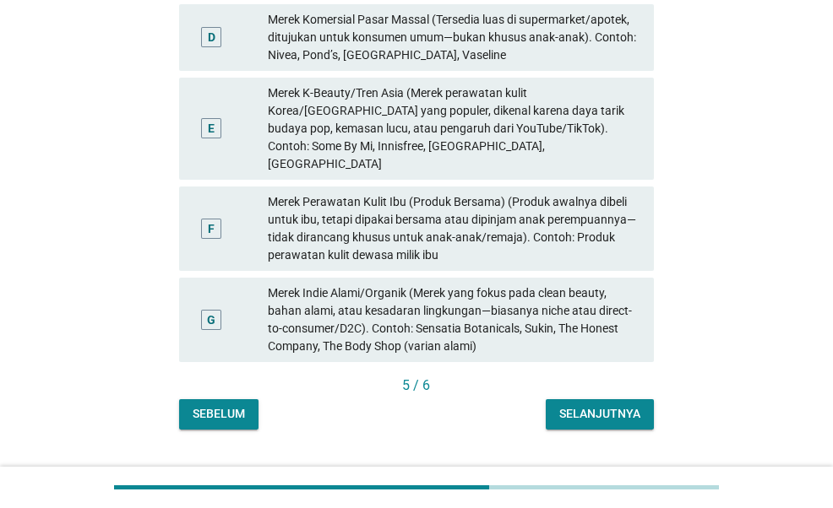
scroll to position [505, 0]
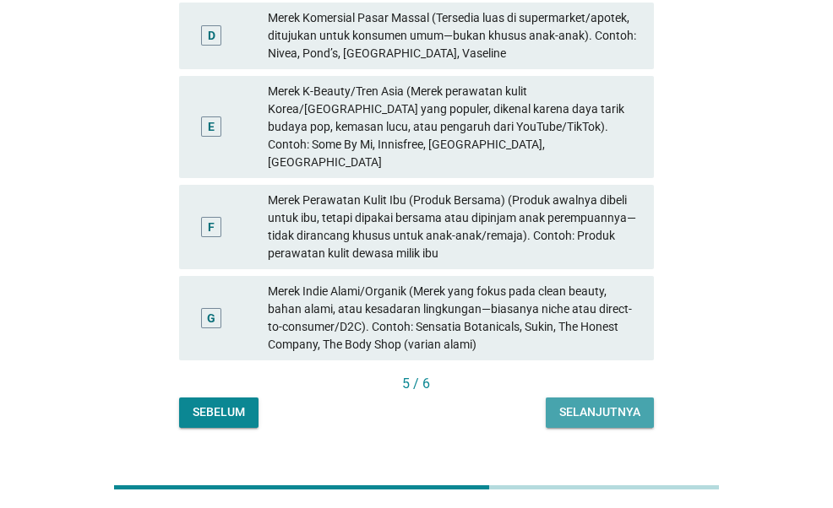
click at [591, 404] on div "Selanjutnya" at bounding box center [599, 413] width 81 height 18
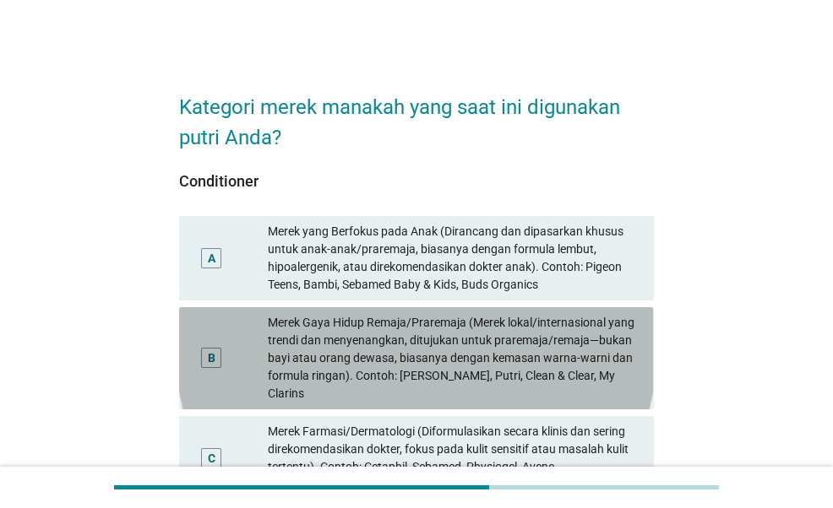
click at [537, 350] on div "Merek Gaya Hidup Remaja/Praremaja (Merek lokal/internasional yang trendi dan me…" at bounding box center [454, 358] width 372 height 89
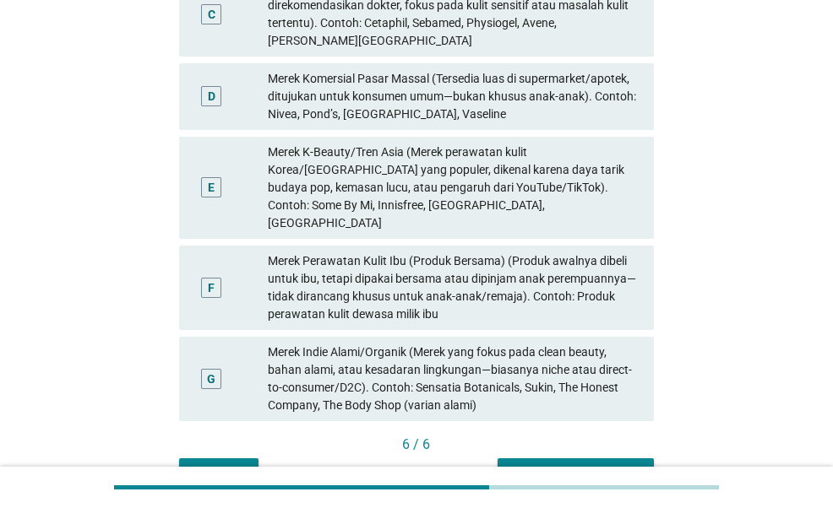
scroll to position [505, 0]
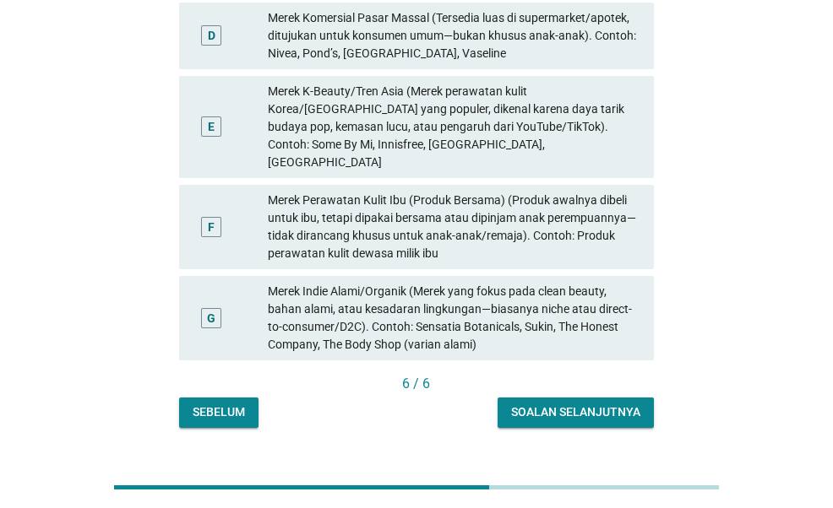
click at [601, 374] on div "6 / 6" at bounding box center [416, 384] width 474 height 20
click at [600, 404] on div "Soalan selanjutnya" at bounding box center [575, 413] width 129 height 18
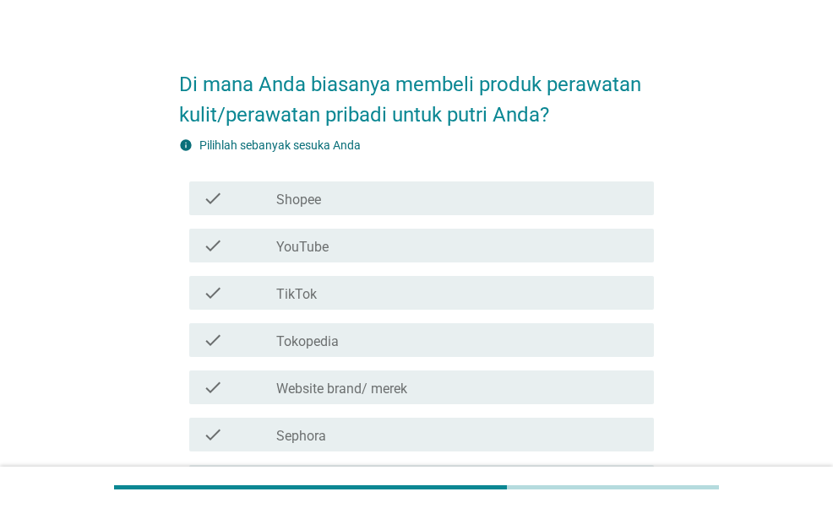
scroll to position [0, 0]
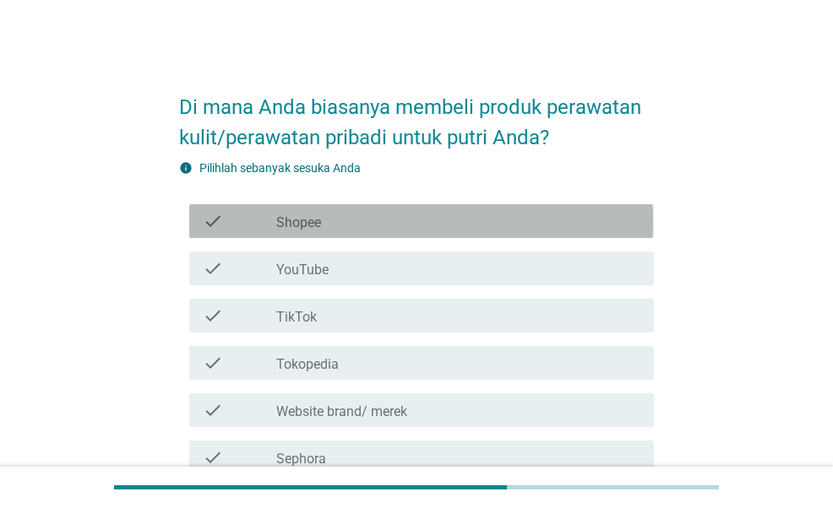
click at [428, 231] on div "check check_box_outline_blank Shopee" at bounding box center [421, 221] width 464 height 34
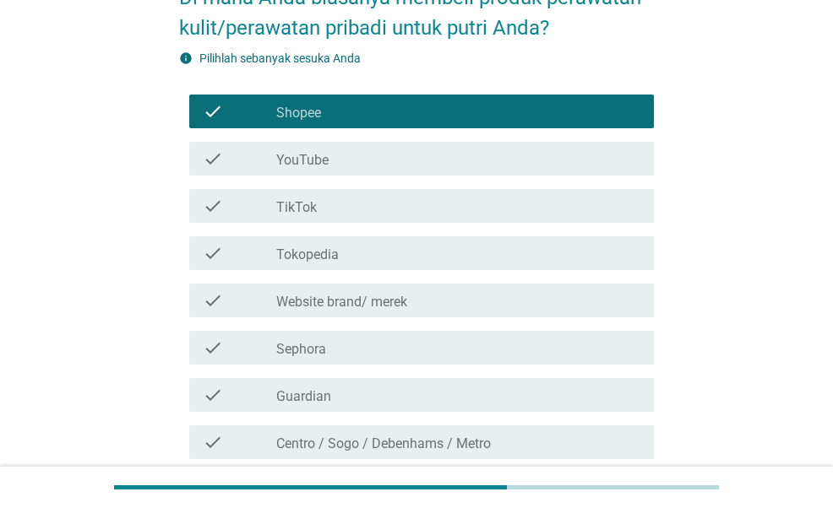
scroll to position [253, 0]
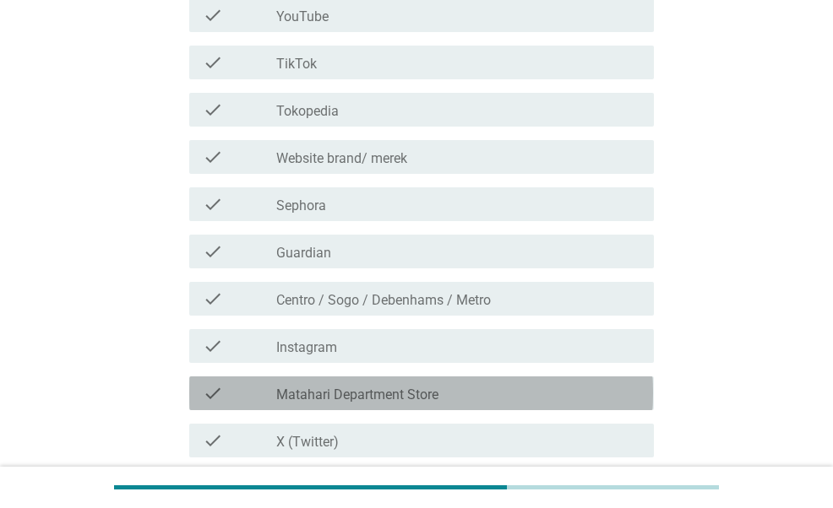
click at [429, 390] on label "Matahari Department Store" at bounding box center [357, 395] width 162 height 17
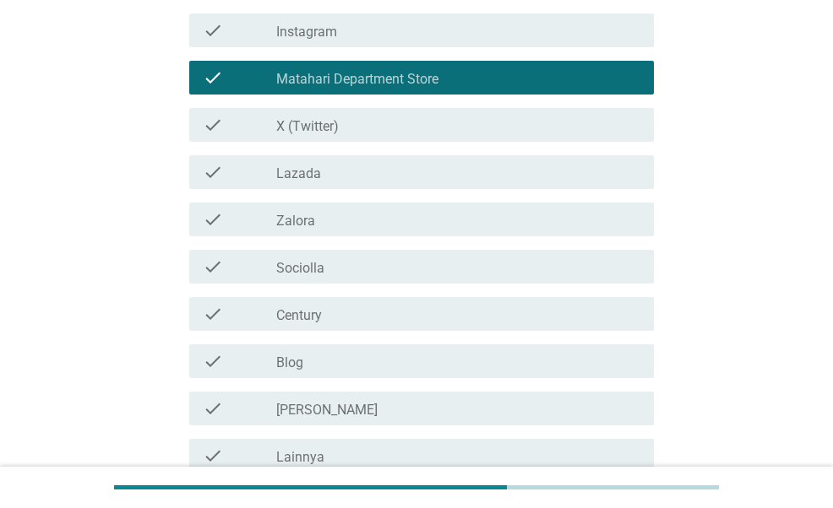
scroll to position [591, 0]
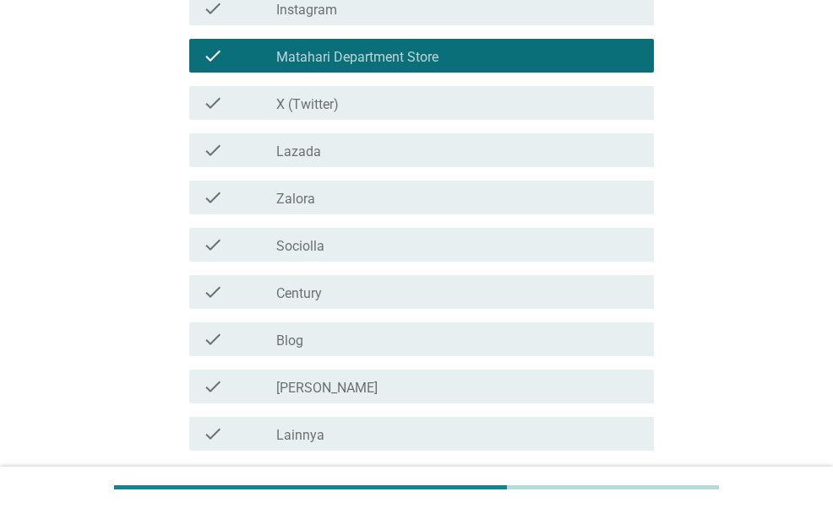
click at [410, 438] on div "check_box_outline_blank Lainnya" at bounding box center [458, 434] width 364 height 20
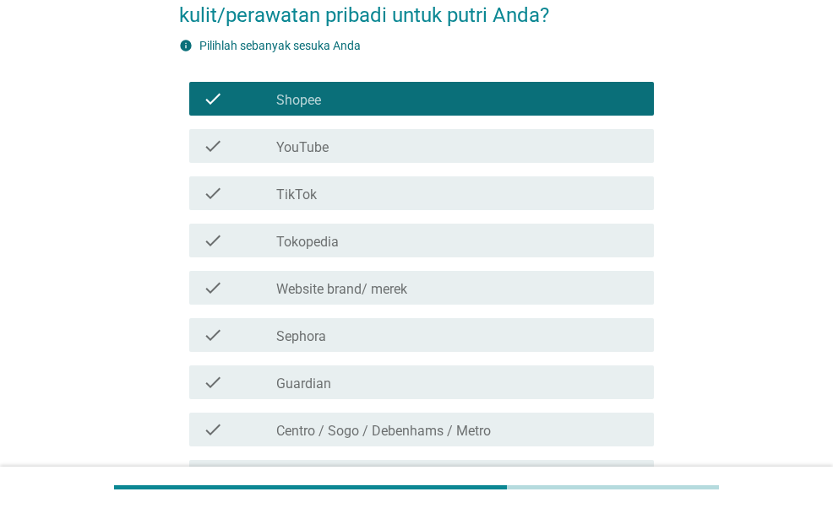
scroll to position [84, 0]
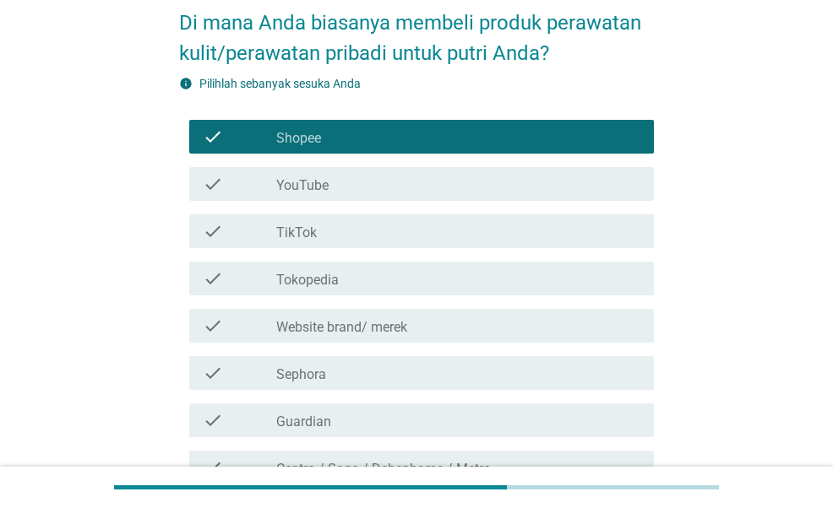
click at [464, 235] on div "check_box_outline_blank TikTok" at bounding box center [458, 231] width 364 height 20
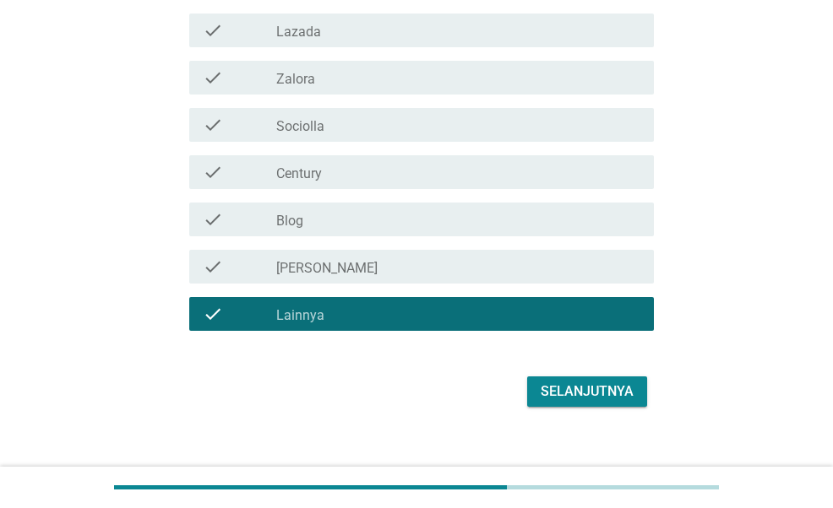
scroll to position [731, 0]
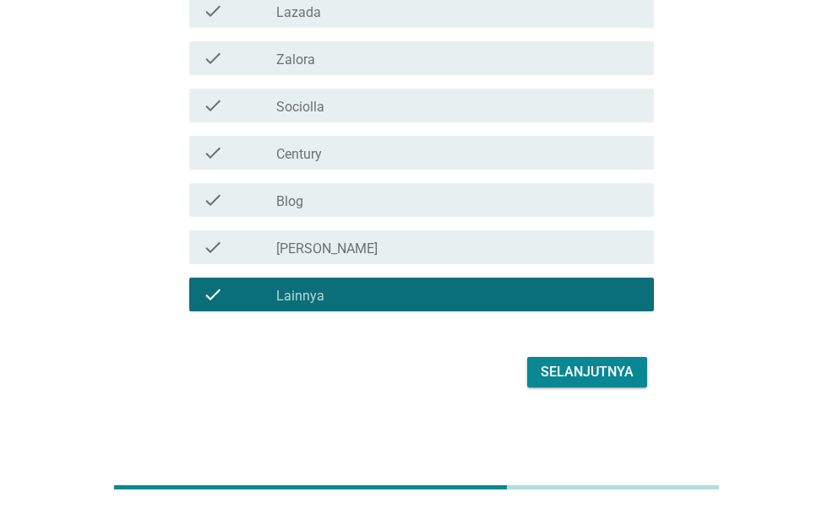
click at [564, 357] on button "Selanjutnya" at bounding box center [587, 372] width 120 height 30
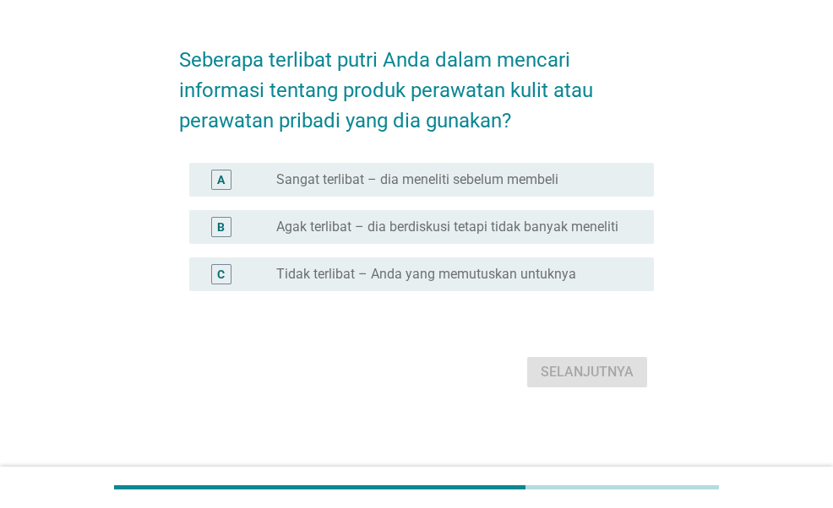
scroll to position [0, 0]
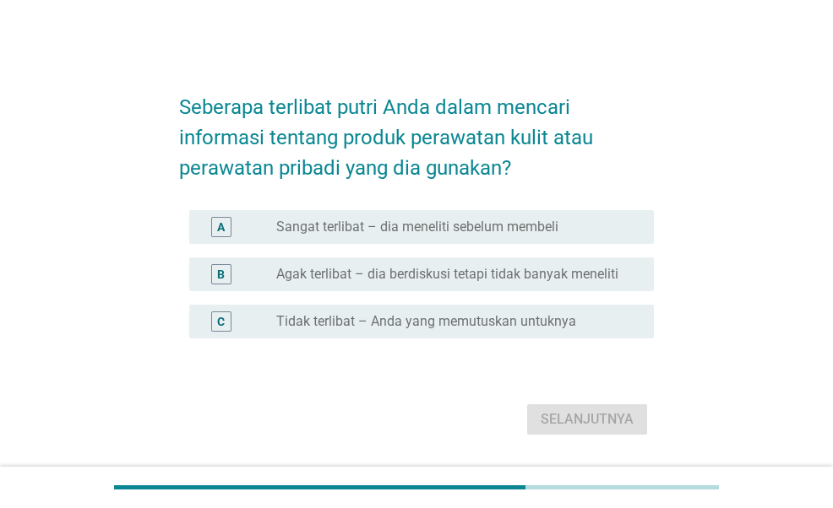
click at [459, 227] on label "Sangat terlibat – dia meneliti sebelum membeli" at bounding box center [417, 227] width 282 height 17
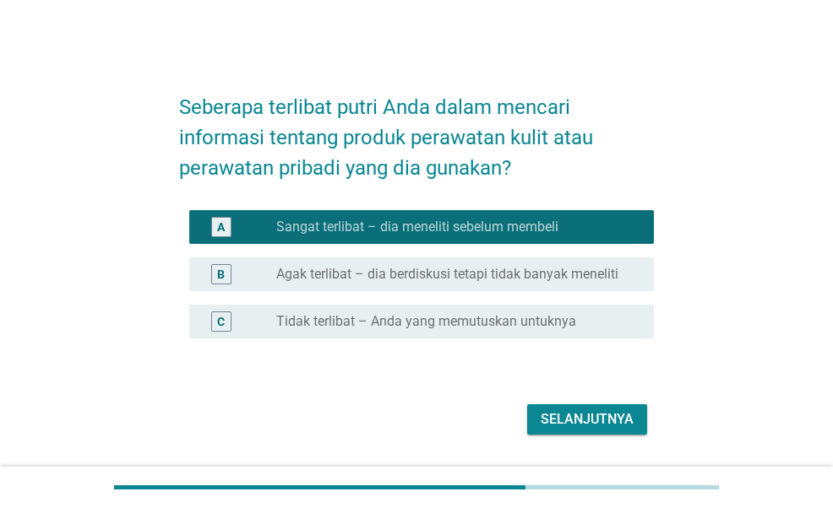
click at [602, 423] on div "Selanjutnya" at bounding box center [587, 420] width 93 height 20
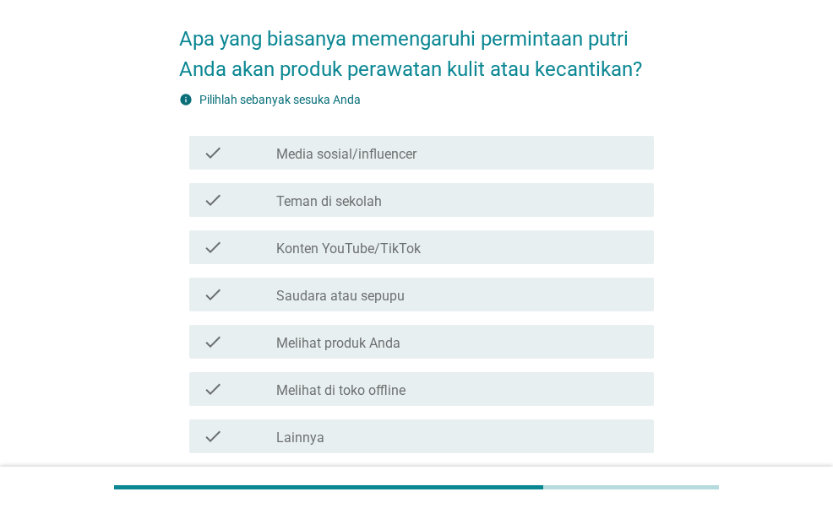
scroll to position [84, 0]
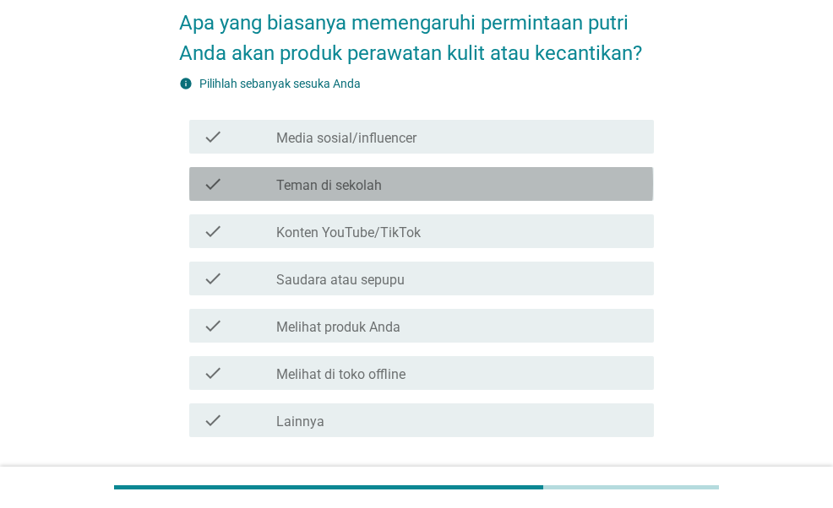
click at [397, 174] on div "check_box_outline_blank Teman di sekolah" at bounding box center [458, 184] width 364 height 20
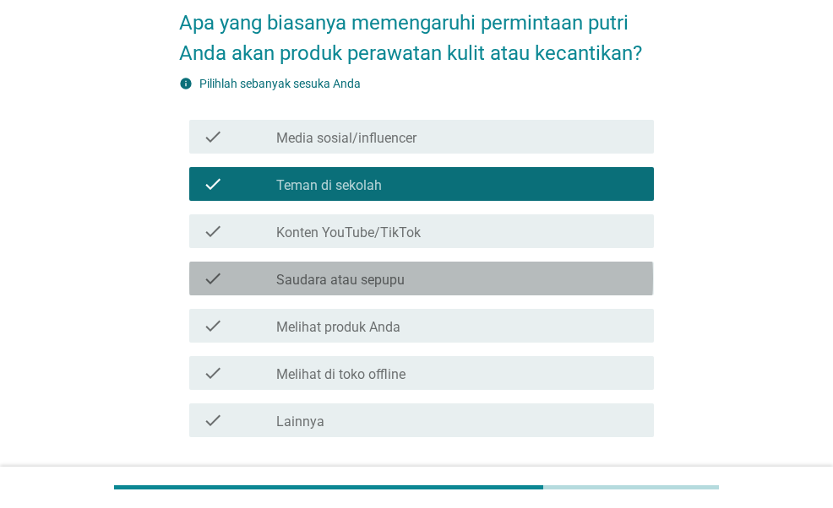
click at [417, 284] on div "check_box_outline_blank Saudara atau sepupu" at bounding box center [458, 279] width 364 height 20
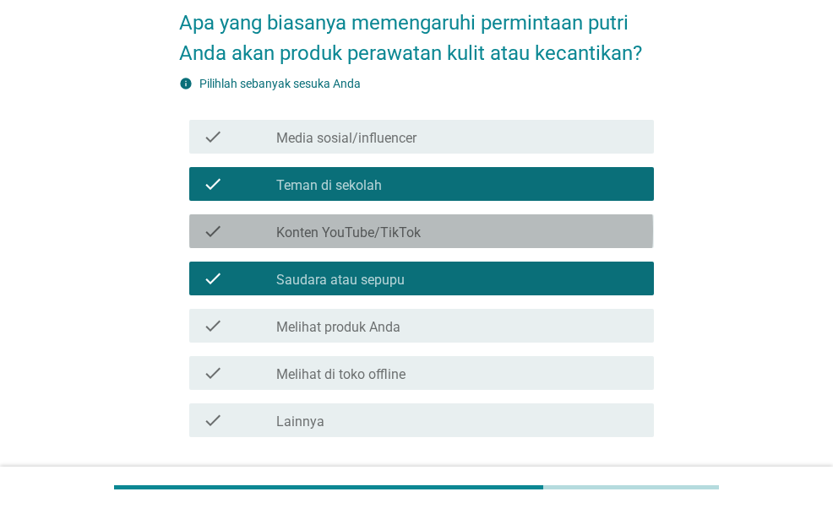
click at [409, 227] on label "Konten YouTube/TikTok" at bounding box center [348, 233] width 144 height 17
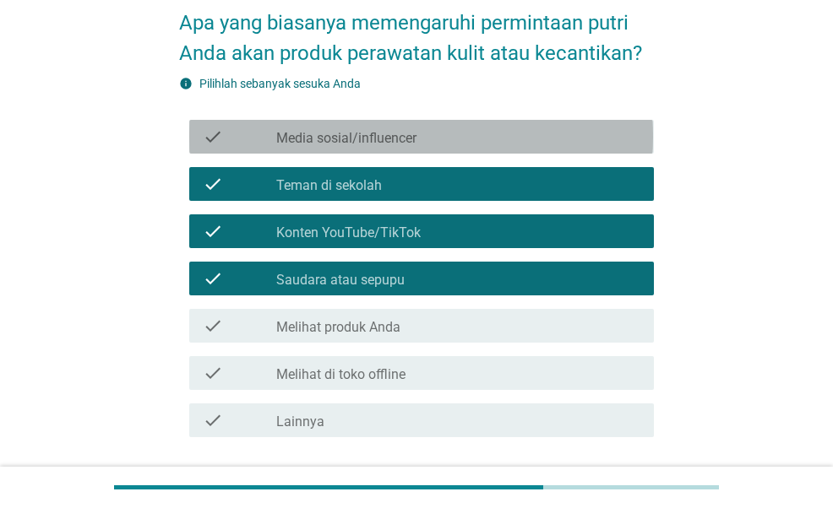
click at [431, 131] on div "check_box_outline_blank Media sosial/influencer" at bounding box center [458, 137] width 364 height 20
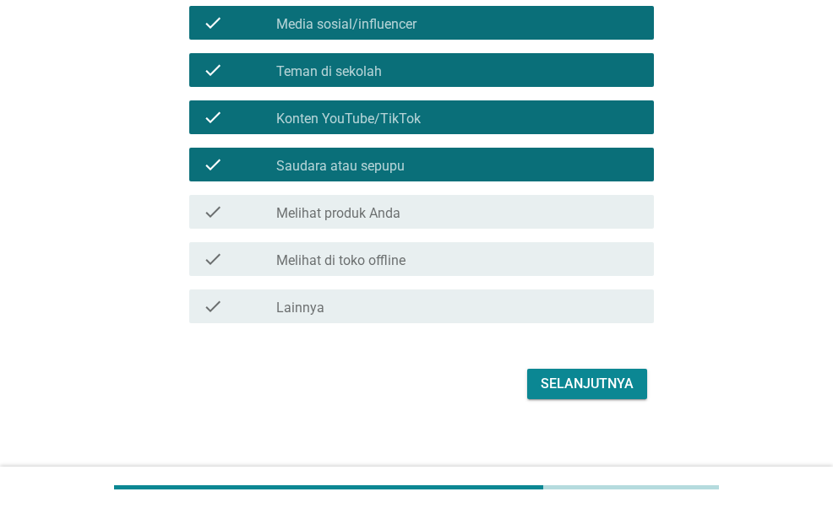
scroll to position [210, 0]
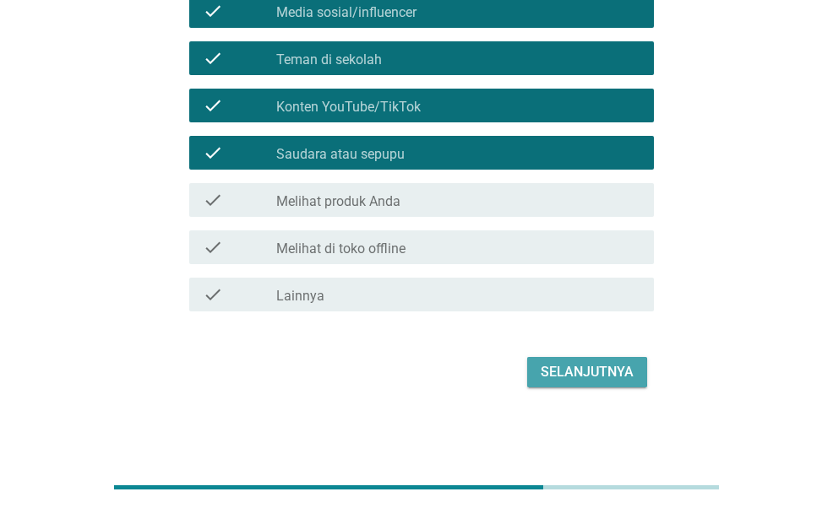
click at [573, 378] on div "Selanjutnya" at bounding box center [587, 372] width 93 height 20
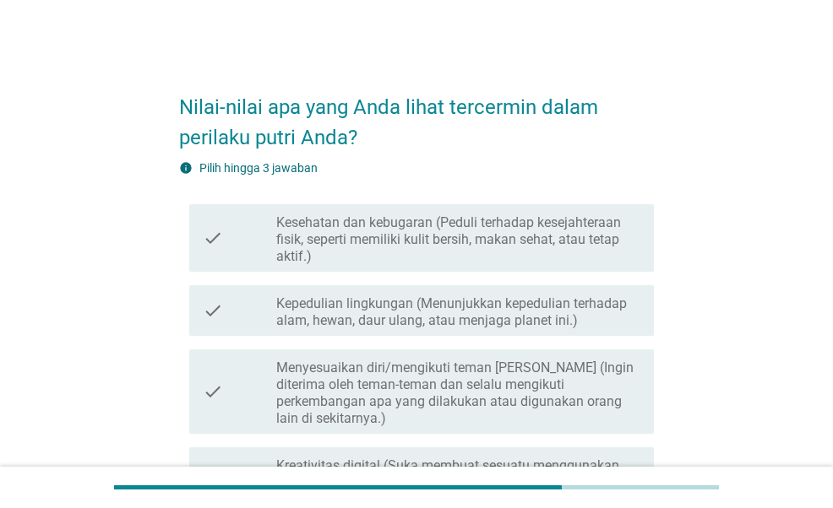
scroll to position [84, 0]
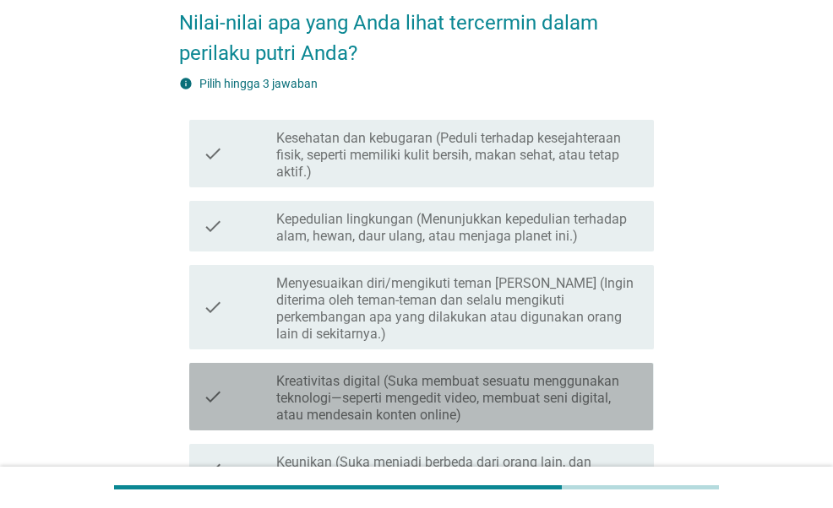
click at [552, 392] on label "Kreativitas digital (Suka membuat sesuatu menggunakan teknologi—seperti mengedi…" at bounding box center [458, 398] width 364 height 51
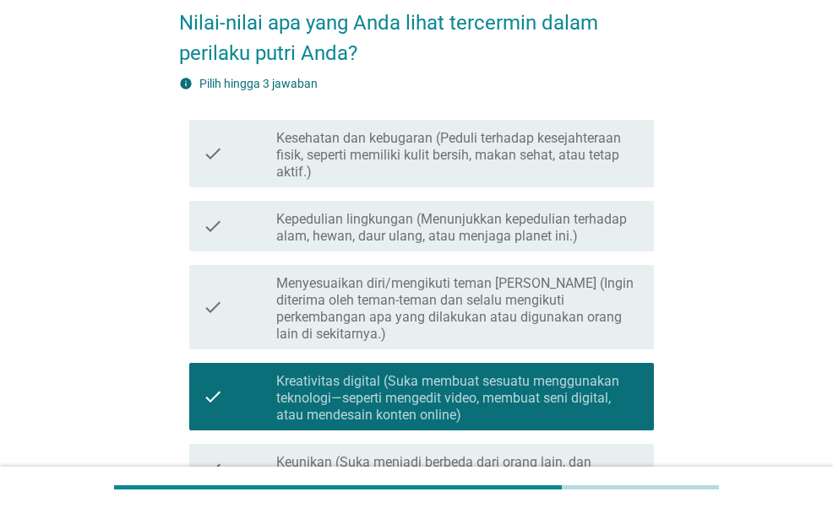
click at [462, 180] on label "Kesehatan dan kebugaran (Peduli terhadap kesejahteraan fisik, seperti memiliki …" at bounding box center [458, 155] width 364 height 51
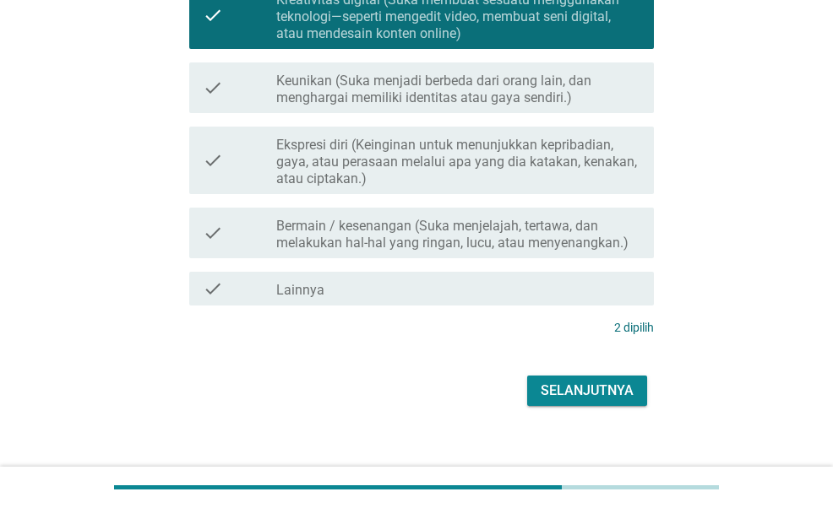
scroll to position [468, 0]
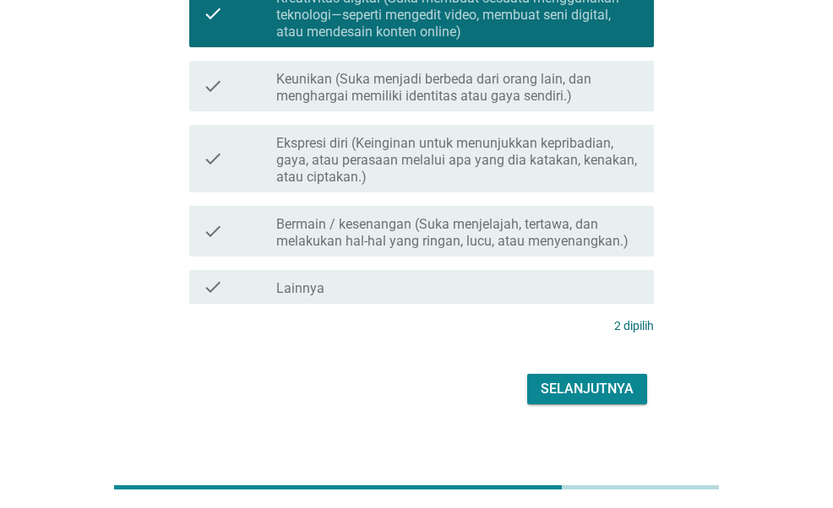
click at [612, 393] on div "Nilai-nilai apa yang Anda lihat tercermin dalam perilaku putri Anda? info Pilih…" at bounding box center [416, 8] width 501 height 829
click at [617, 379] on div "Selanjutnya" at bounding box center [587, 389] width 93 height 20
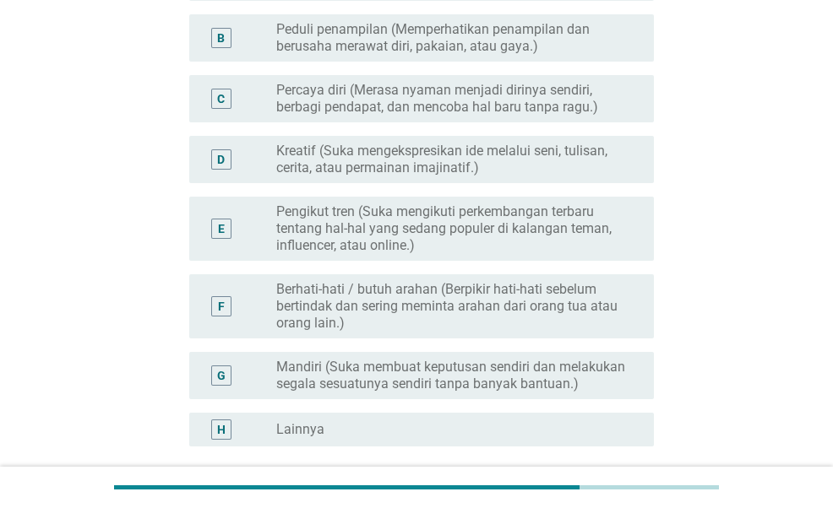
scroll to position [253, 0]
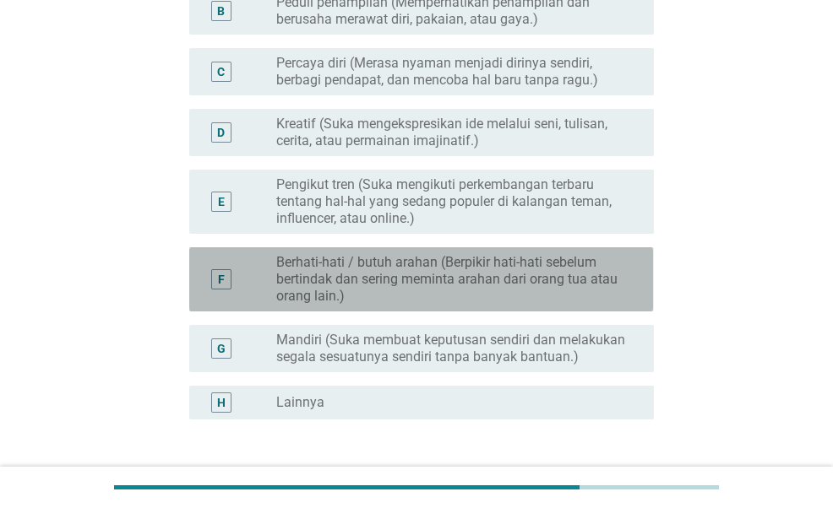
click at [527, 275] on label "Berhati-hati / butuh arahan (Berpikir hati-hati sebelum bertindak dan sering me…" at bounding box center [451, 279] width 351 height 51
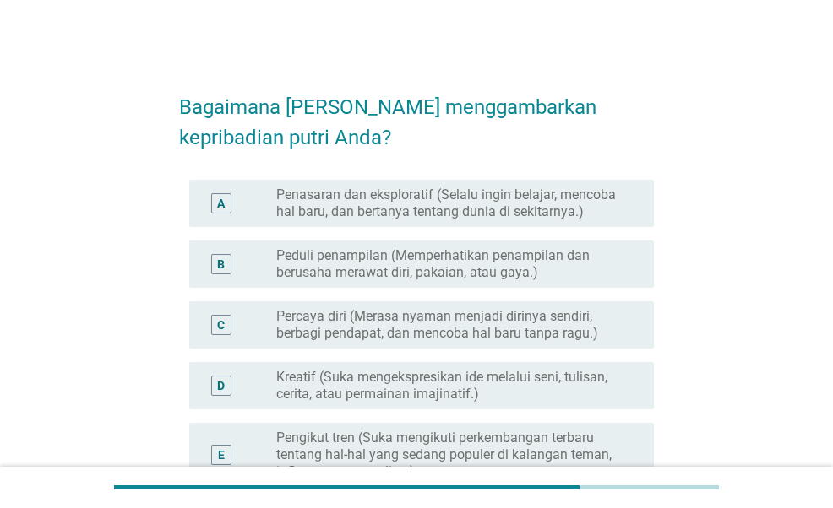
scroll to position [0, 0]
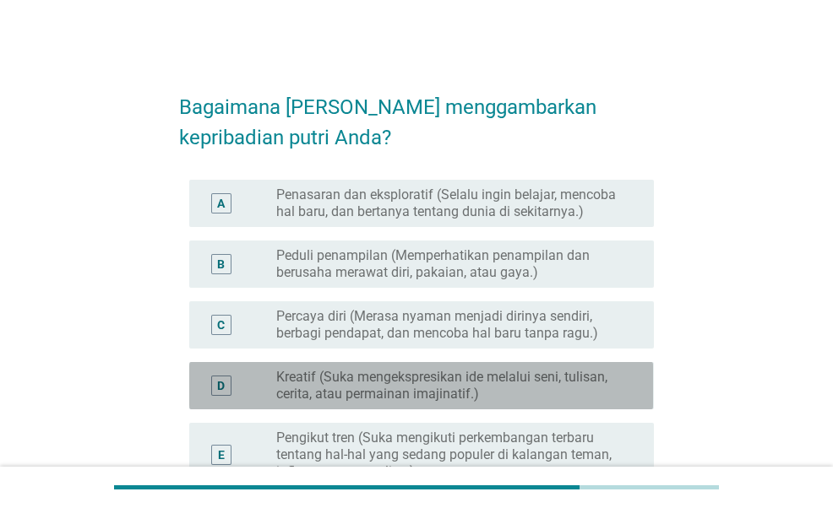
click at [589, 393] on label "Kreatif (Suka mengekspresikan ide melalui seni, tulisan, cerita, atau permainan…" at bounding box center [451, 386] width 351 height 34
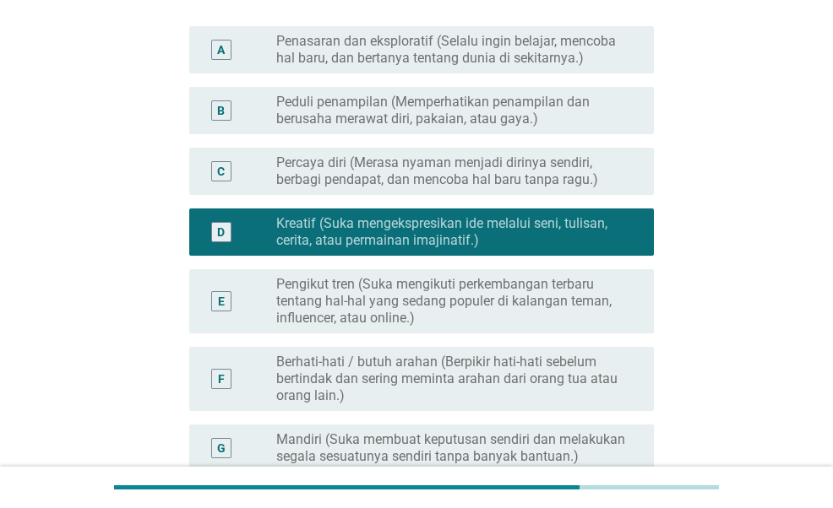
scroll to position [169, 0]
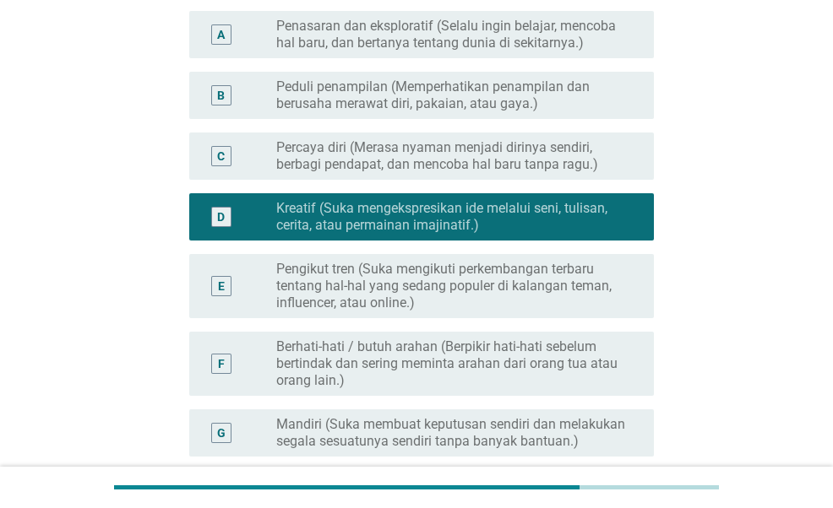
click at [590, 372] on label "Berhati-hati / butuh arahan (Berpikir hati-hati sebelum bertindak dan sering me…" at bounding box center [451, 364] width 351 height 51
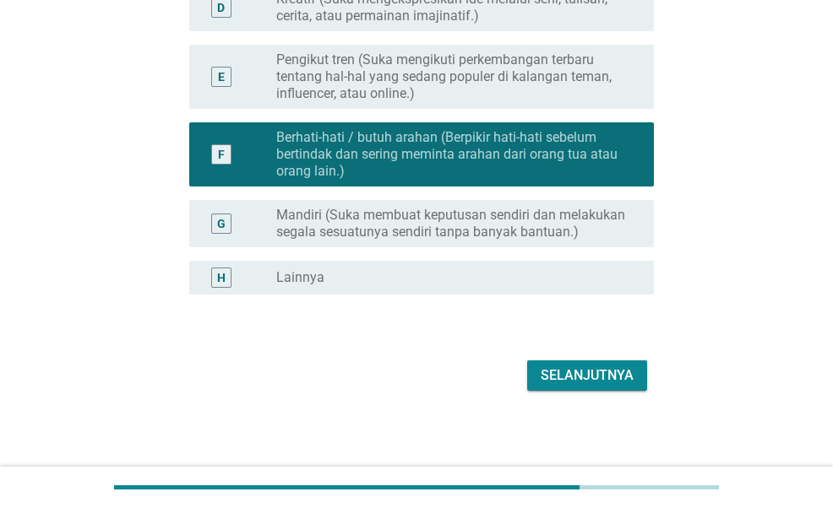
scroll to position [382, 0]
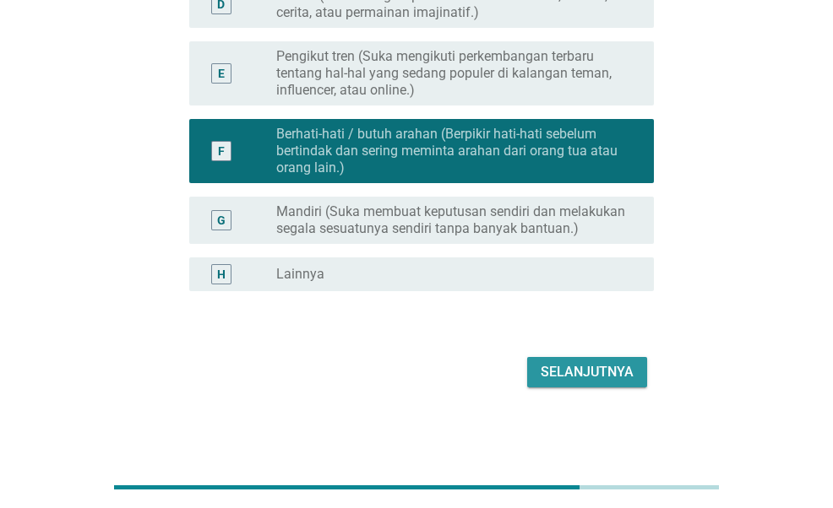
click at [590, 372] on div "Selanjutnya" at bounding box center [587, 372] width 93 height 20
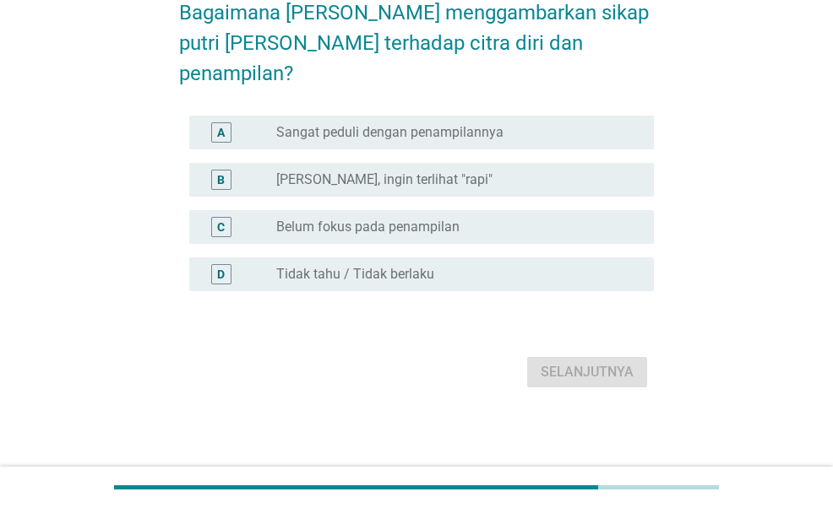
scroll to position [0, 0]
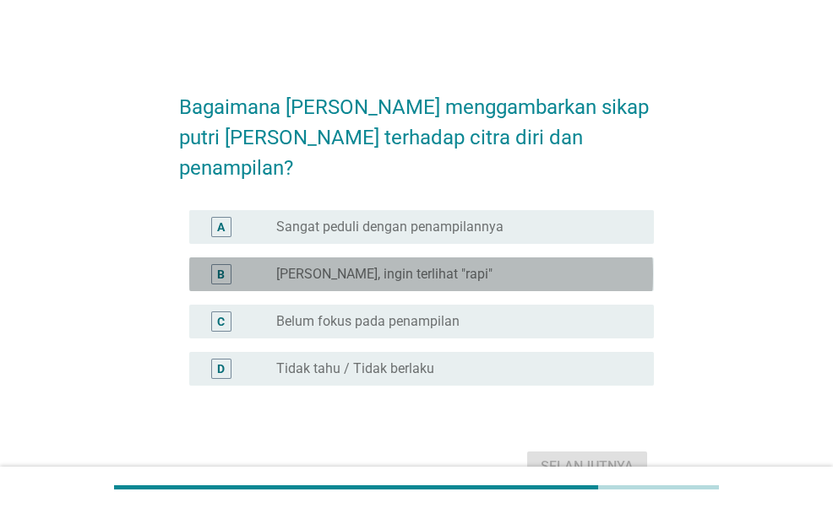
click at [456, 266] on label "[PERSON_NAME], ingin terlihat "rapi"" at bounding box center [384, 274] width 216 height 17
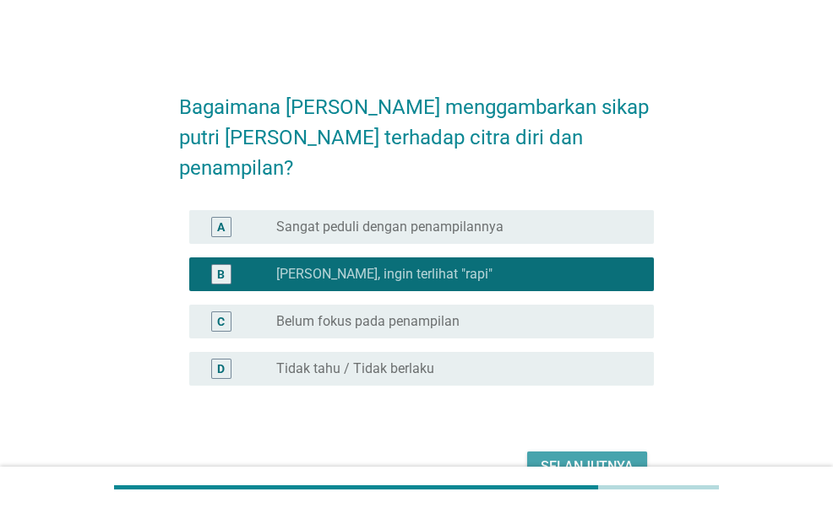
click at [596, 457] on div "Selanjutnya" at bounding box center [587, 467] width 93 height 20
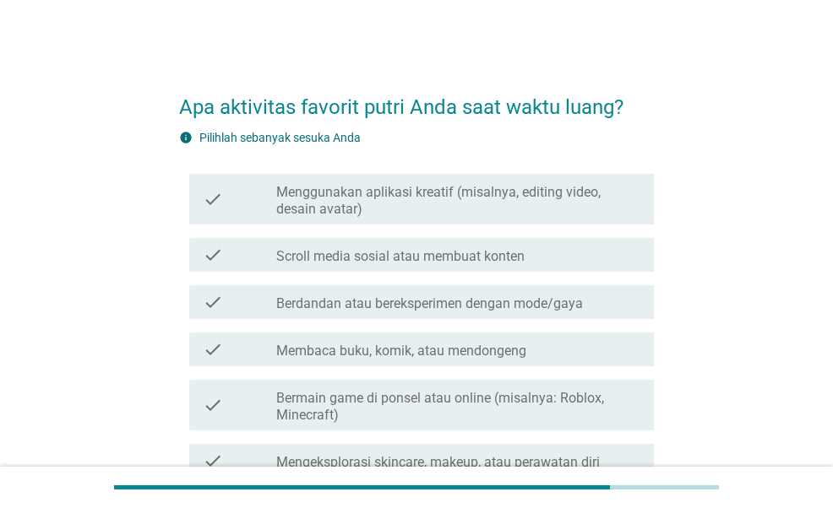
click at [471, 207] on label "Menggunakan aplikasi kreatif (misalnya, editing video, desain avatar)" at bounding box center [458, 201] width 364 height 34
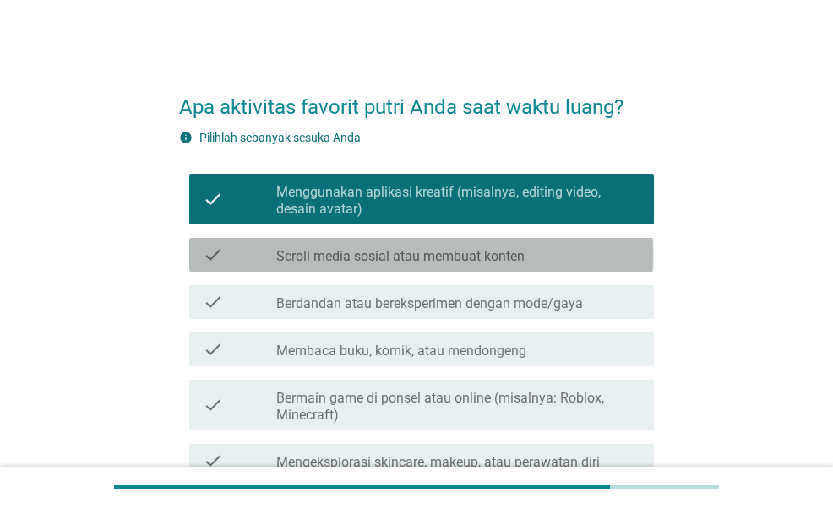
click at [507, 245] on div "check_box_outline_blank Scroll media sosial atau membuat konten" at bounding box center [458, 255] width 364 height 20
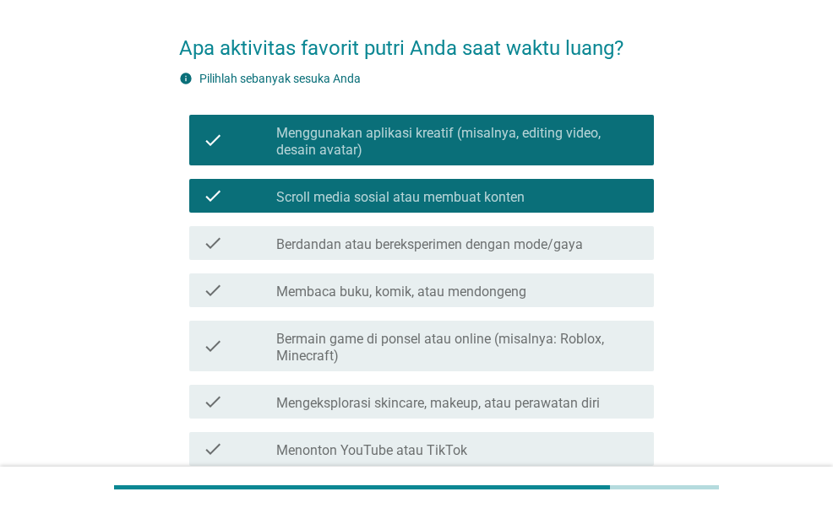
scroll to position [84, 0]
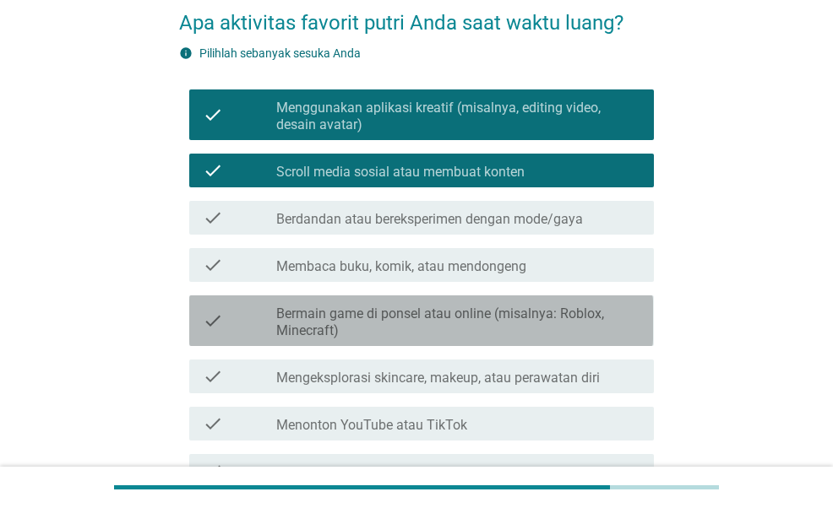
click at [495, 324] on label "Bermain game di ponsel atau online (misalnya: Roblox, Minecraft)" at bounding box center [458, 323] width 364 height 34
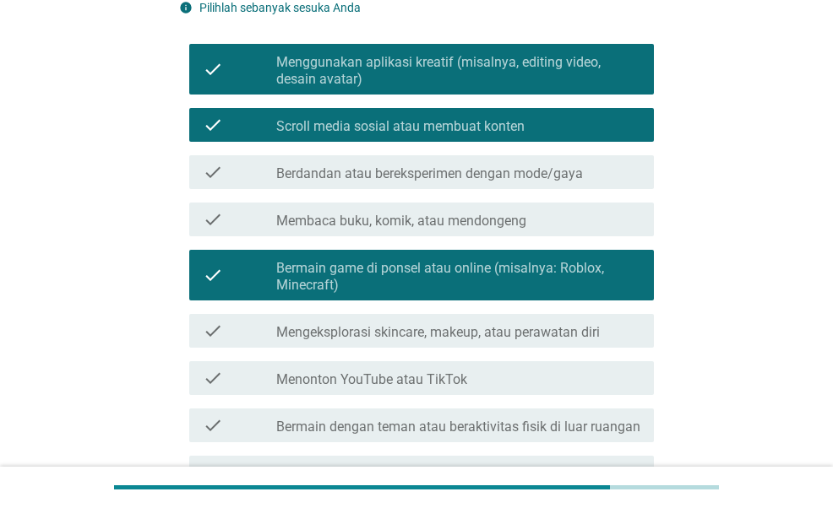
scroll to position [169, 0]
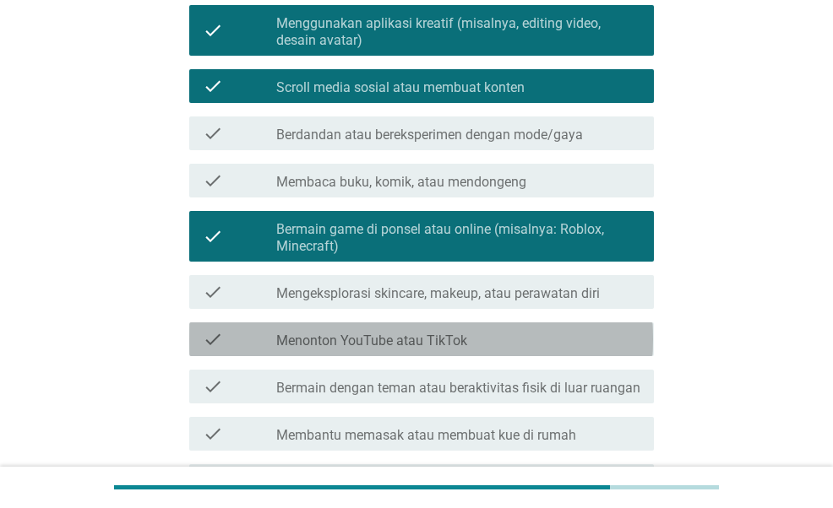
click at [492, 345] on div "check_box_outline_blank Menonton YouTube atau TikTok" at bounding box center [458, 339] width 364 height 20
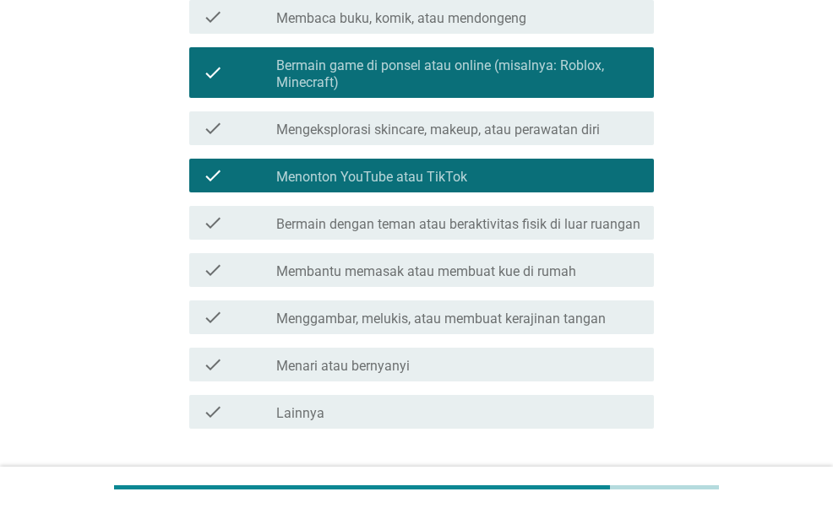
scroll to position [338, 0]
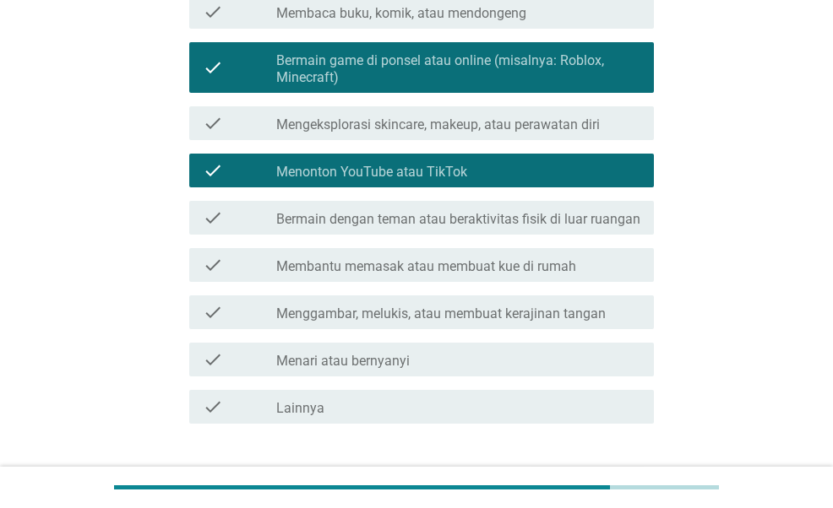
click at [551, 273] on label "Membantu memasak atau membuat kue di rumah" at bounding box center [426, 266] width 300 height 17
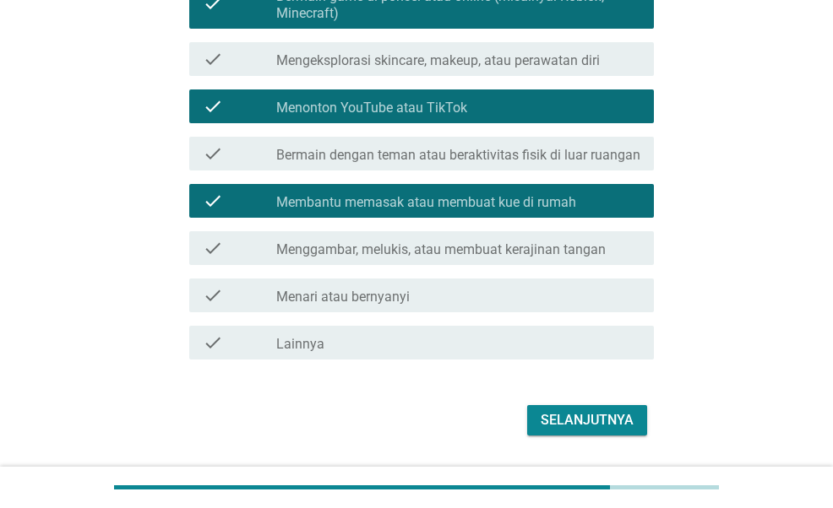
scroll to position [450, 0]
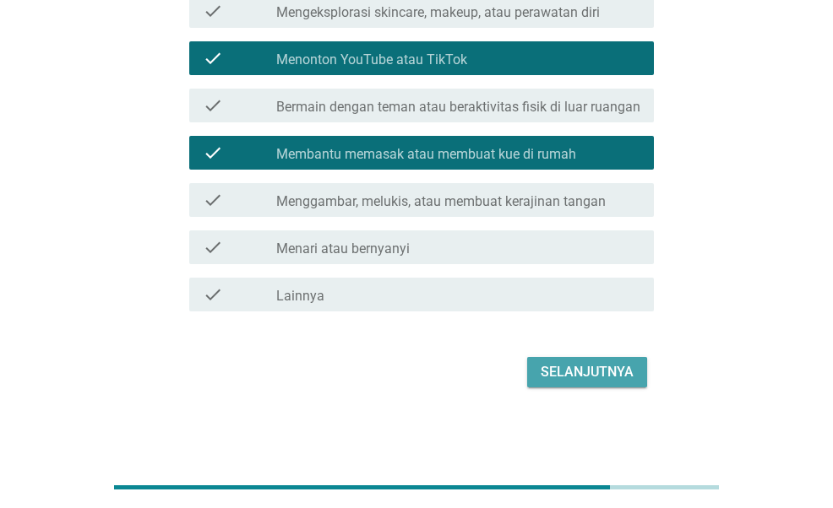
click at [598, 386] on button "Selanjutnya" at bounding box center [587, 372] width 120 height 30
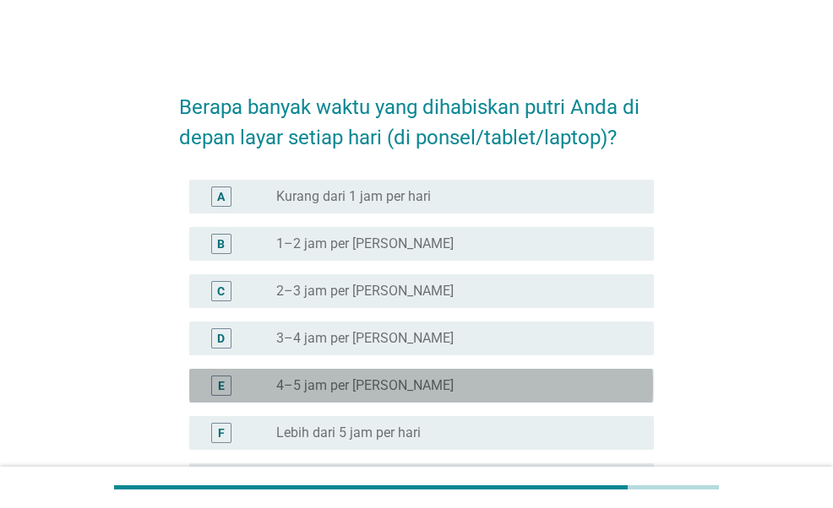
click at [588, 384] on div "radio_button_unchecked 4–5 jam per hari" at bounding box center [451, 386] width 351 height 17
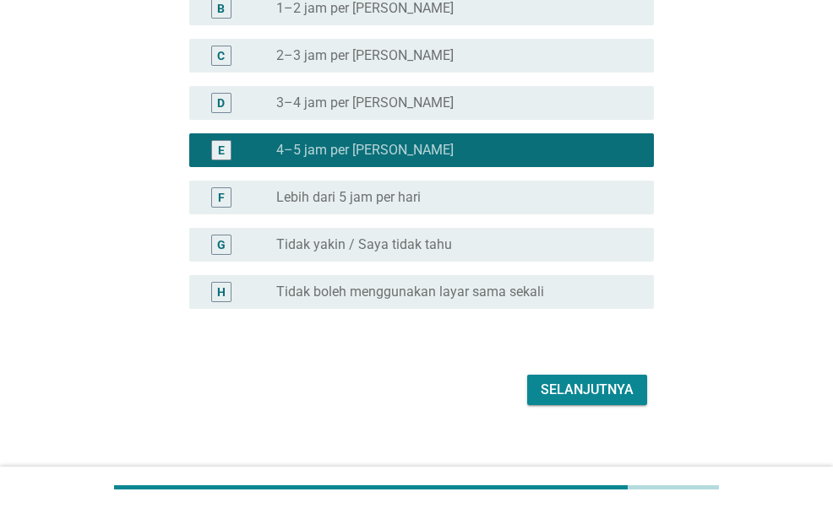
scroll to position [253, 0]
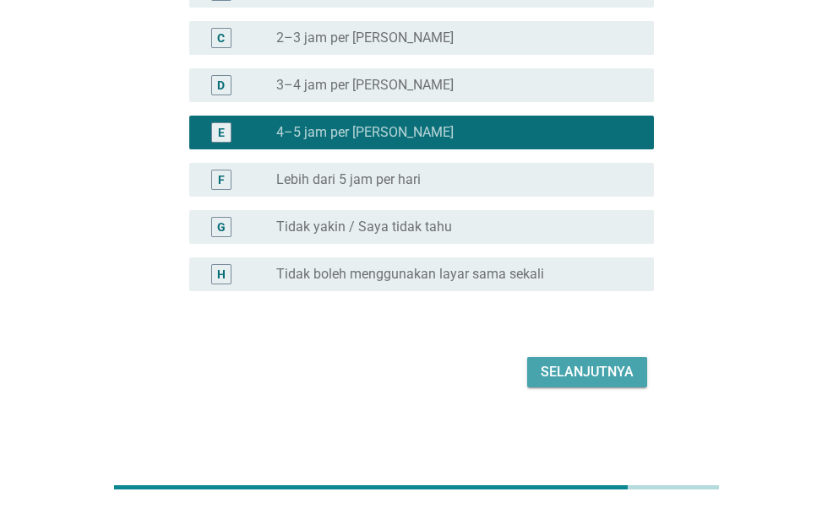
click at [584, 371] on div "Selanjutnya" at bounding box center [587, 372] width 93 height 20
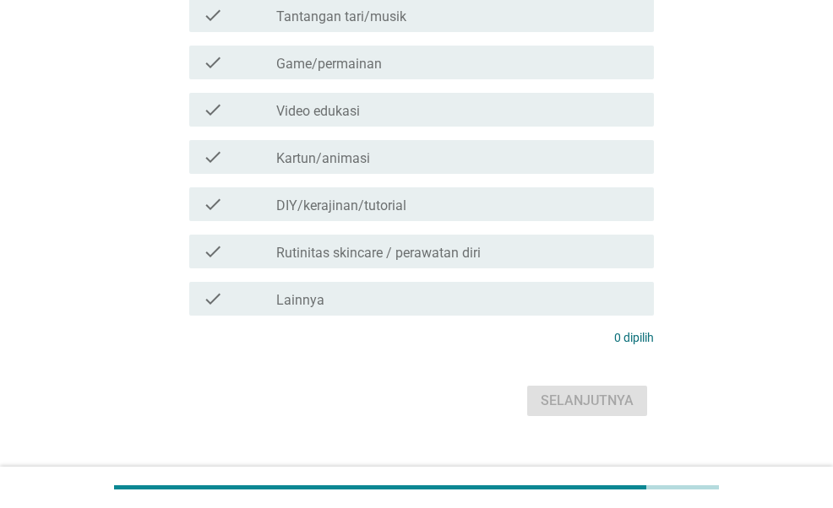
scroll to position [0, 0]
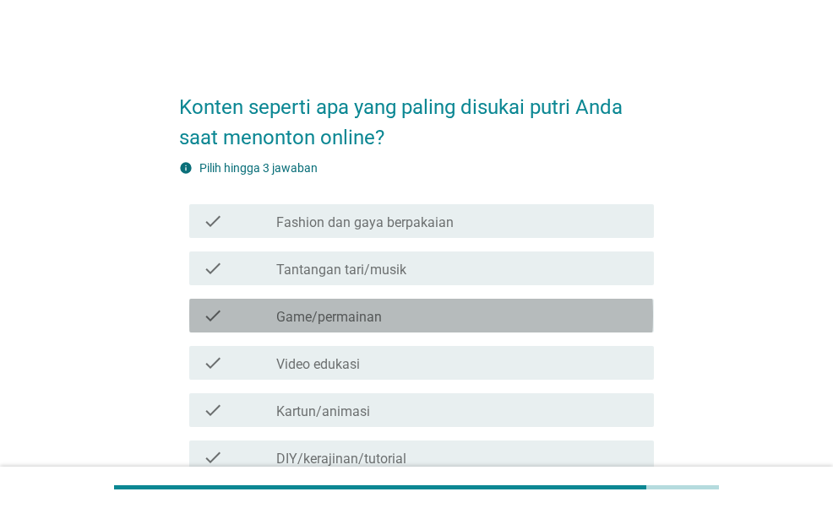
click at [429, 316] on div "check_box_outline_blank Game/permainan" at bounding box center [458, 316] width 364 height 20
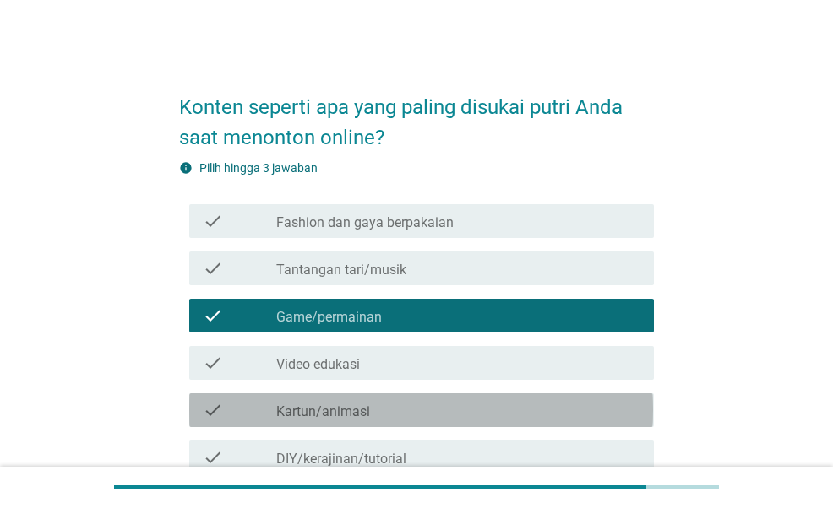
click at [421, 401] on div "check_box_outline_blank Kartun/animasi" at bounding box center [458, 410] width 364 height 20
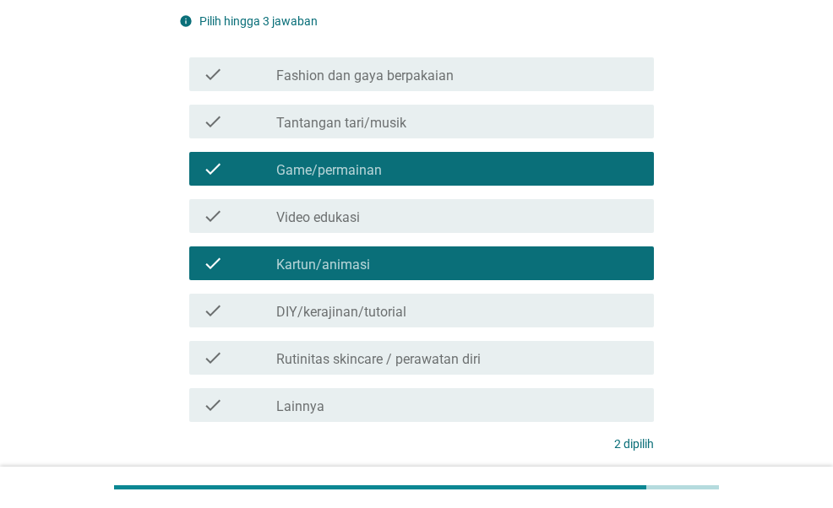
scroll to position [169, 0]
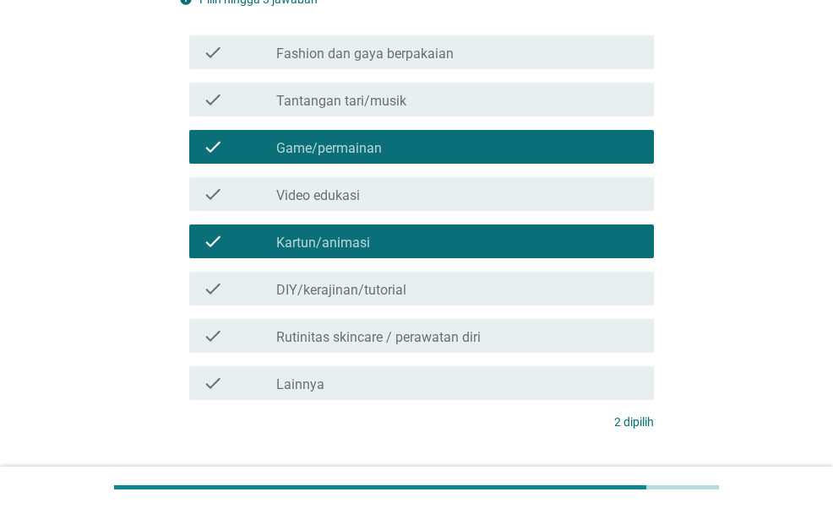
click at [443, 302] on div "check check_box_outline_blank DIY/kerajinan/tutorial" at bounding box center [421, 289] width 464 height 34
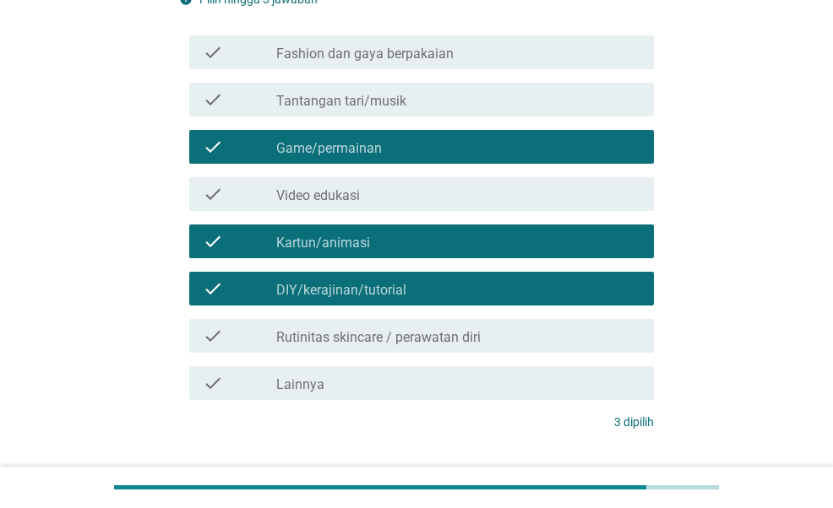
click at [464, 198] on div "check_box_outline_blank Video edukasi" at bounding box center [458, 194] width 364 height 20
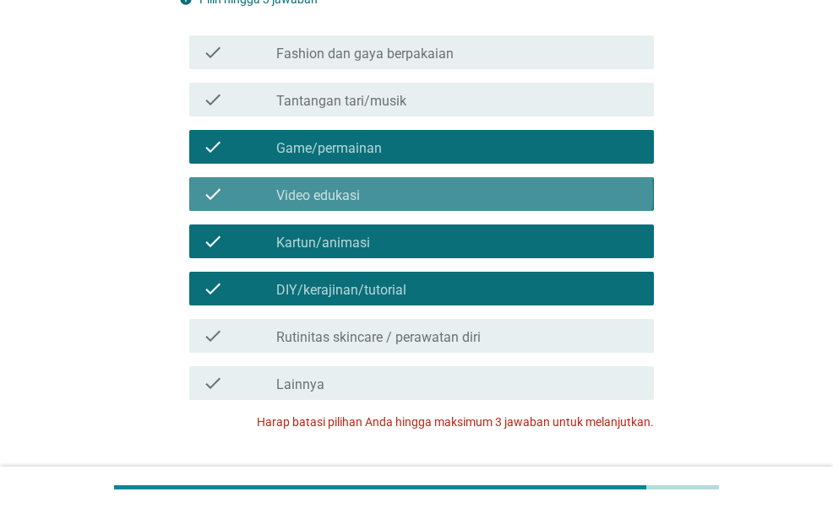
click at [494, 199] on div "check_box_outline_blank Video edukasi" at bounding box center [458, 194] width 364 height 20
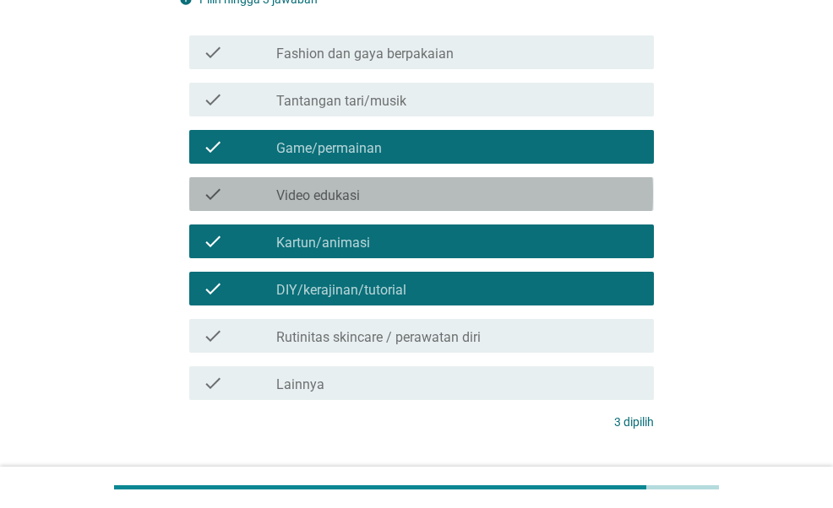
click at [494, 199] on div "check_box_outline_blank Video edukasi" at bounding box center [458, 194] width 364 height 20
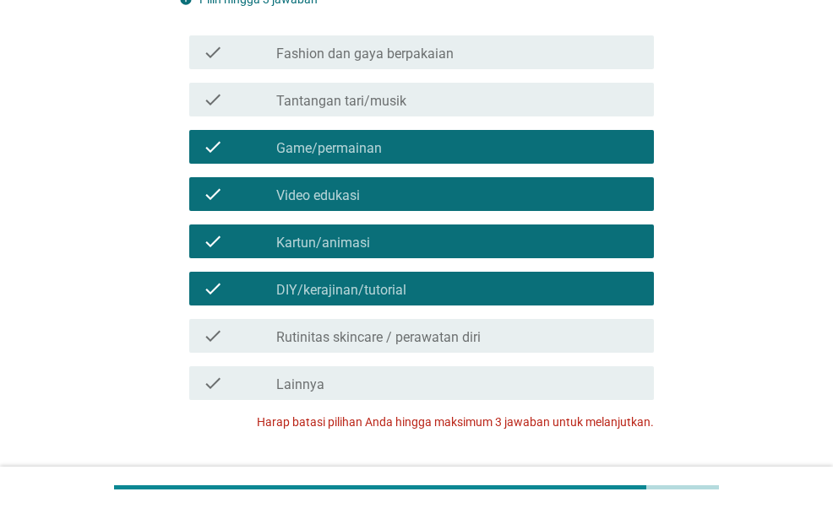
click at [483, 280] on div "check_box_outline_blank DIY/kerajinan/tutorial" at bounding box center [458, 289] width 364 height 20
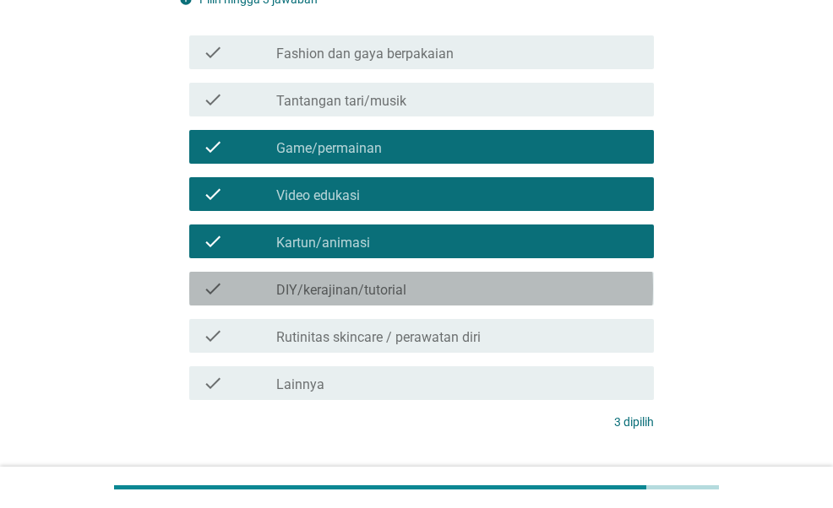
click at [487, 288] on div "check_box_outline_blank DIY/kerajinan/tutorial" at bounding box center [458, 289] width 364 height 20
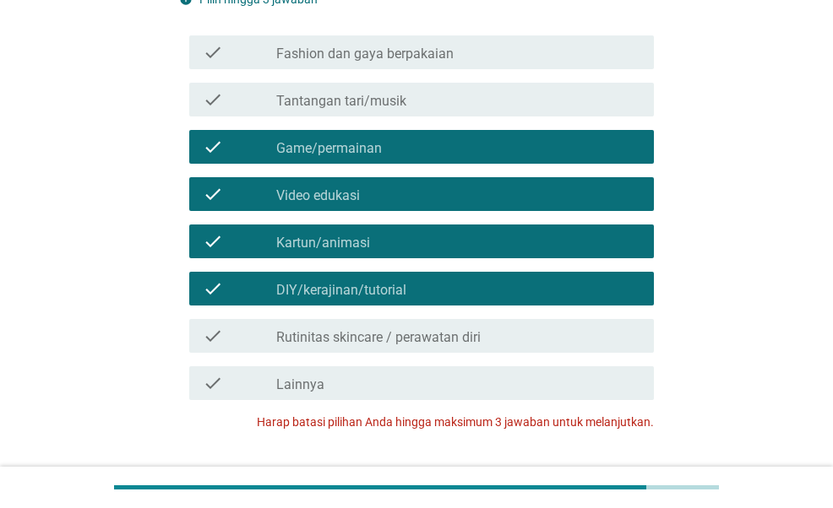
click at [500, 192] on div "check_box_outline_blank Video edukasi" at bounding box center [458, 194] width 364 height 20
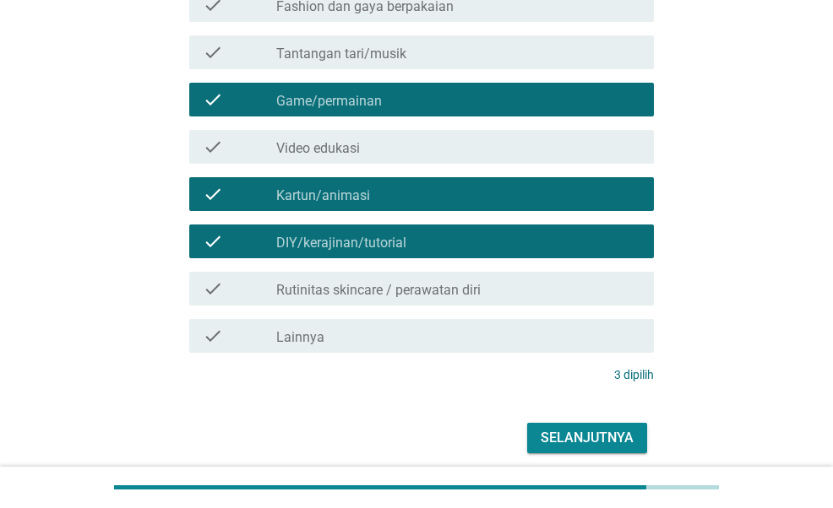
scroll to position [282, 0]
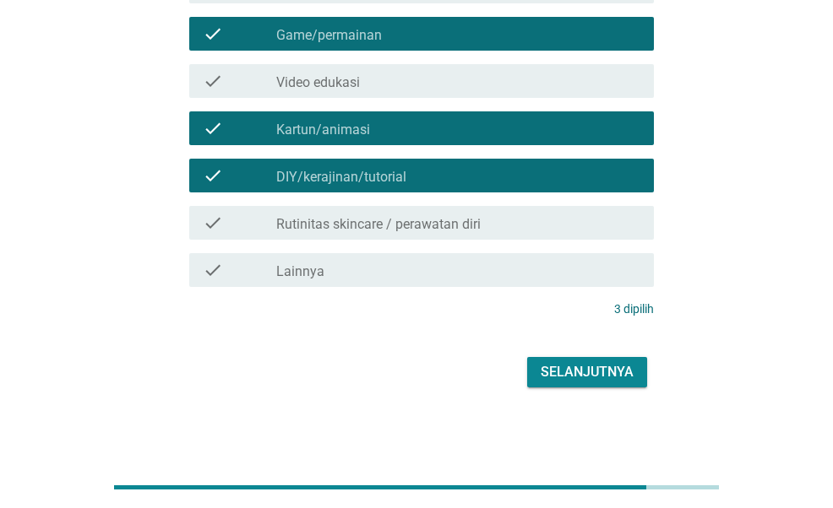
click at [612, 383] on button "Selanjutnya" at bounding box center [587, 372] width 120 height 30
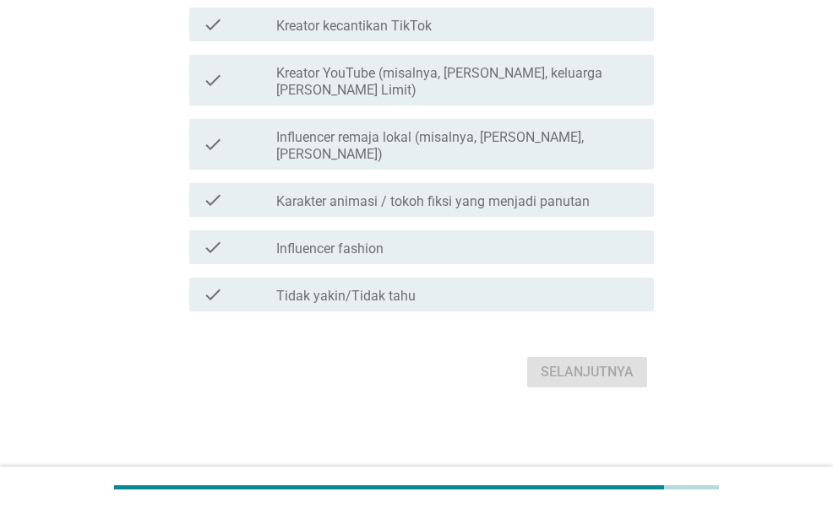
scroll to position [0, 0]
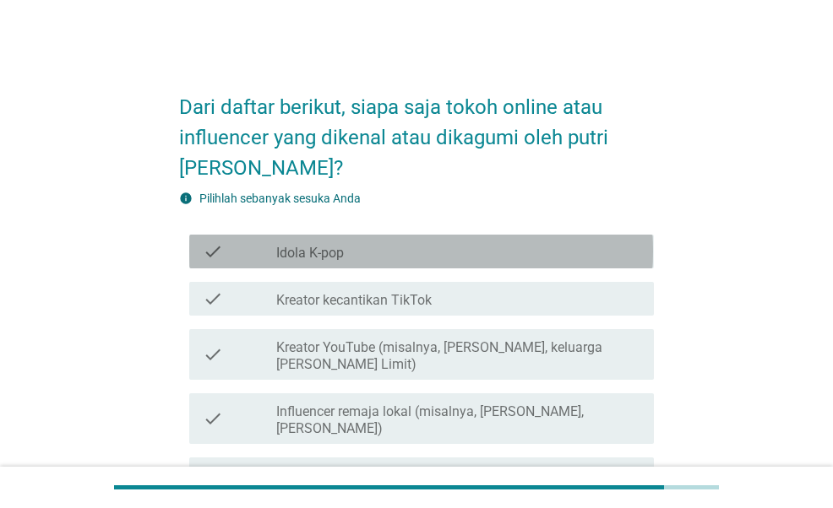
click at [344, 249] on div "check_box_outline_blank Idola K-pop" at bounding box center [458, 252] width 364 height 20
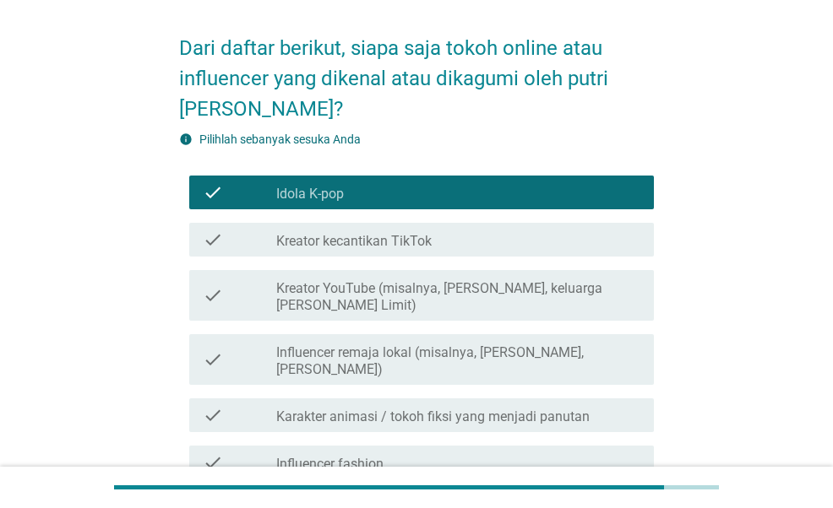
scroll to position [84, 0]
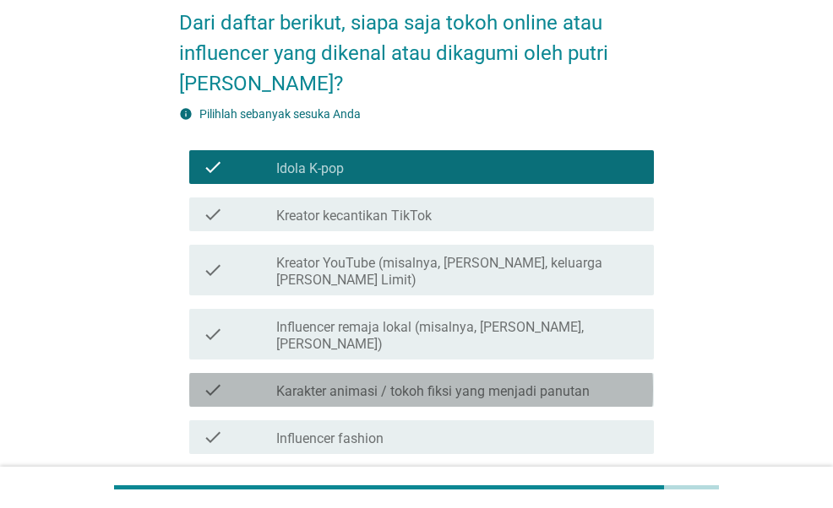
click at [471, 383] on label "Karakter animasi / tokoh fiksi yang menjadi panutan" at bounding box center [432, 391] width 313 height 17
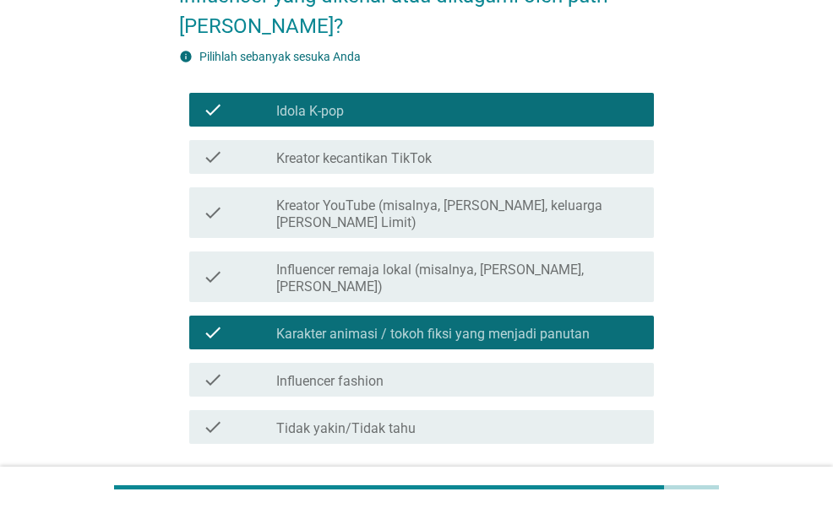
scroll to position [169, 0]
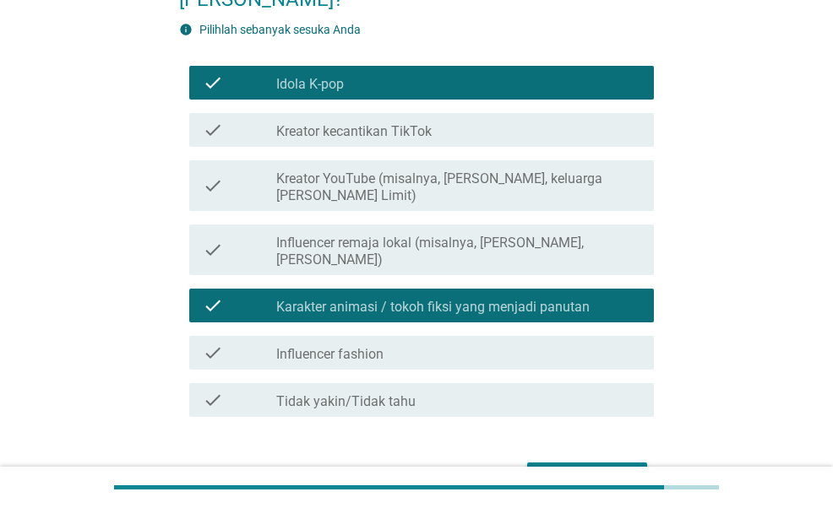
click at [496, 241] on label "Influencer remaja lokal (misalnya, [PERSON_NAME], [PERSON_NAME])" at bounding box center [458, 252] width 364 height 34
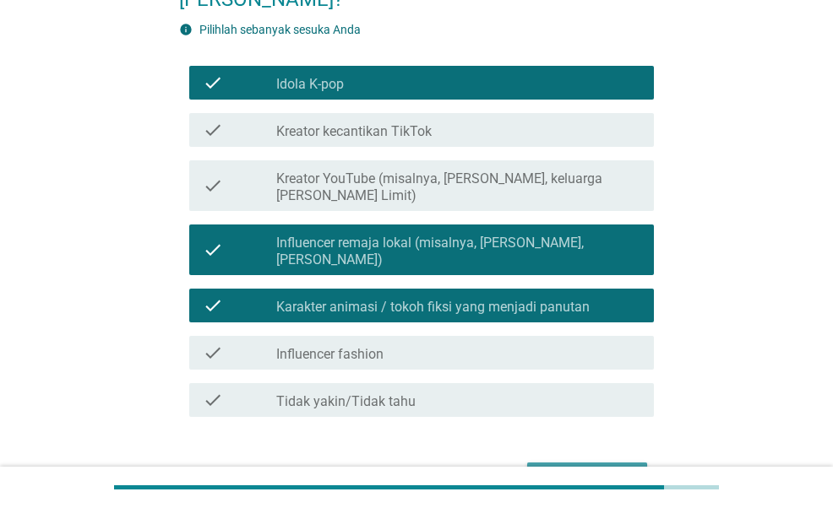
click at [564, 468] on div "Selanjutnya" at bounding box center [587, 478] width 93 height 20
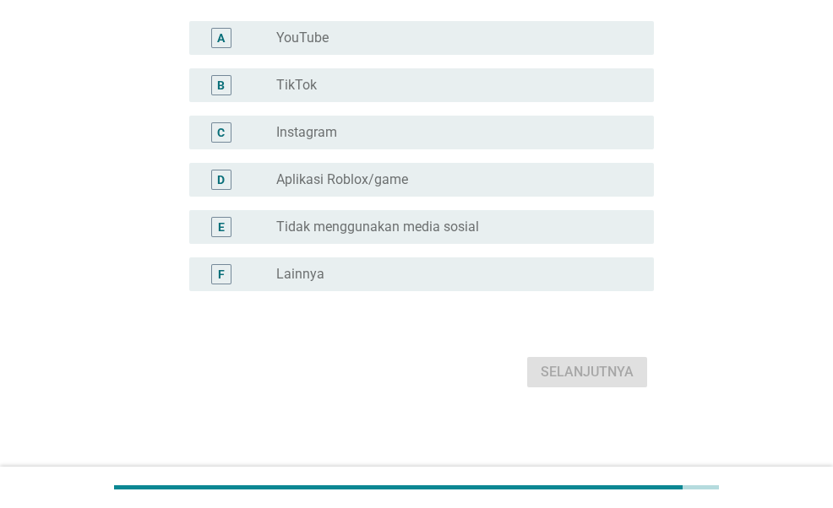
scroll to position [0, 0]
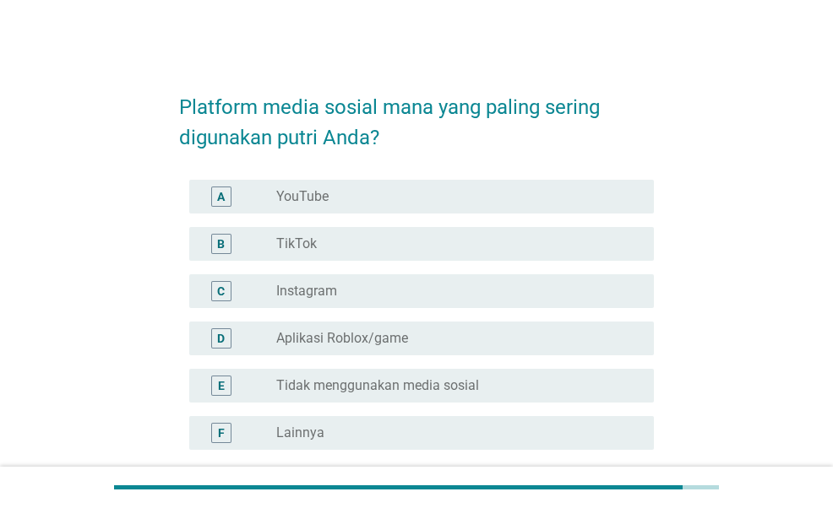
click at [330, 291] on label "Instagram" at bounding box center [306, 291] width 61 height 17
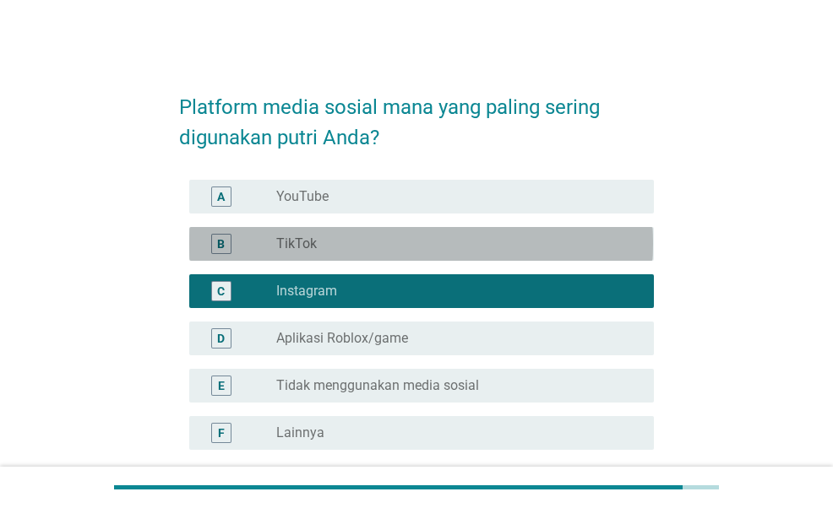
click at [329, 246] on div "radio_button_unchecked TikTok" at bounding box center [451, 244] width 351 height 17
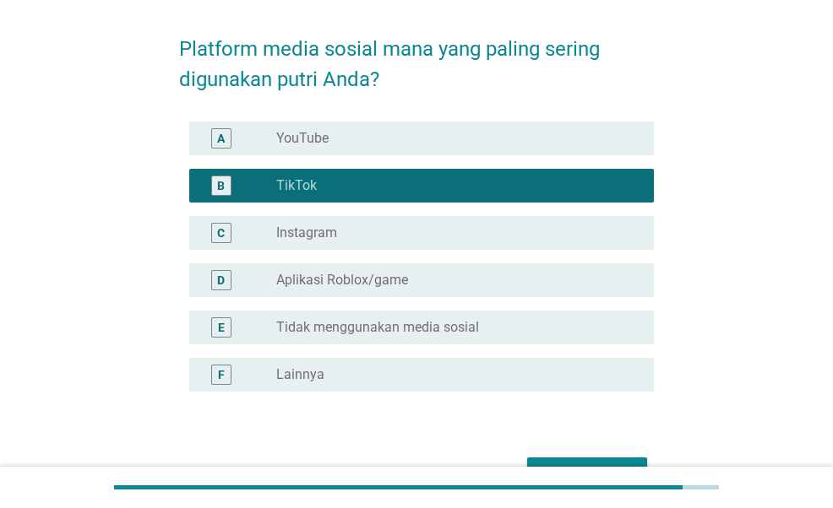
scroll to position [84, 0]
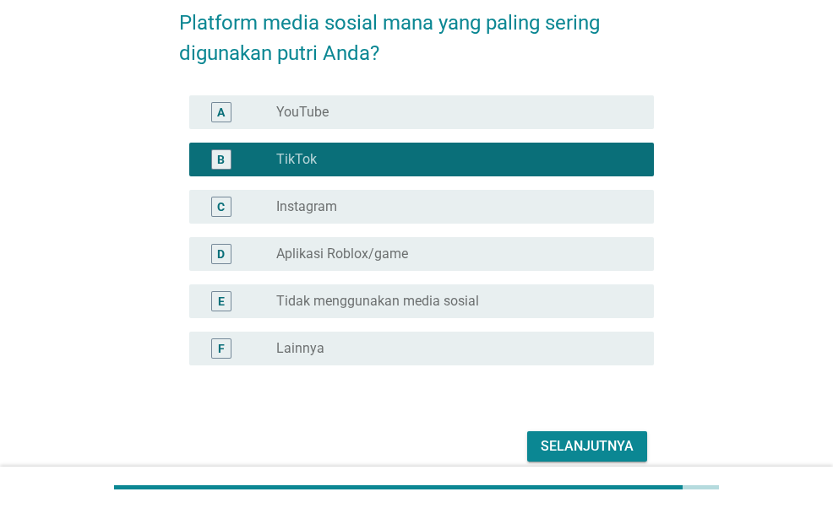
click at [420, 198] on div "radio_button_unchecked Instagram" at bounding box center [451, 206] width 351 height 17
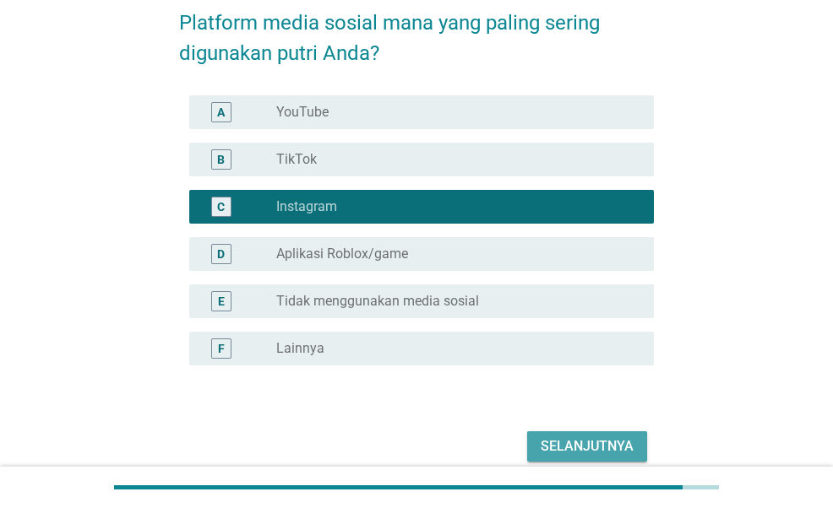
click at [585, 447] on div "Selanjutnya" at bounding box center [587, 447] width 93 height 20
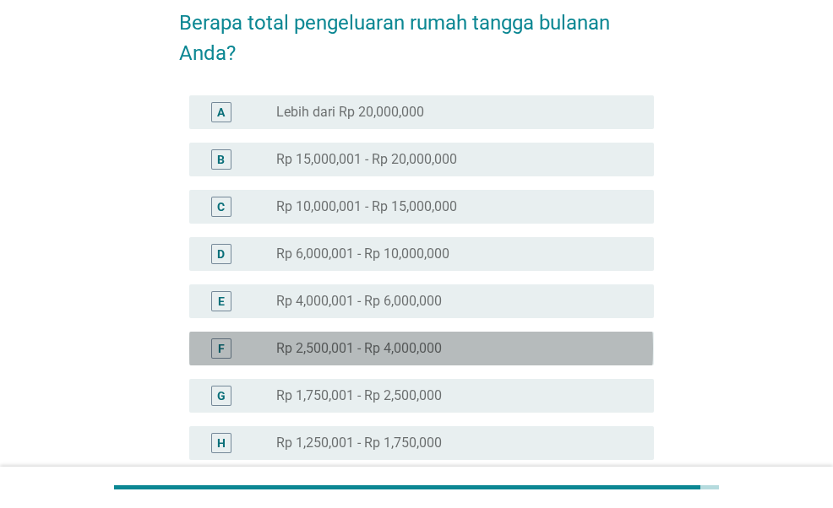
click at [448, 341] on div "radio_button_unchecked Rp 2,500,001 - Rp 4,000,000" at bounding box center [451, 348] width 351 height 17
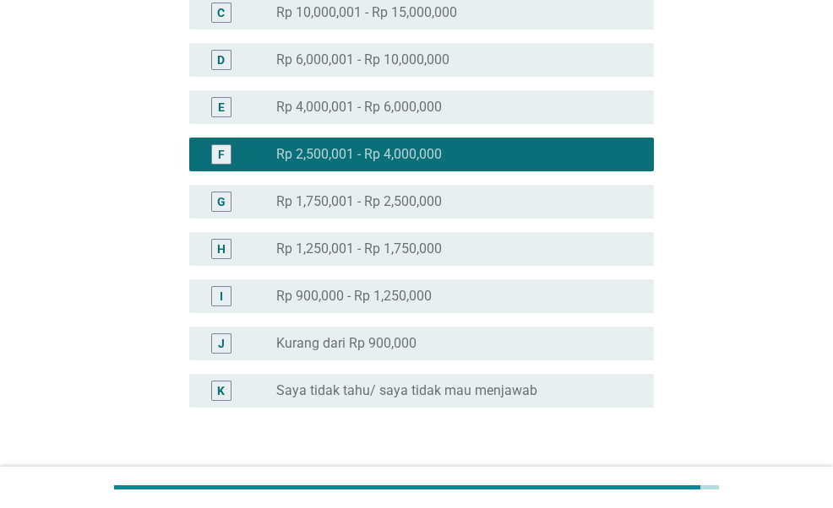
scroll to position [338, 0]
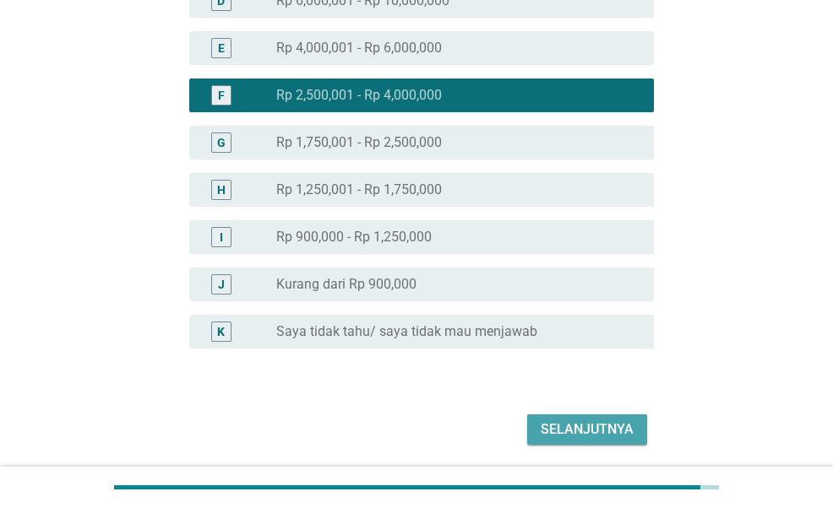
click at [568, 420] on div "Selanjutnya" at bounding box center [587, 430] width 93 height 20
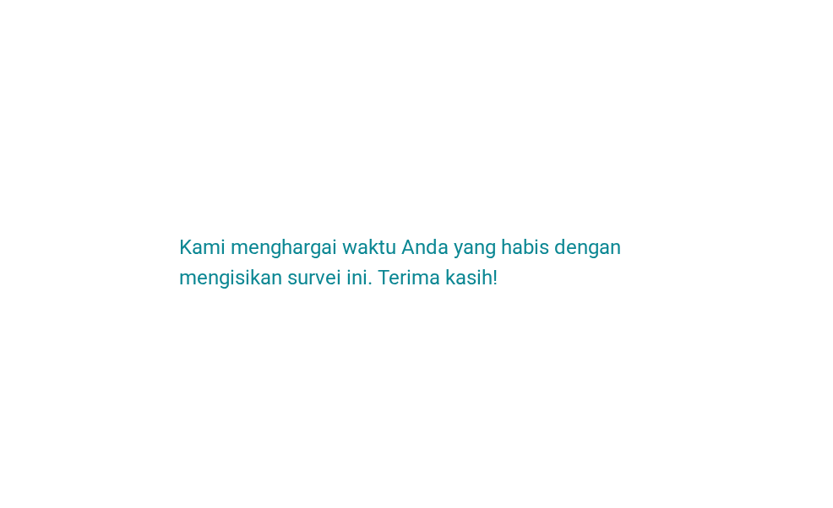
scroll to position [0, 0]
